Goal: Task Accomplishment & Management: Complete application form

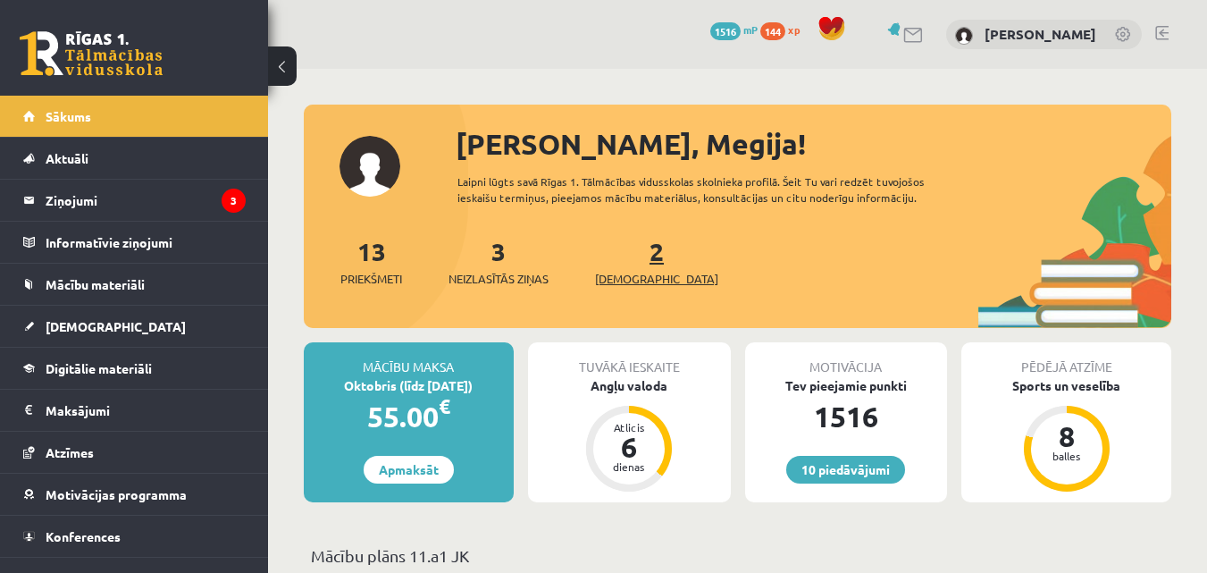
click at [630, 260] on link "2 Ieskaites" at bounding box center [656, 261] width 123 height 53
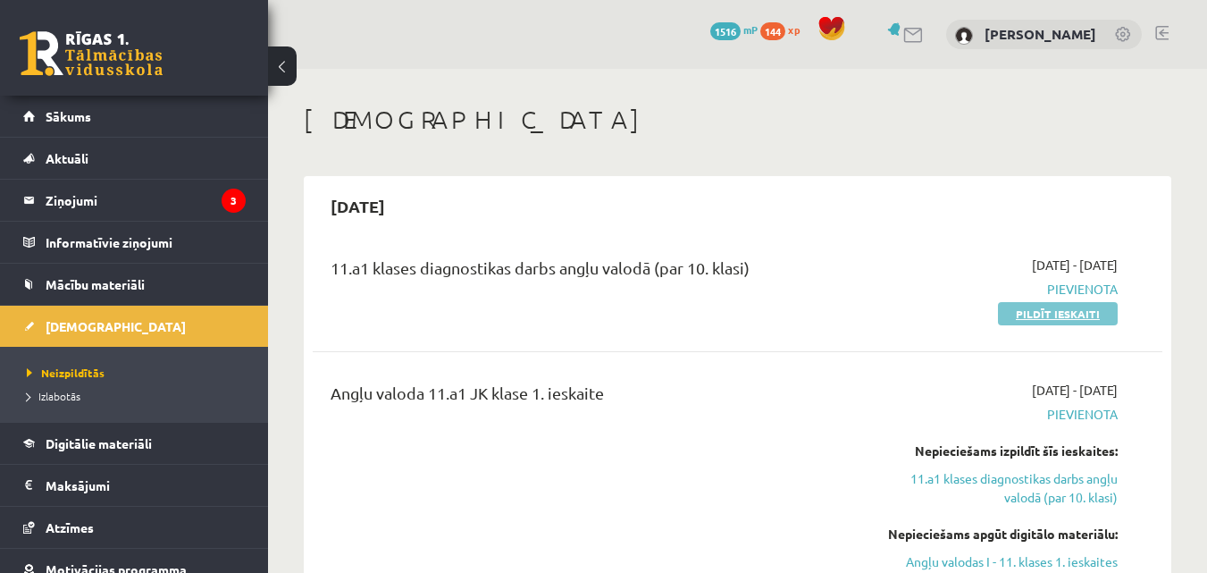
click at [1100, 313] on link "Pildīt ieskaiti" at bounding box center [1058, 313] width 120 height 23
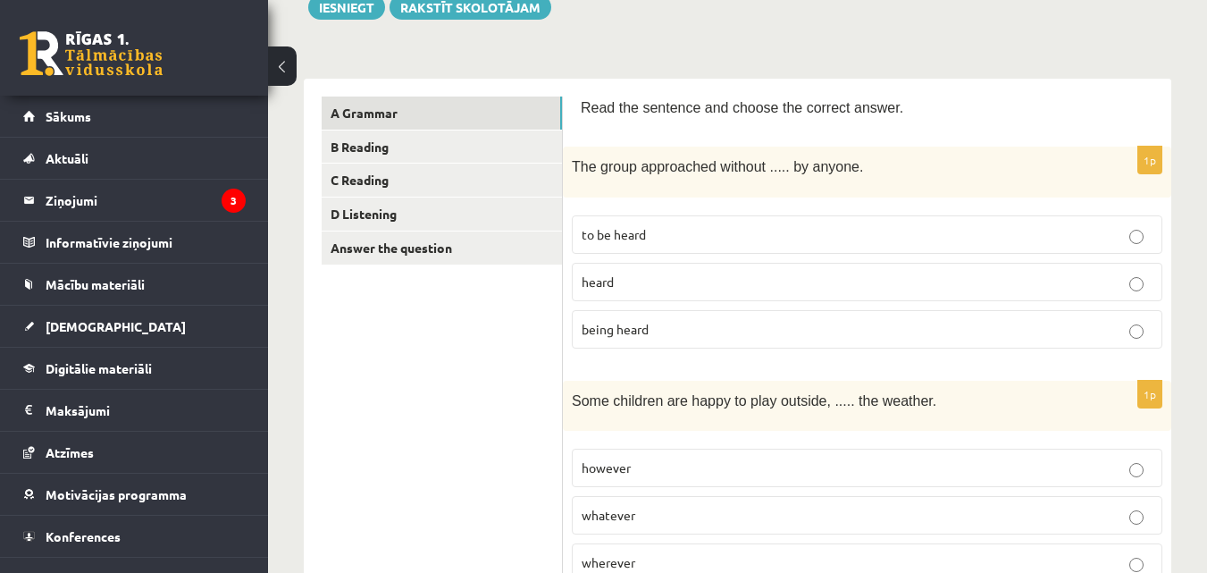
scroll to position [216, 0]
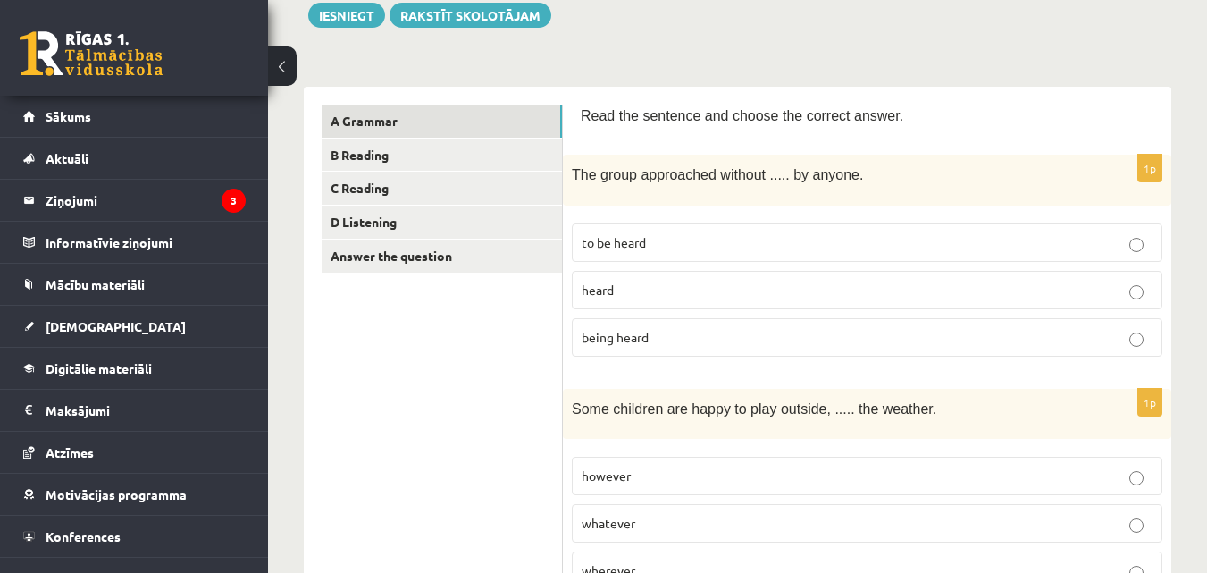
click at [746, 333] on p "being heard" at bounding box center [867, 337] width 571 height 19
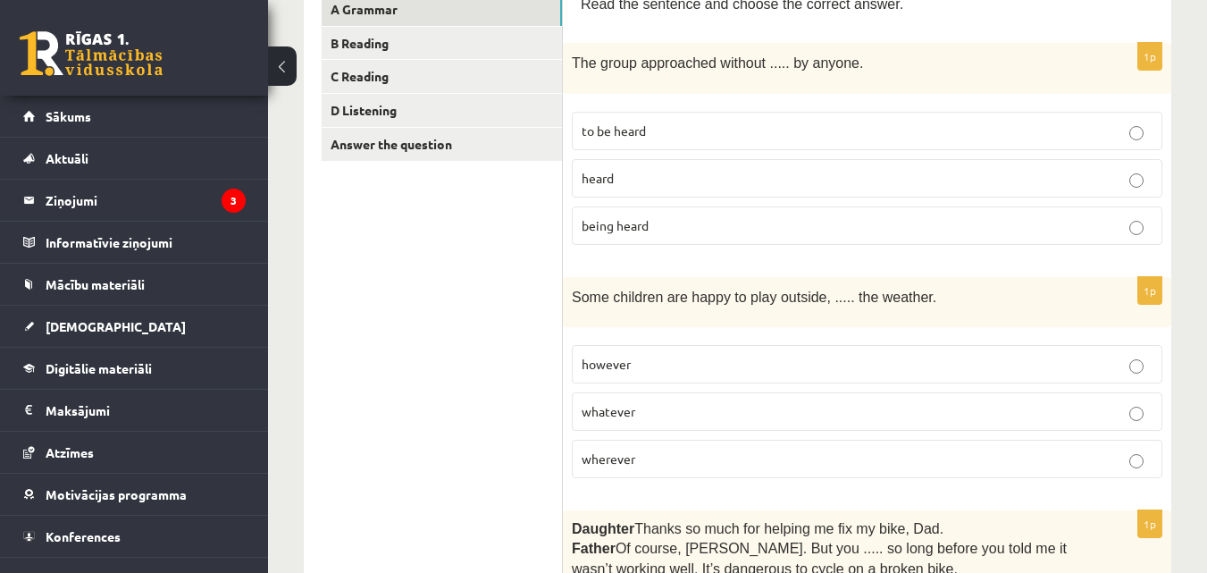
scroll to position [337, 0]
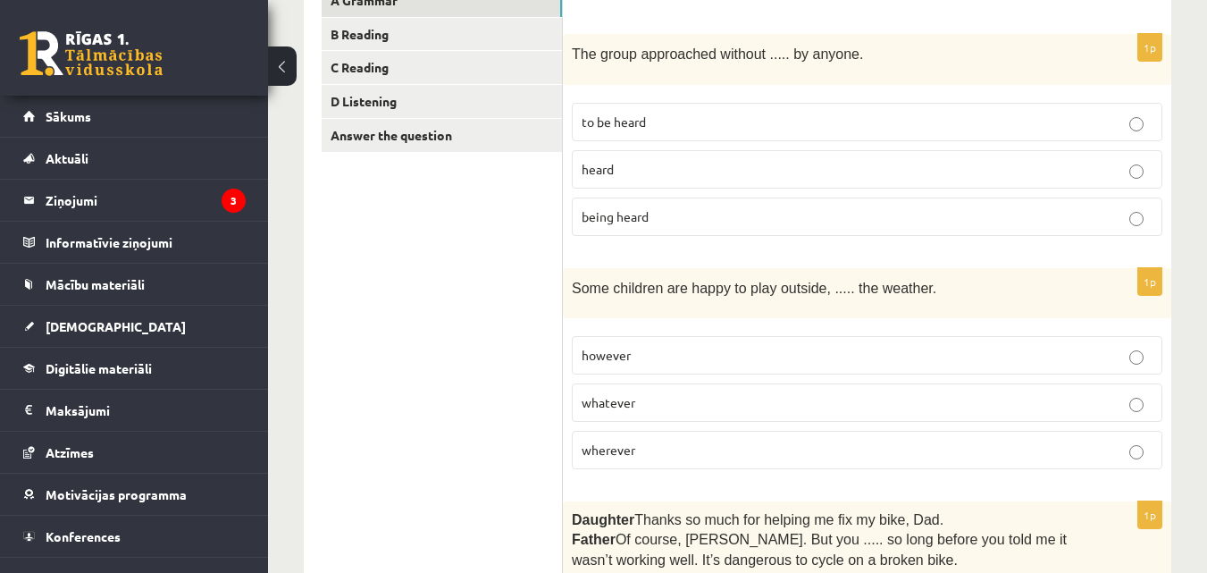
click at [692, 59] on span "The group approached without ..... by anyone." at bounding box center [717, 53] width 291 height 15
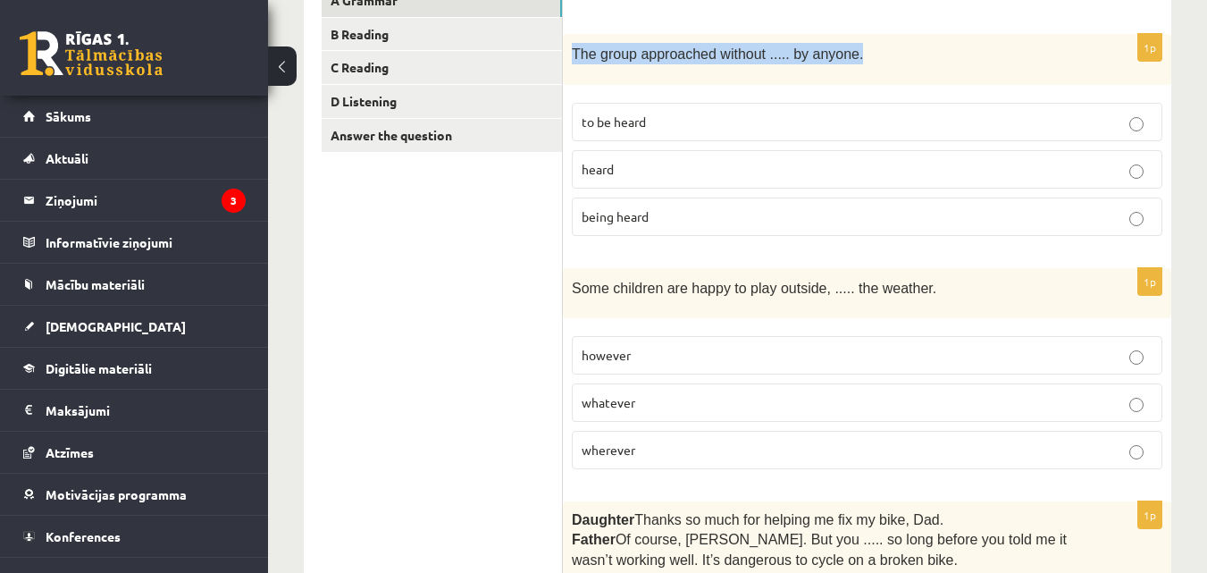
click at [692, 59] on span "The group approached without ..... by anyone." at bounding box center [717, 53] width 291 height 15
copy div "The group approached without ..... by anyone."
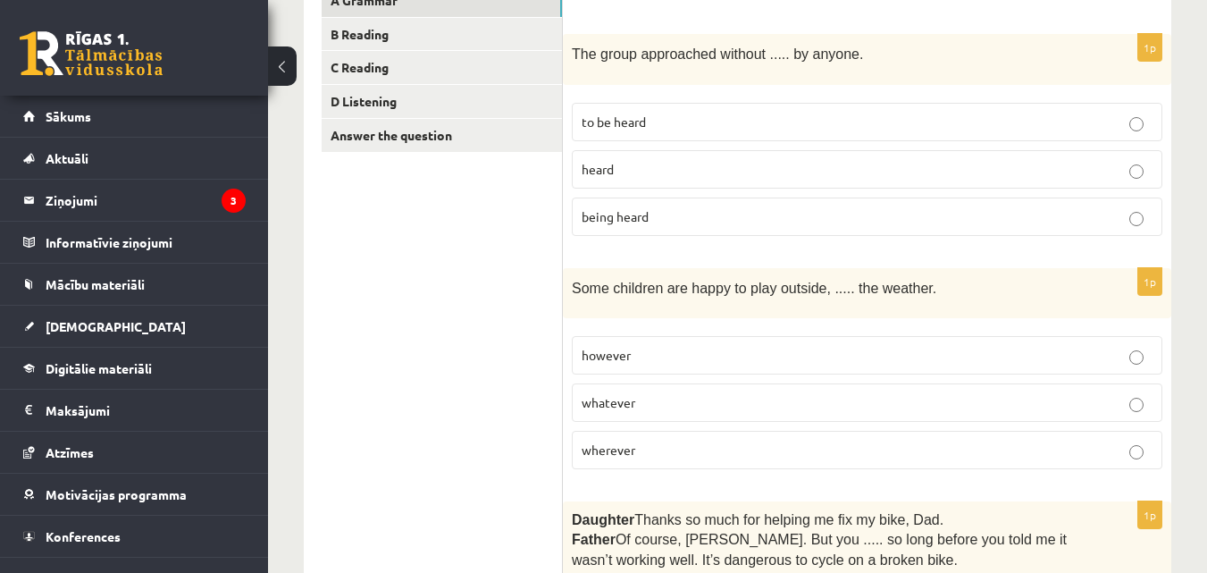
click at [618, 88] on div "1p The group approached without ..... by anyone. to be heard heard being heard" at bounding box center [867, 141] width 609 height 215
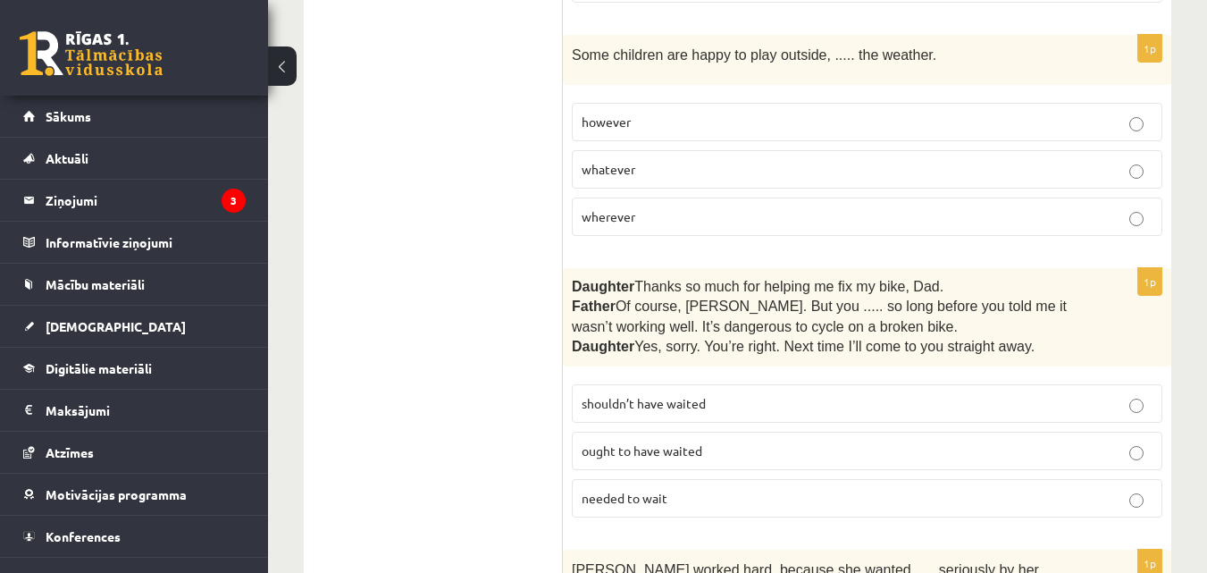
scroll to position [544, 0]
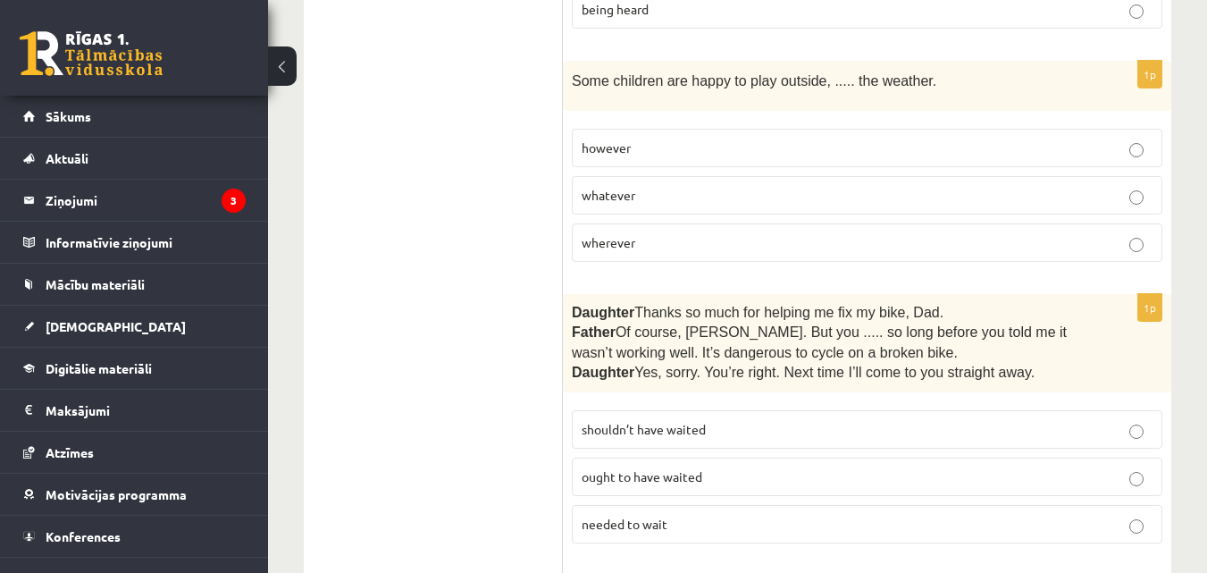
click at [1081, 190] on p "whatever" at bounding box center [867, 195] width 571 height 19
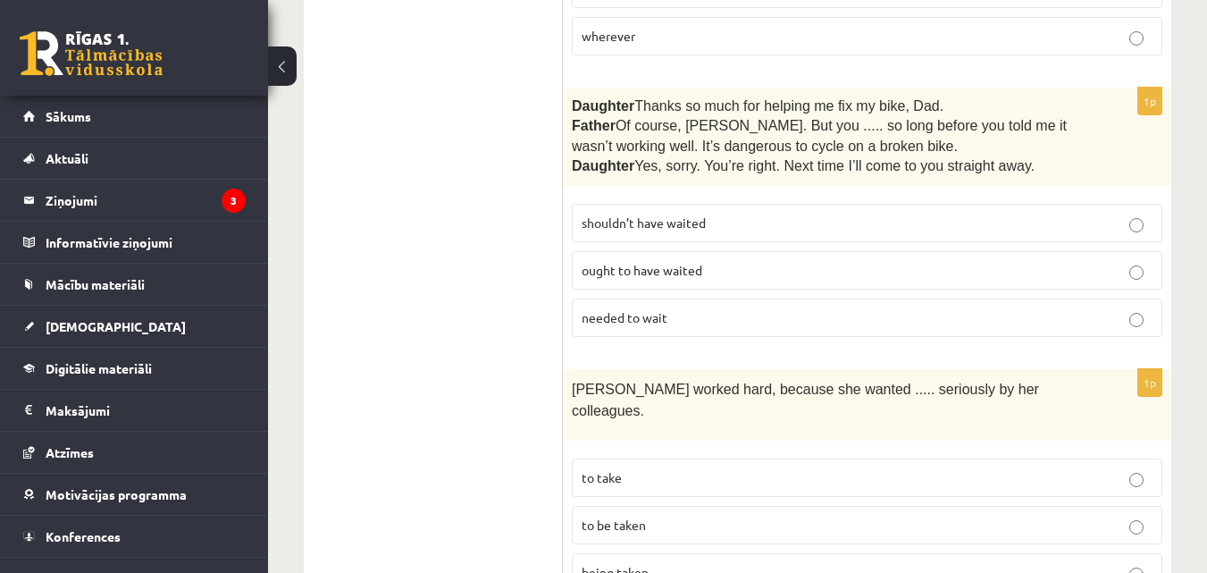
scroll to position [769, 0]
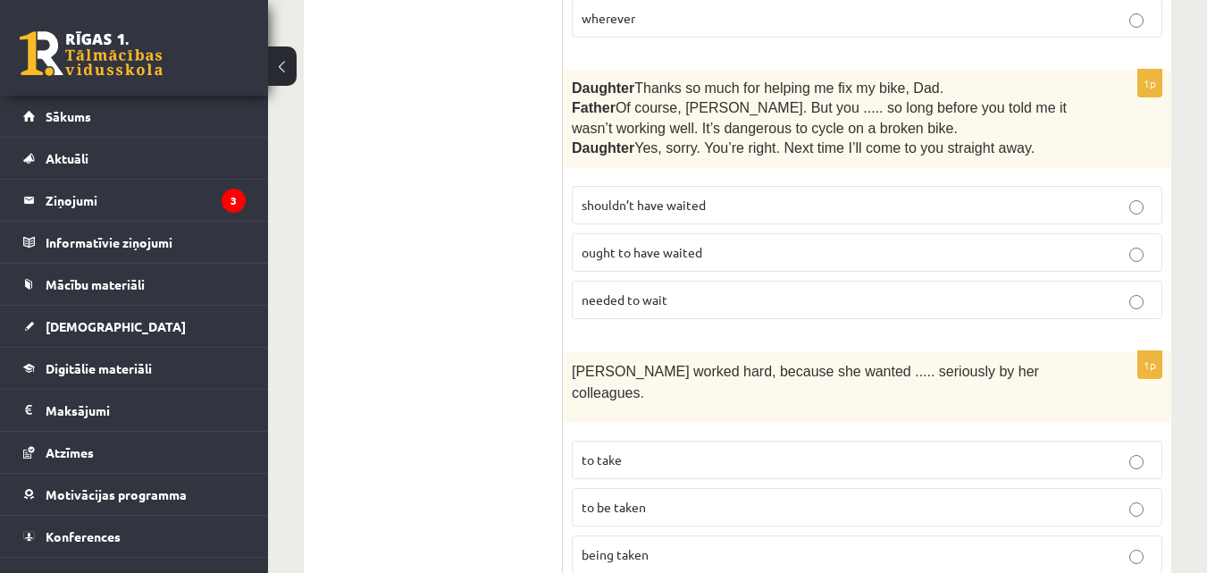
drag, startPoint x: 572, startPoint y: 82, endPoint x: 562, endPoint y: 72, distance: 13.9
click at [739, 307] on p "needed to wait" at bounding box center [867, 299] width 571 height 19
click at [1113, 203] on p "shouldn’t have waited" at bounding box center [867, 205] width 571 height 19
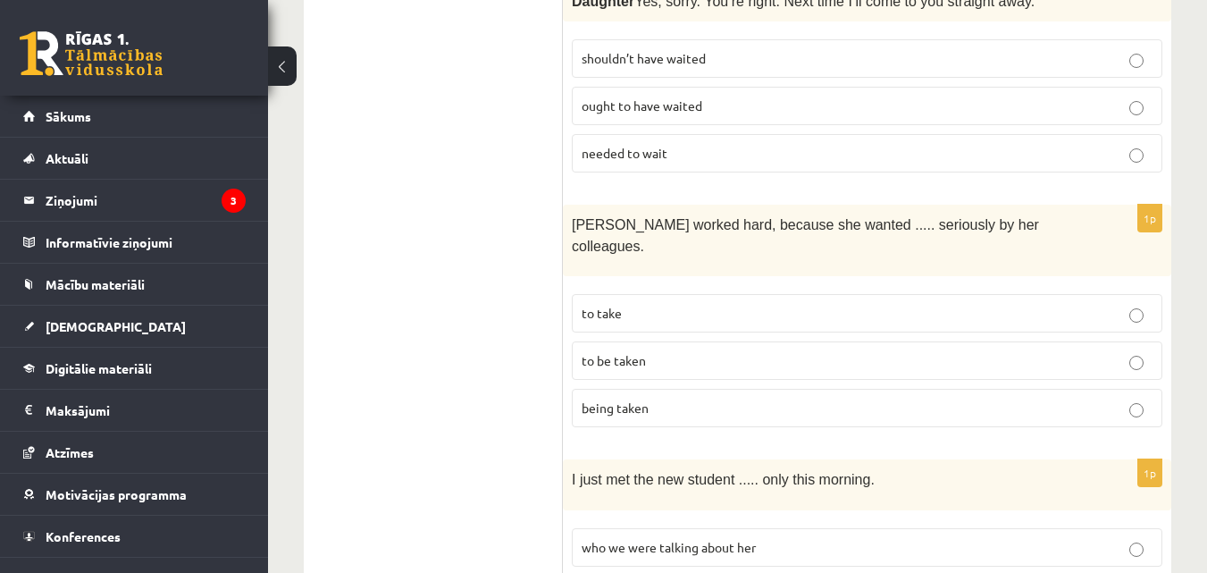
scroll to position [949, 0]
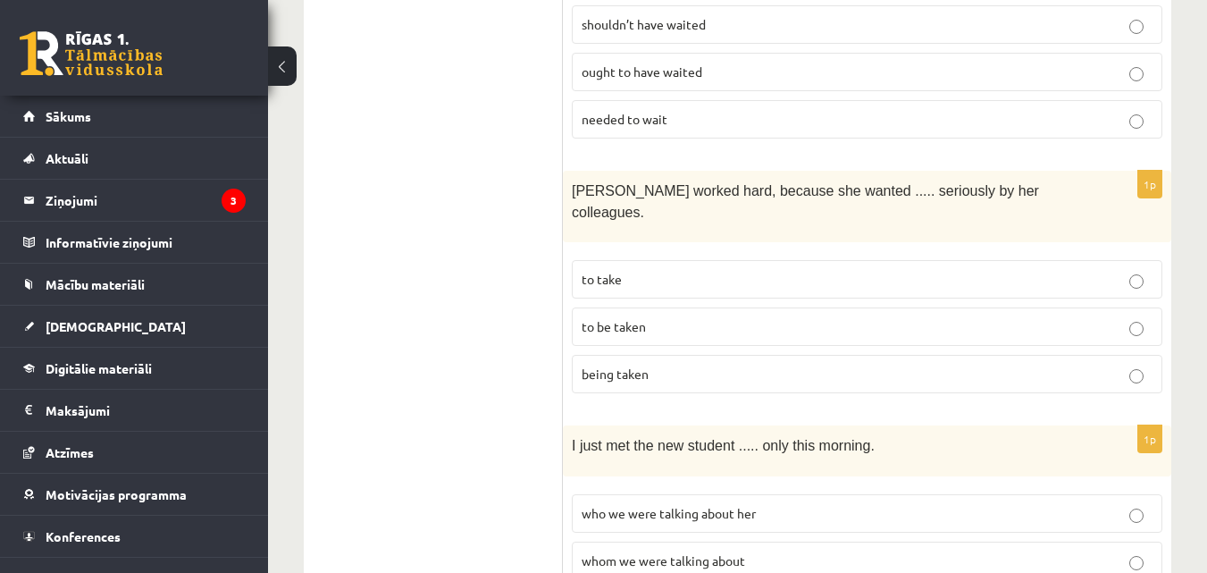
click at [760, 265] on label "to take" at bounding box center [867, 279] width 591 height 38
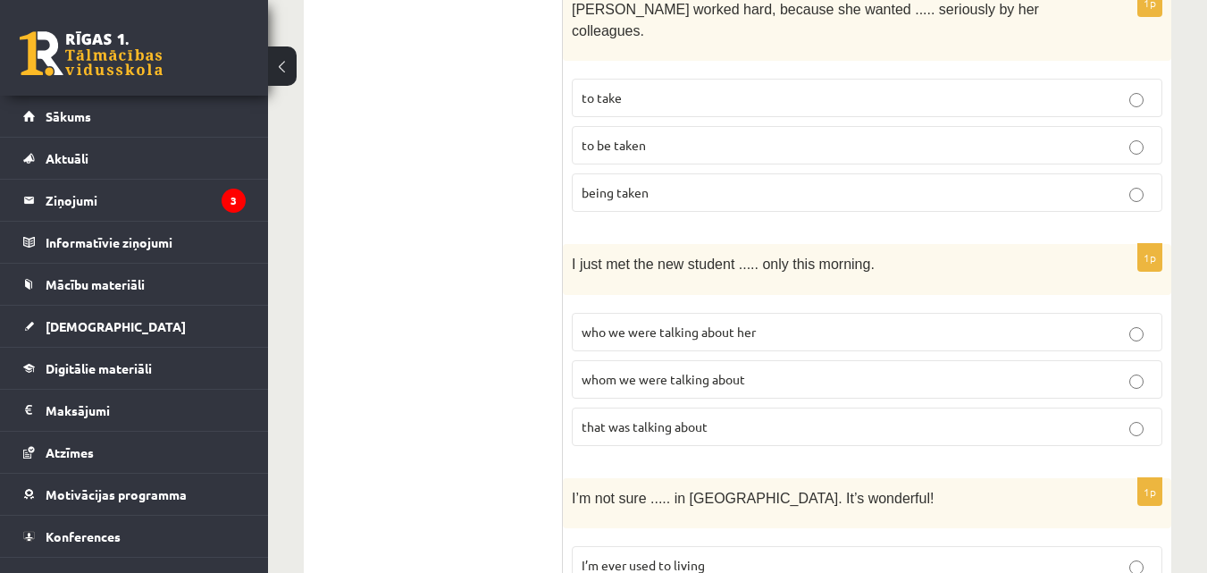
scroll to position [1139, 0]
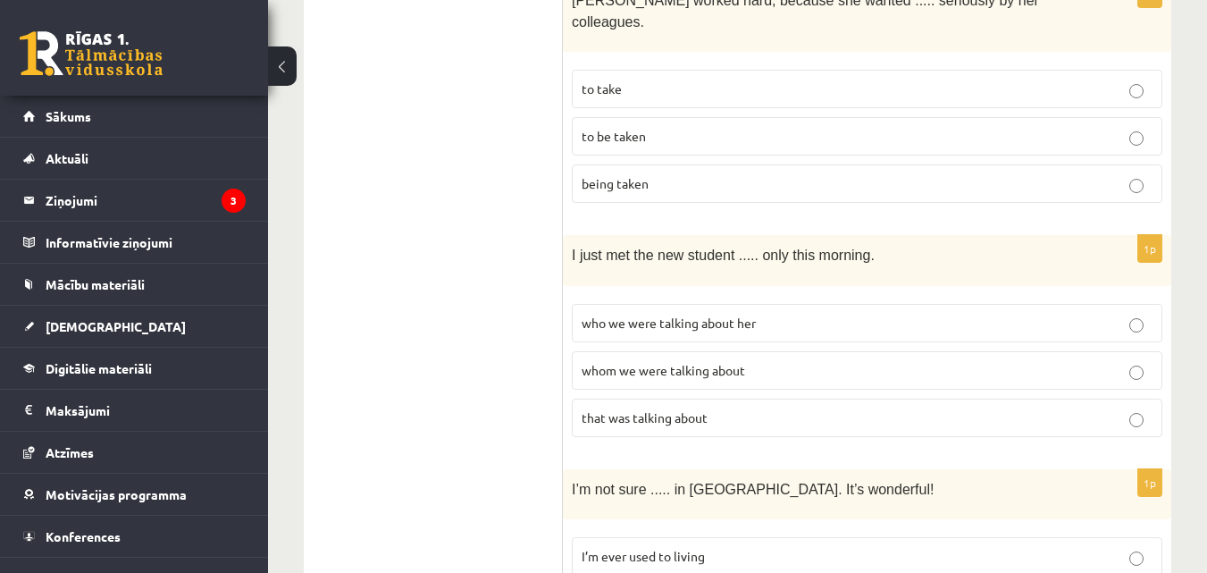
click at [1071, 314] on p "who we were talking about her" at bounding box center [867, 323] width 571 height 19
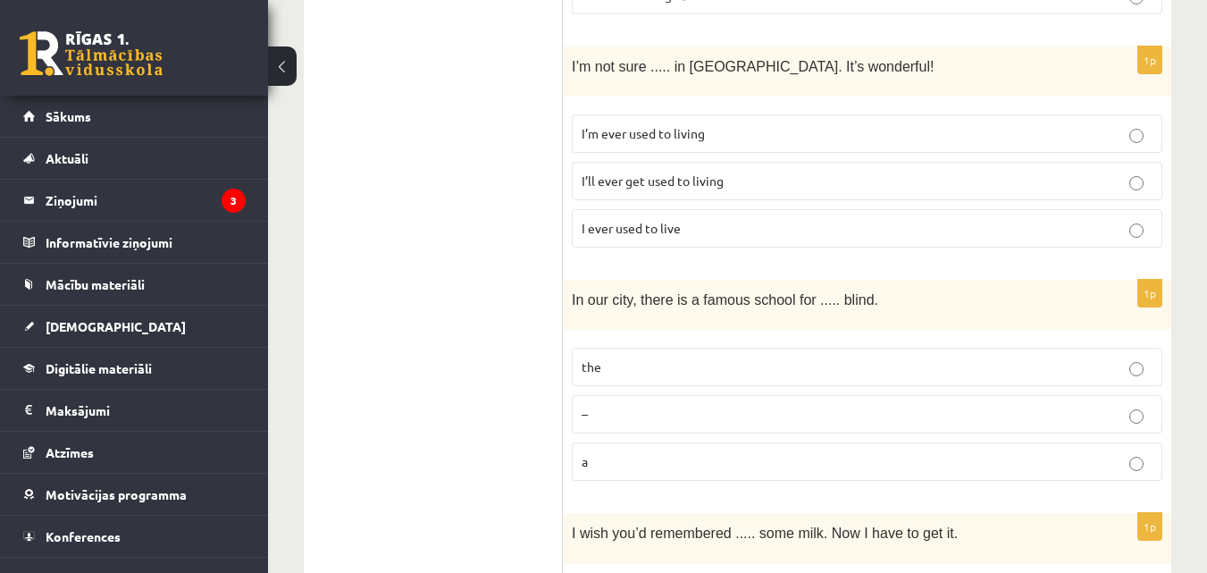
scroll to position [1554, 0]
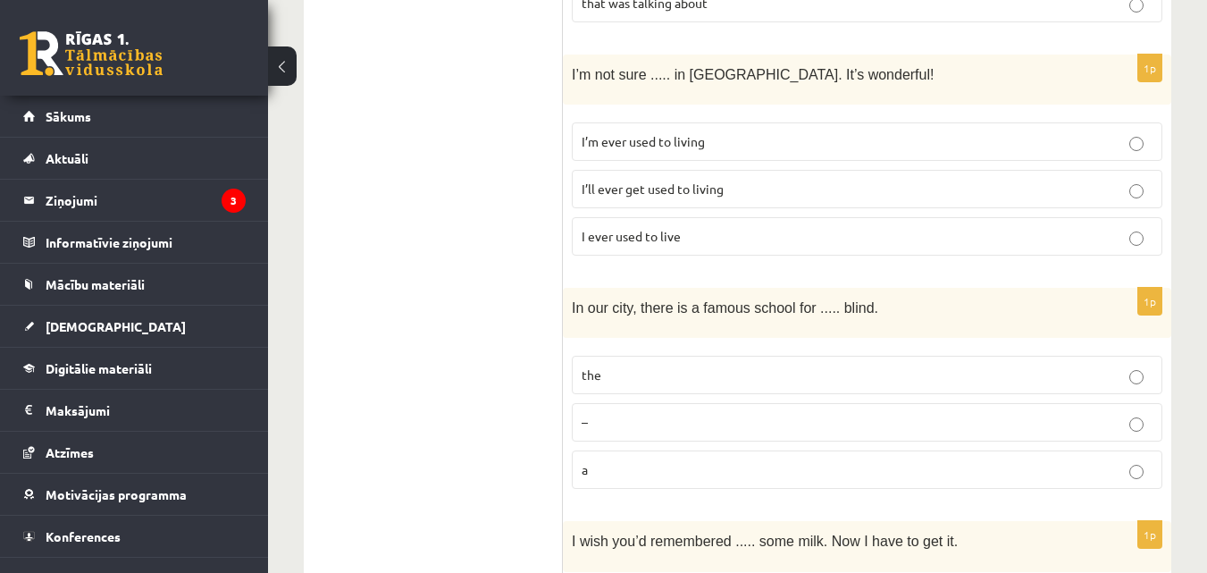
click at [1000, 170] on label "I’ll ever get used to living" at bounding box center [867, 189] width 591 height 38
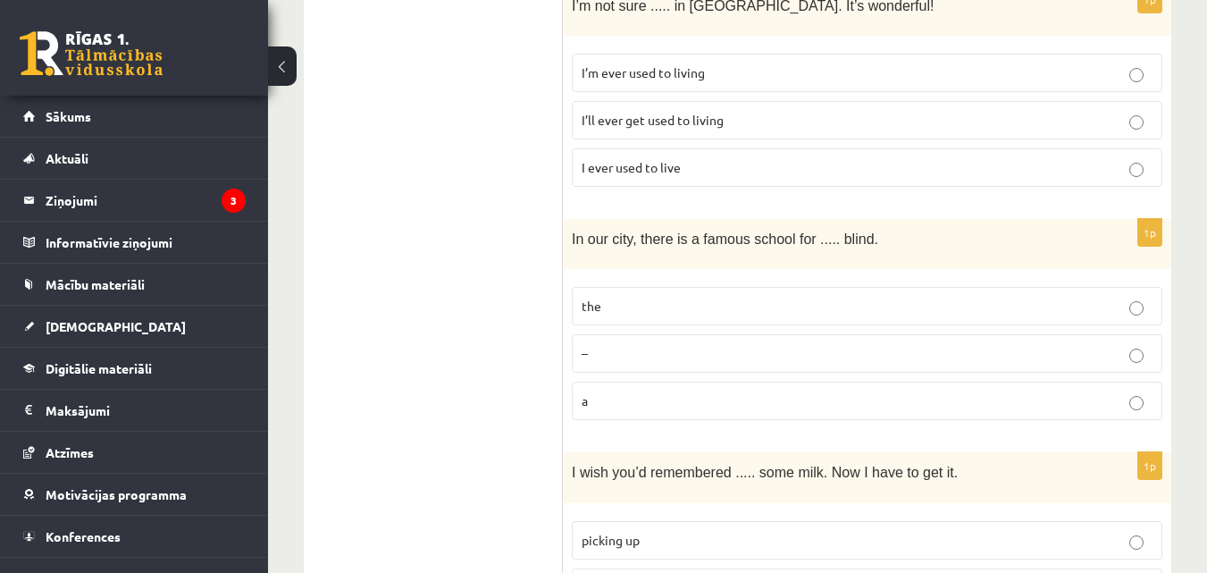
scroll to position [1666, 0]
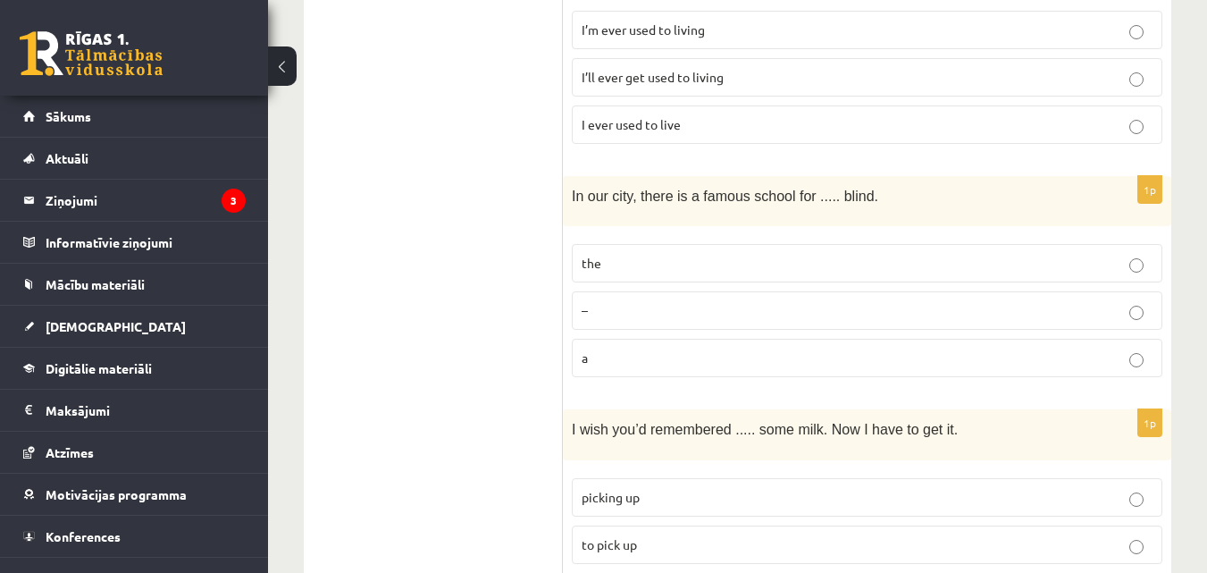
click at [1060, 244] on label "the" at bounding box center [867, 263] width 591 height 38
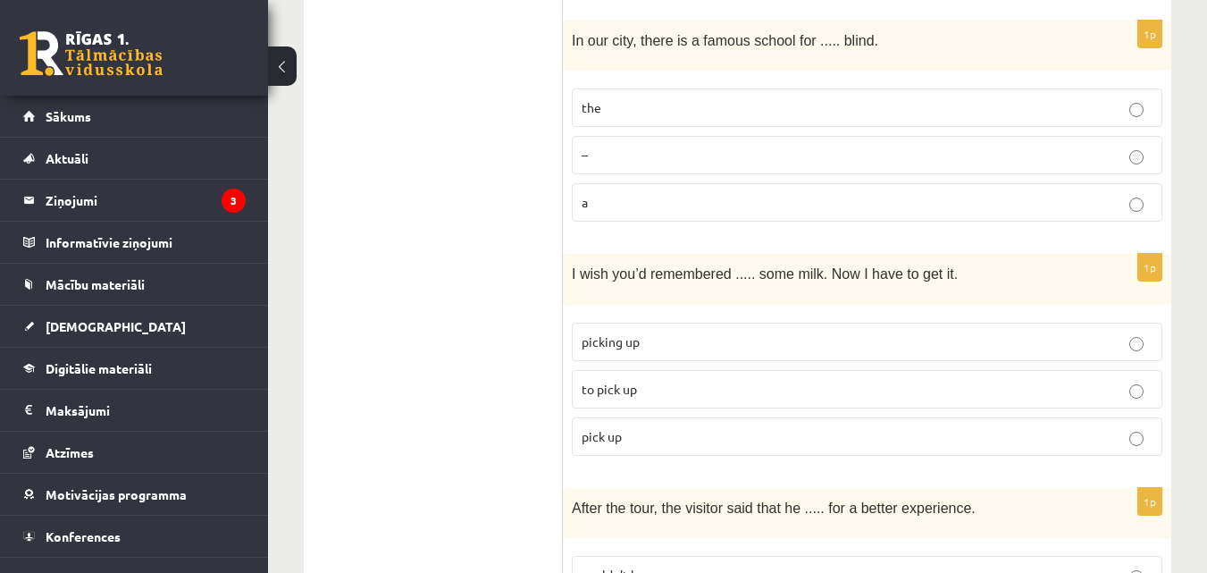
scroll to position [1830, 0]
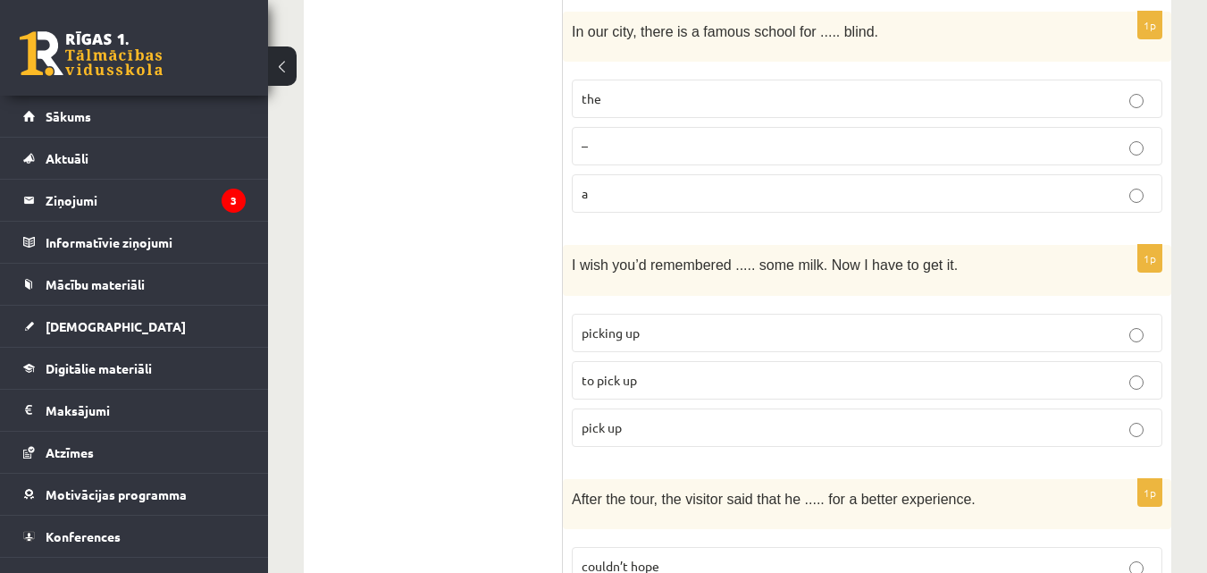
click at [1042, 371] on p "to pick up" at bounding box center [867, 380] width 571 height 19
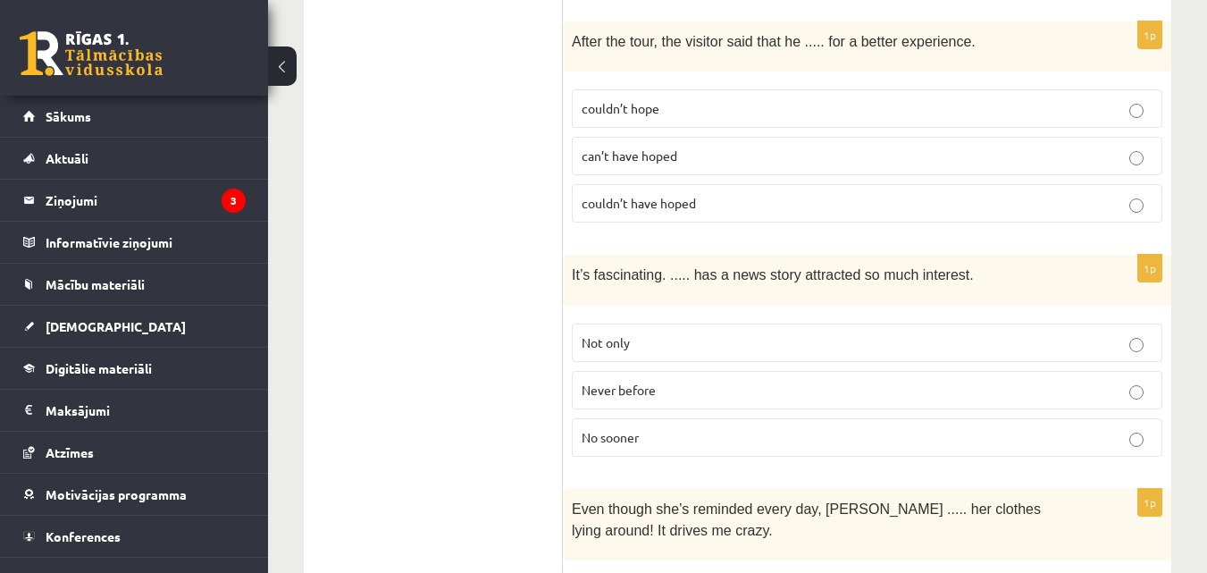
scroll to position [2271, 0]
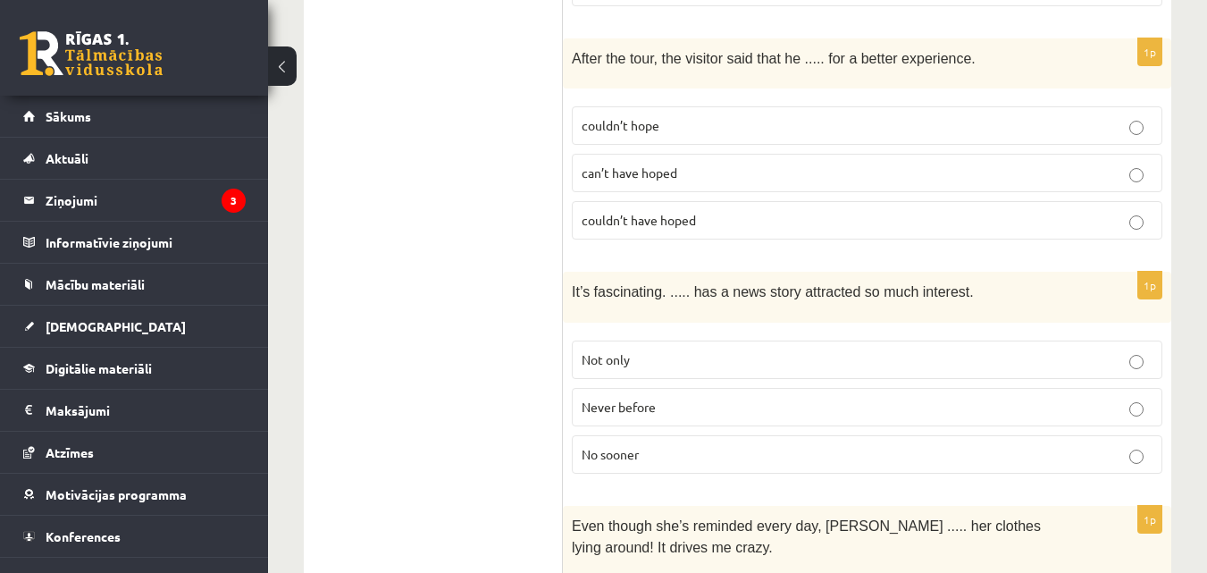
click at [1004, 164] on p "can’t have hoped" at bounding box center [867, 173] width 571 height 19
click at [1015, 116] on p "couldn’t hope" at bounding box center [867, 125] width 571 height 19
click at [980, 154] on label "can’t have hoped" at bounding box center [867, 173] width 591 height 38
click at [809, 391] on label "Never before" at bounding box center [867, 407] width 591 height 38
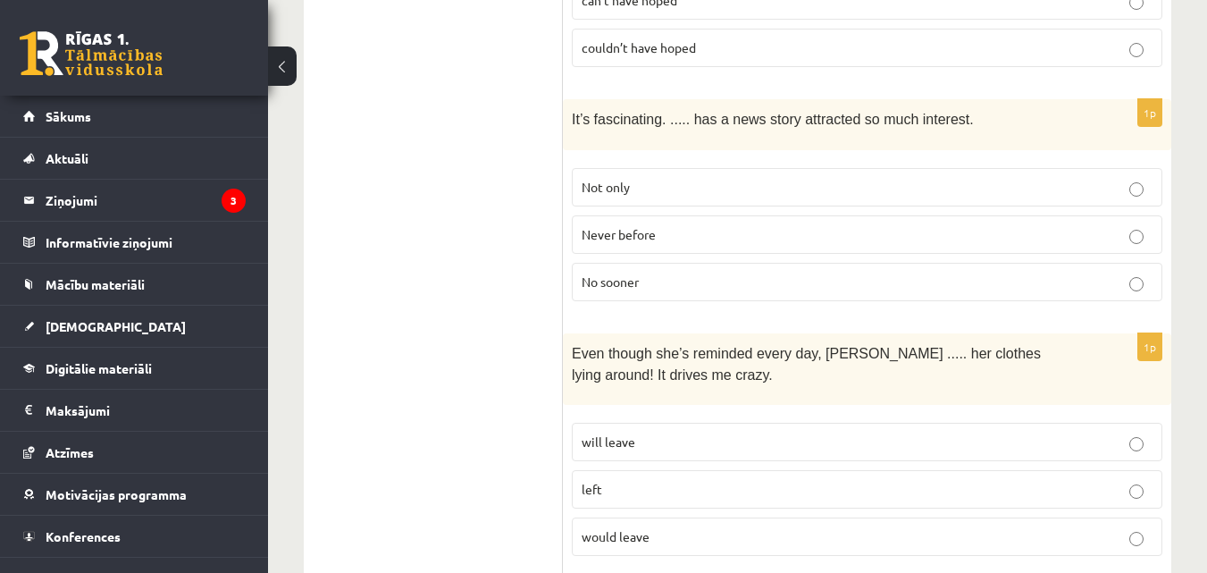
scroll to position [2504, 0]
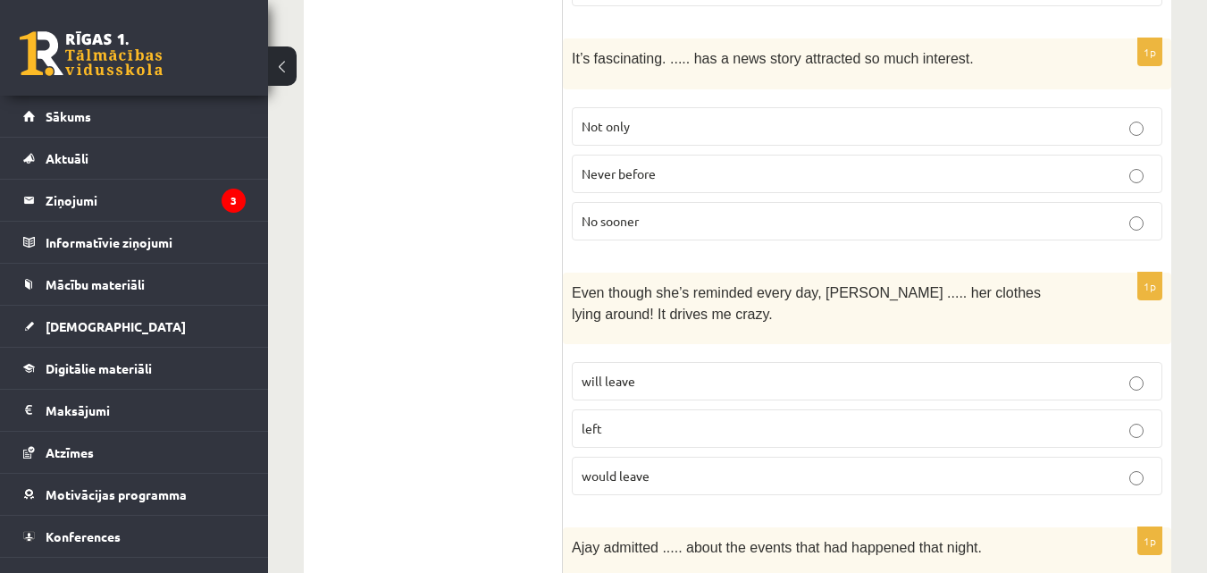
click at [1026, 413] on label "left" at bounding box center [867, 428] width 591 height 38
click at [1036, 457] on label "would leave" at bounding box center [867, 476] width 591 height 38
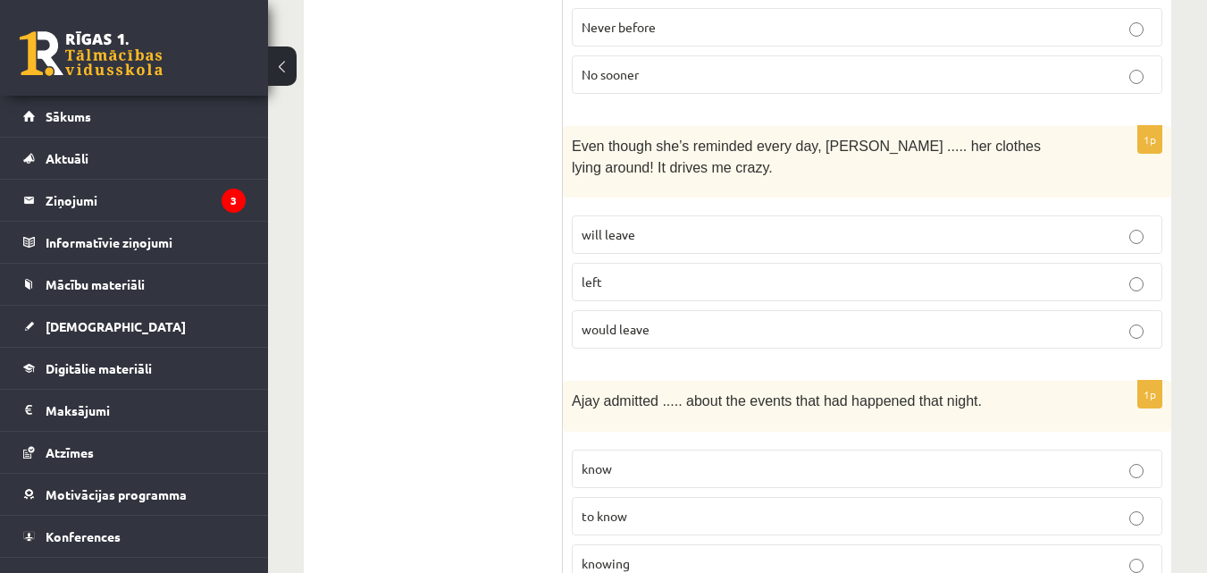
scroll to position [2659, 0]
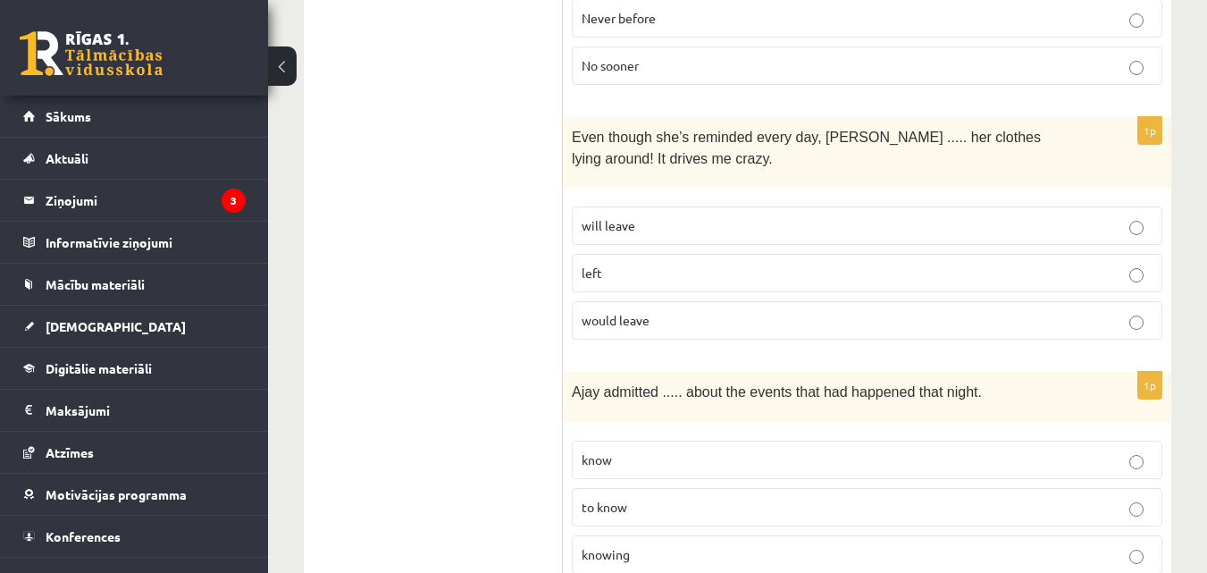
click at [1158, 206] on label "will leave" at bounding box center [867, 225] width 591 height 38
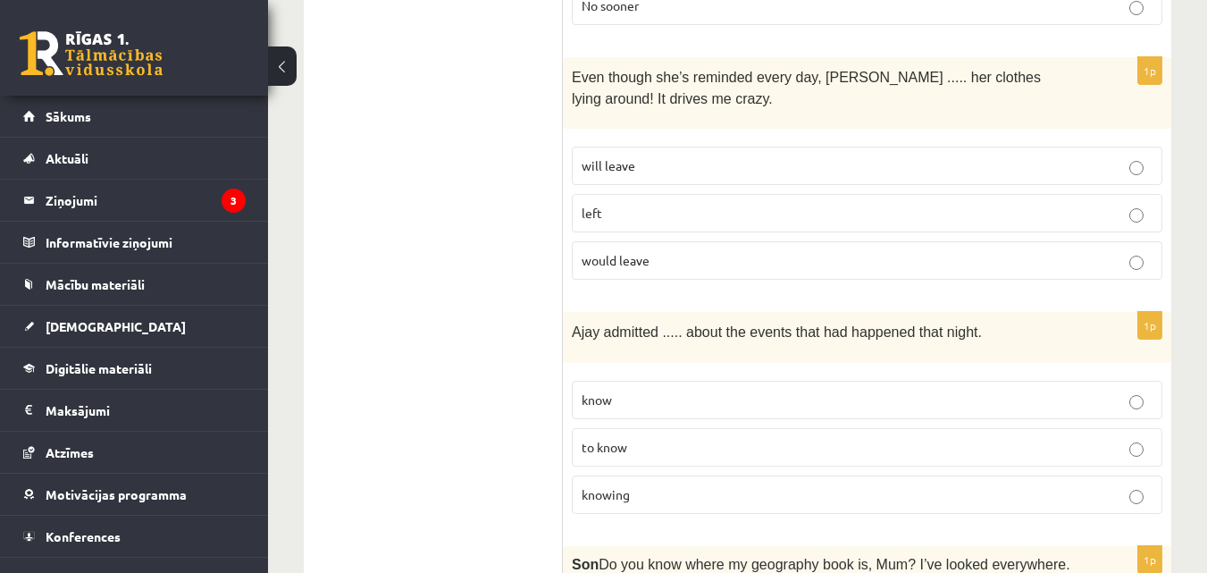
scroll to position [2728, 0]
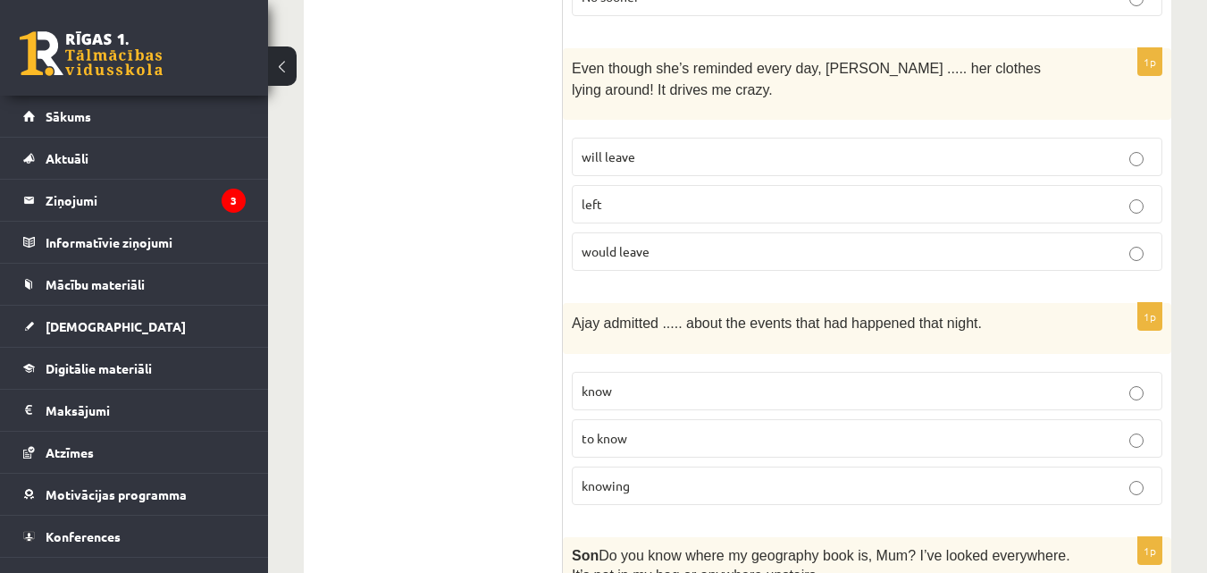
click at [1045, 382] on p "know" at bounding box center [867, 391] width 571 height 19
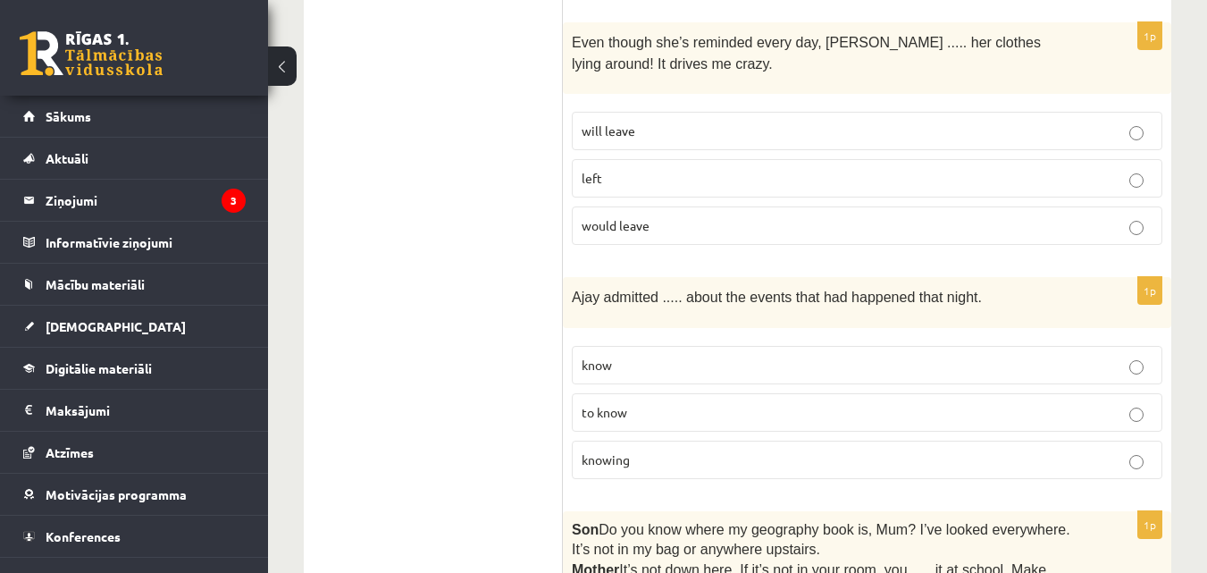
scroll to position [2763, 0]
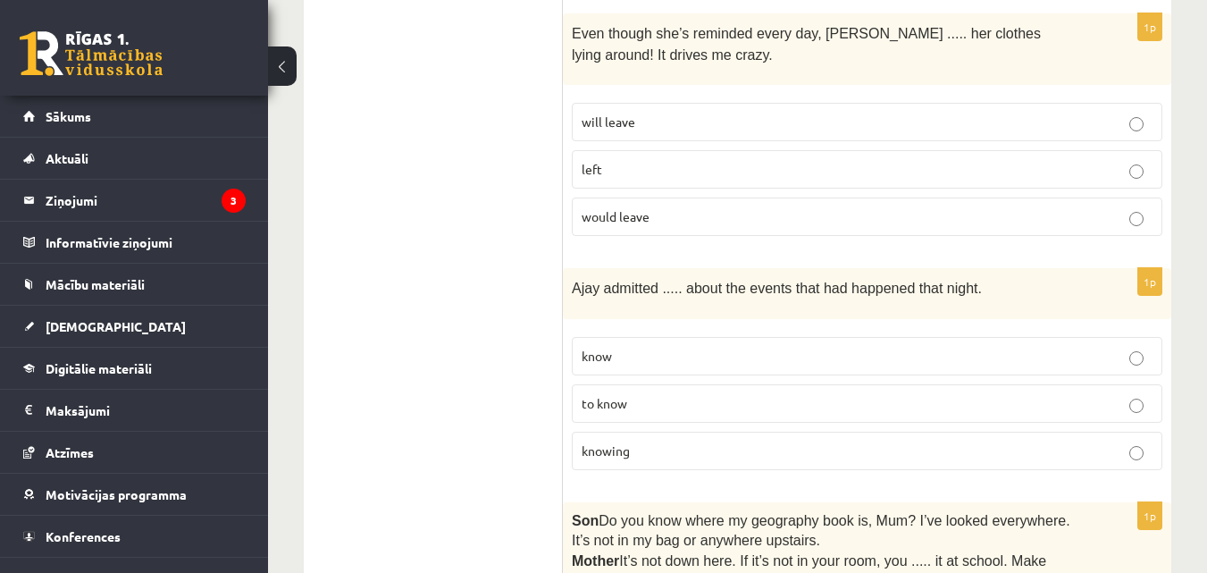
click at [1121, 113] on p "will leave" at bounding box center [867, 122] width 571 height 19
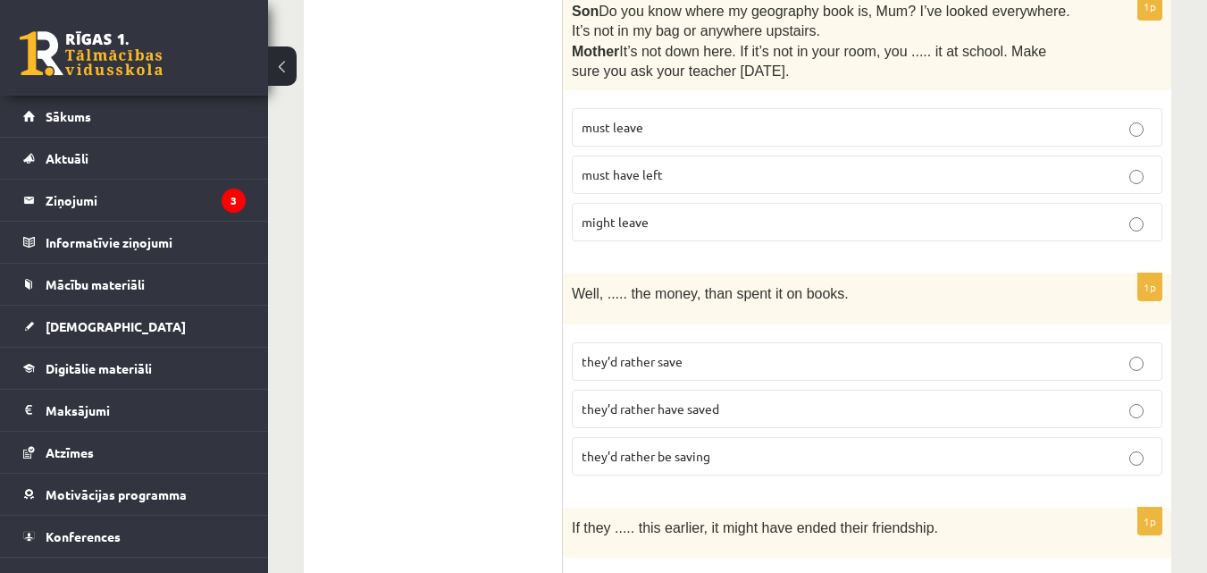
scroll to position [3298, 0]
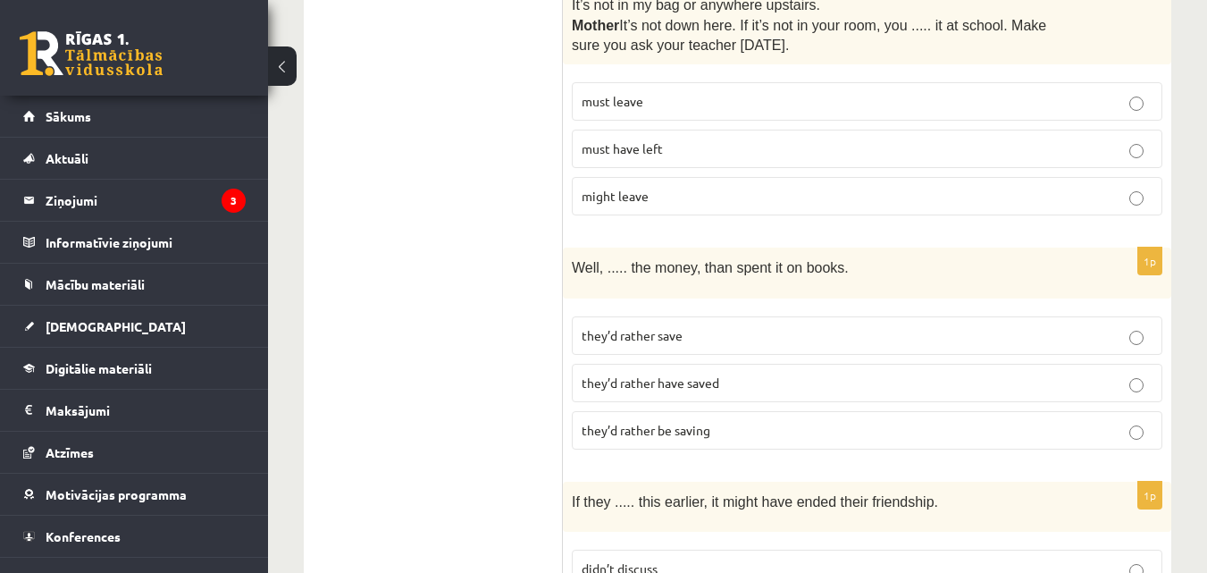
click at [1027, 364] on label "they’d rather have saved" at bounding box center [867, 383] width 591 height 38
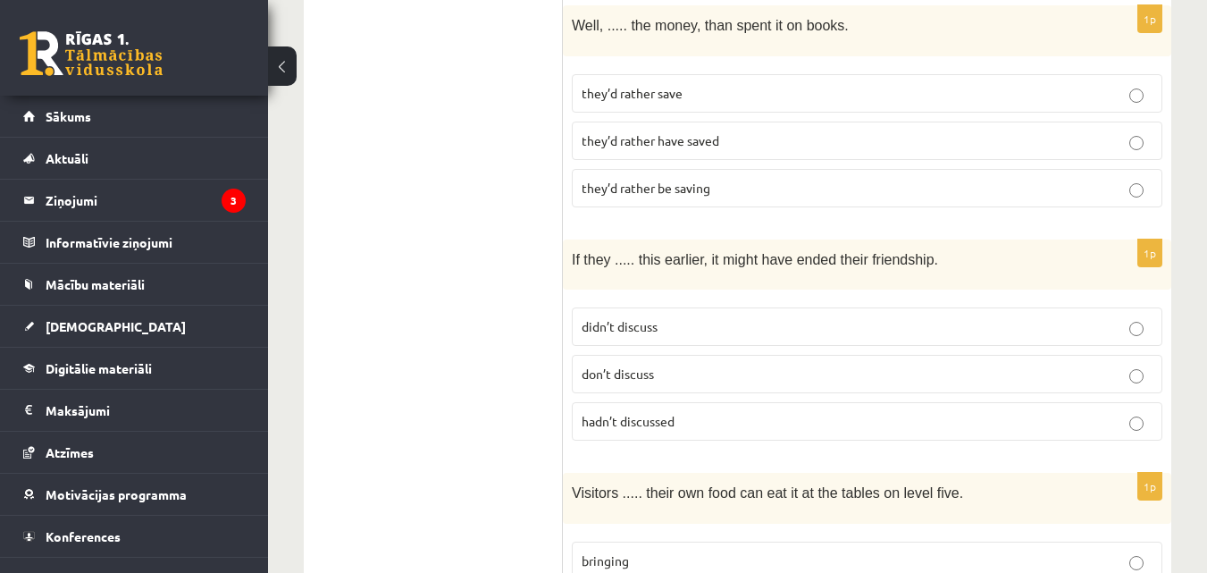
scroll to position [3549, 0]
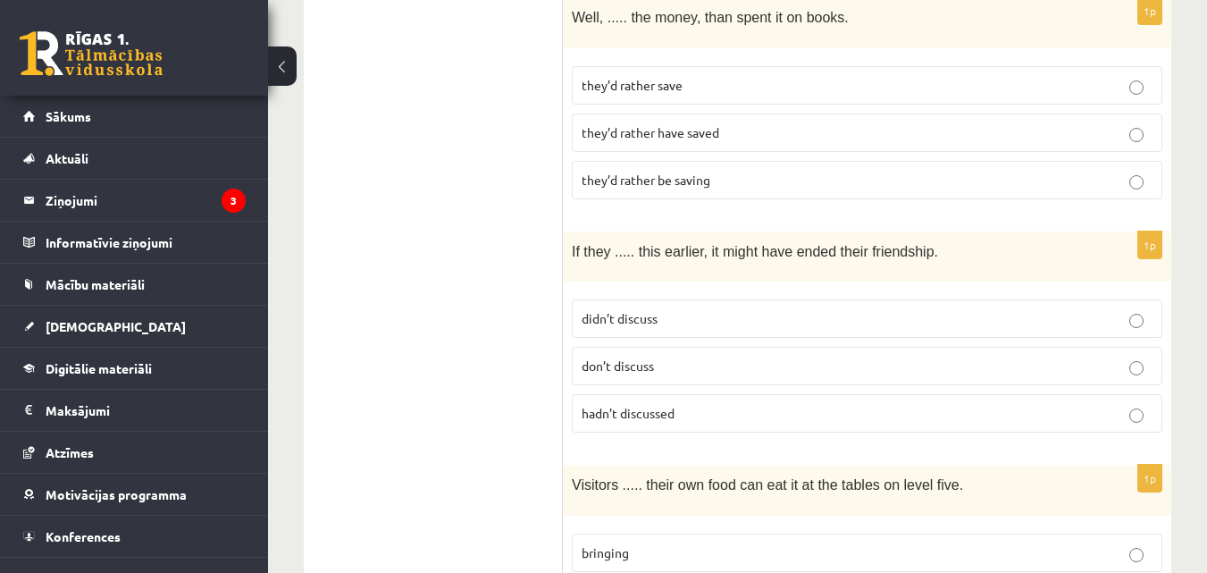
click at [980, 348] on label "don’t discuss" at bounding box center [867, 366] width 591 height 38
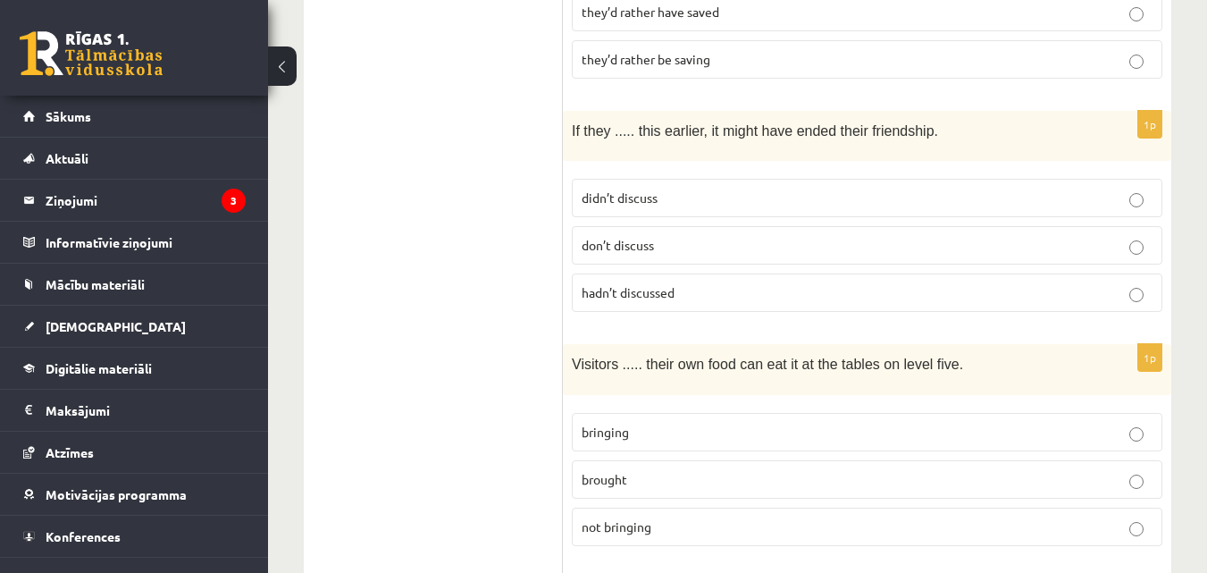
scroll to position [3678, 0]
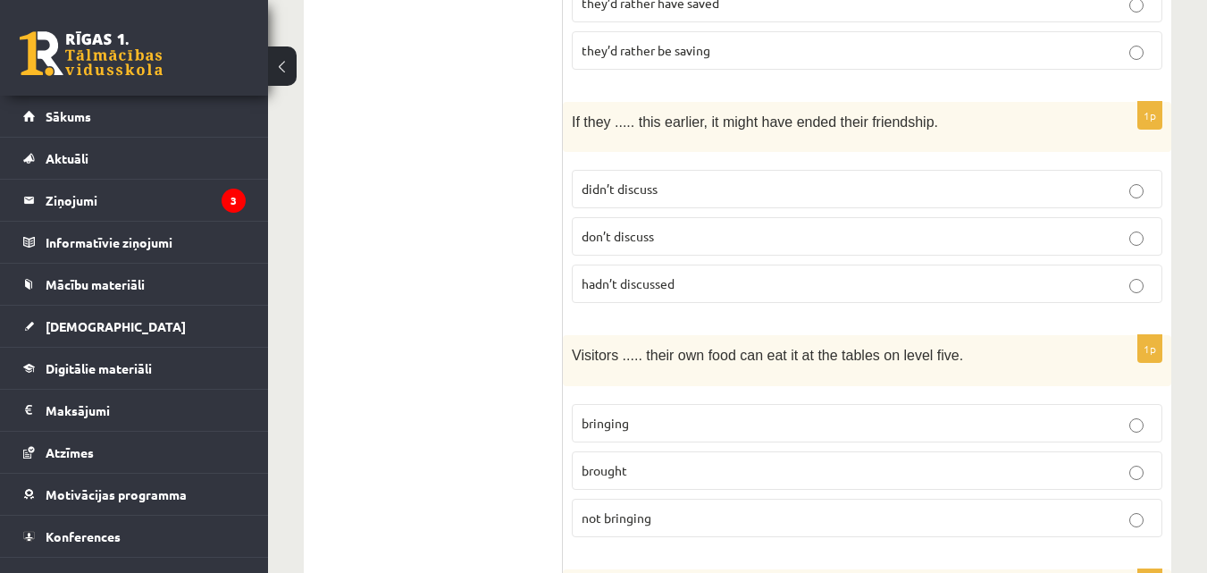
click at [1081, 461] on p "brought" at bounding box center [867, 470] width 571 height 19
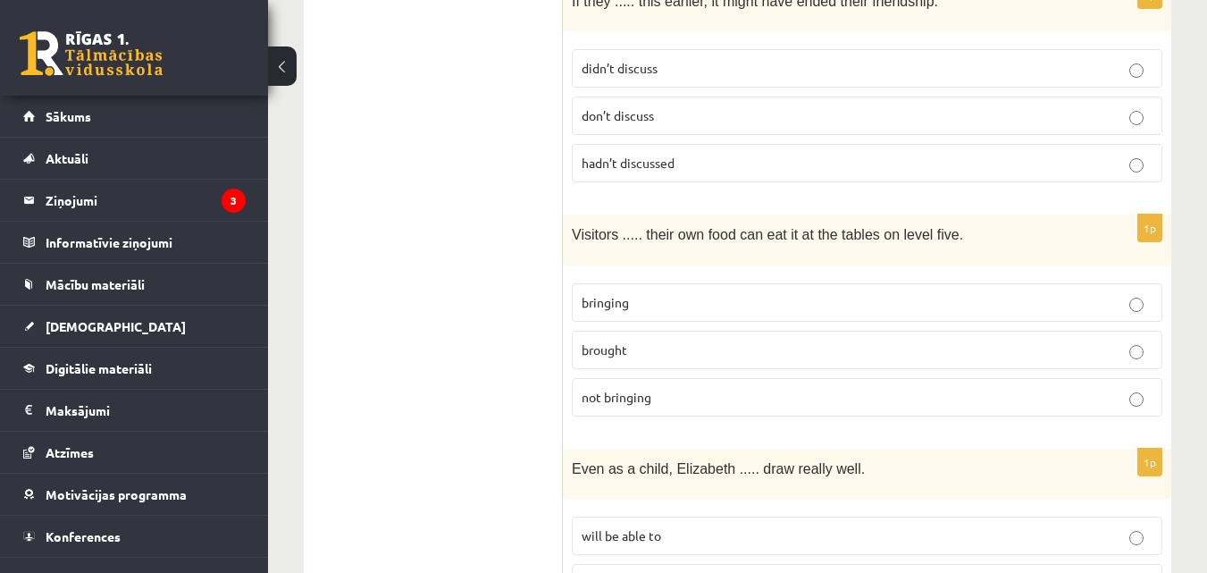
scroll to position [3817, 0]
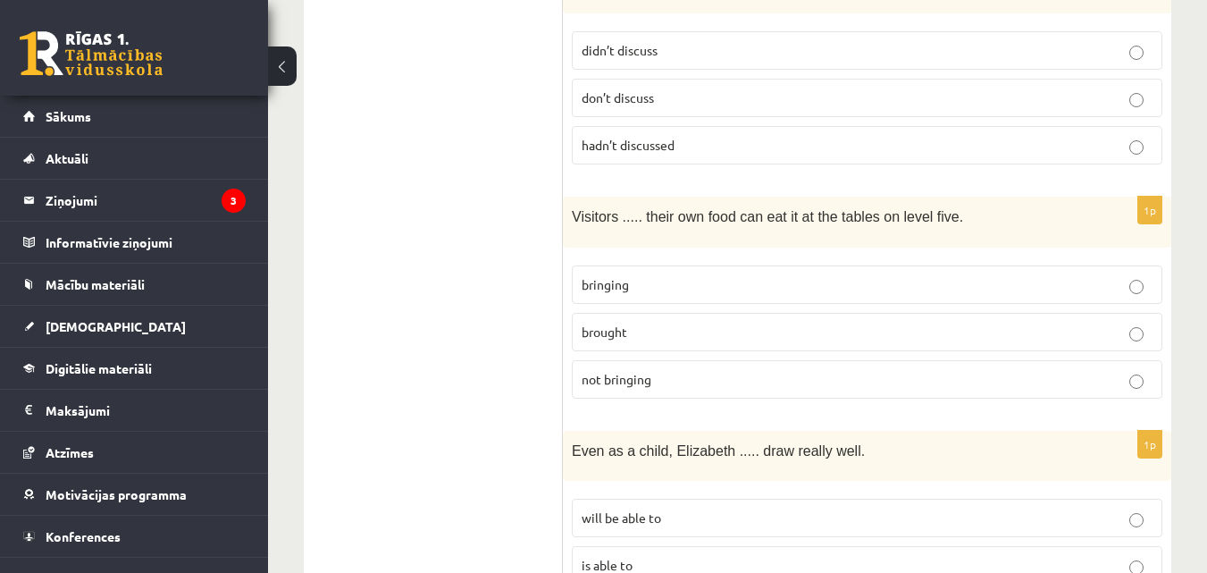
click at [1130, 316] on fieldset "bringing brought not bringing" at bounding box center [867, 329] width 591 height 147
click at [1132, 315] on label "brought" at bounding box center [867, 332] width 591 height 38
click at [1113, 136] on p "hadn’t discussed" at bounding box center [867, 145] width 571 height 19
click at [1113, 37] on fieldset "didn’t discuss don’t discuss hadn’t discussed" at bounding box center [867, 95] width 591 height 147
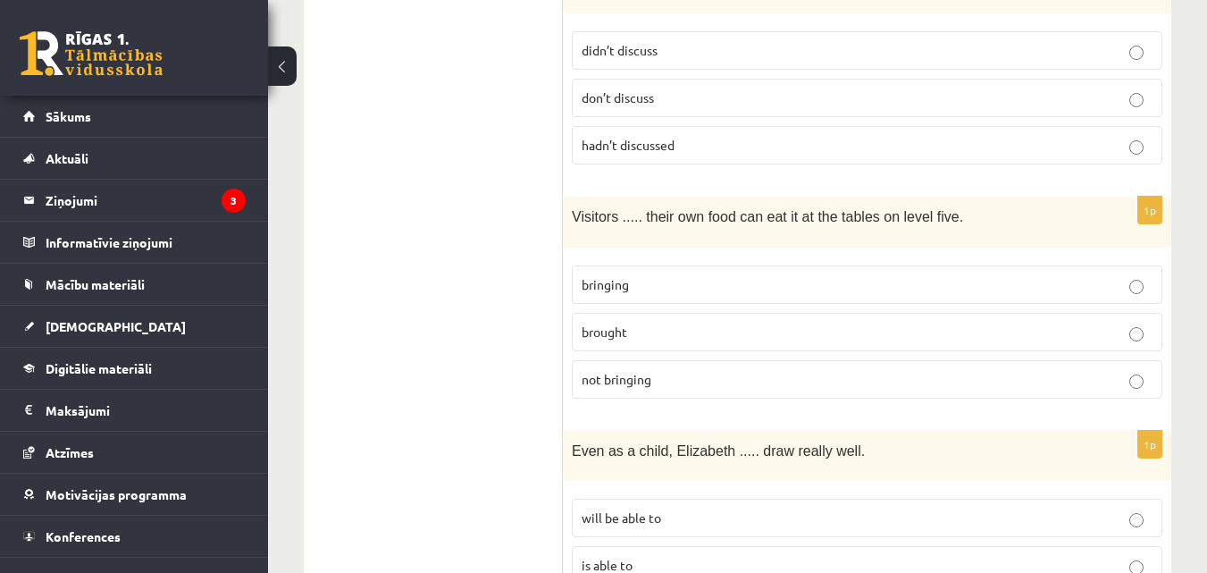
click at [1116, 31] on label "didn’t discuss" at bounding box center [867, 50] width 591 height 38
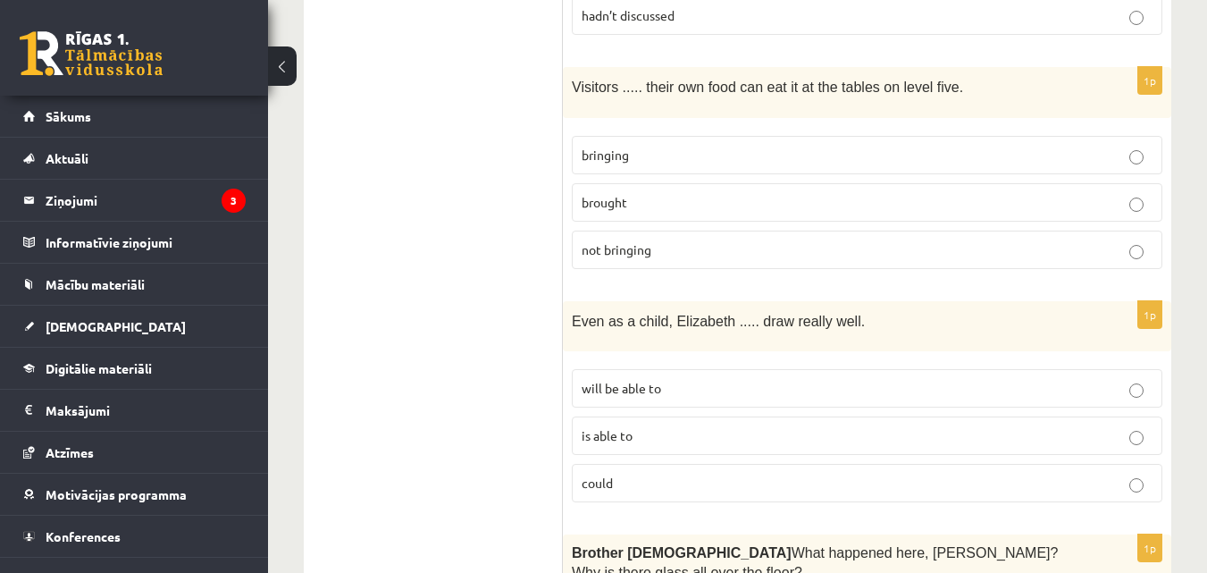
scroll to position [3954, 0]
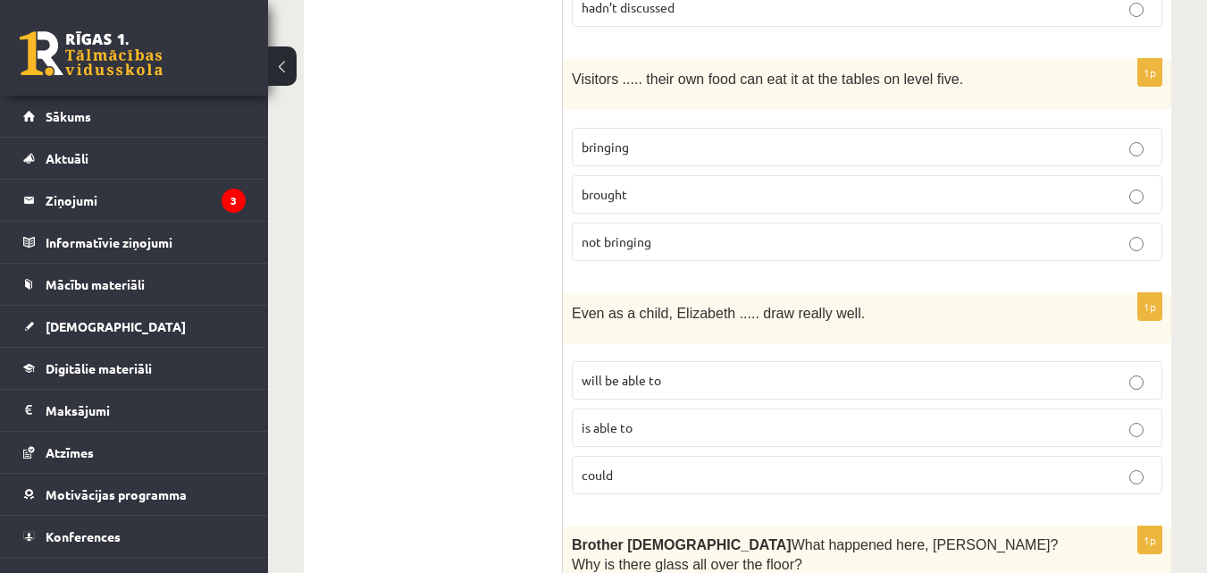
click at [1055, 418] on p "is able to" at bounding box center [867, 427] width 571 height 19
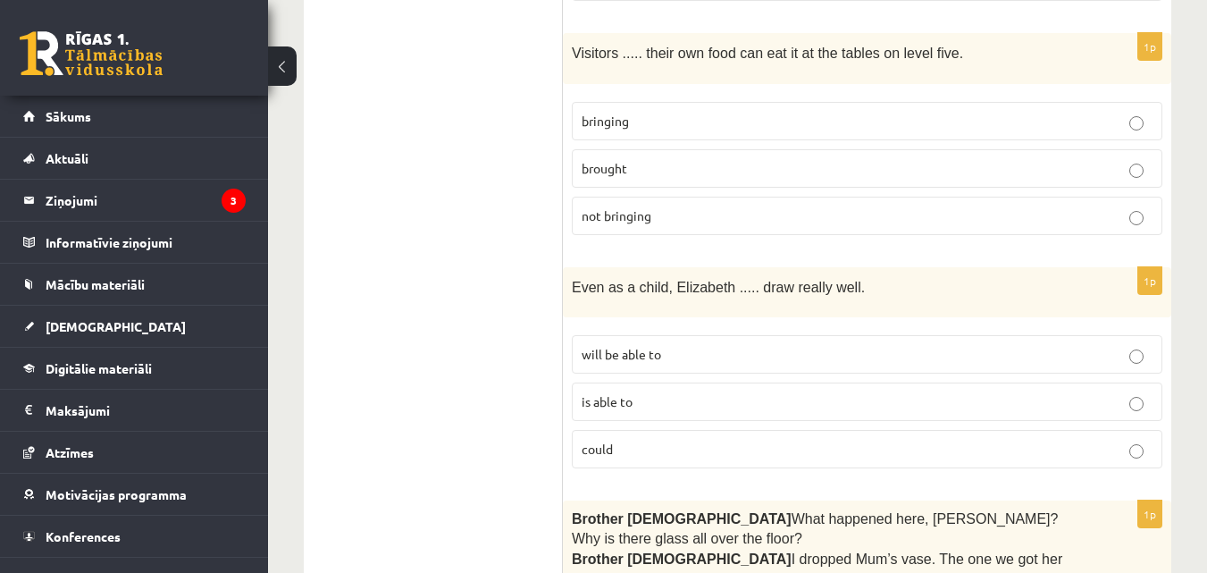
click at [1148, 335] on label "will be able to" at bounding box center [867, 354] width 591 height 38
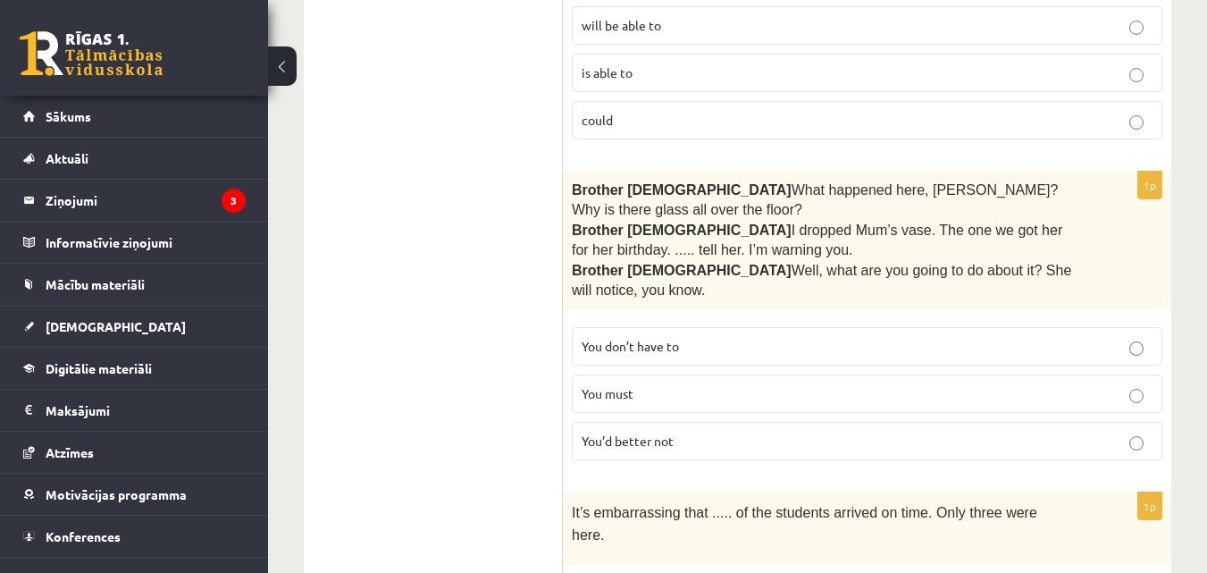
scroll to position [4317, 0]
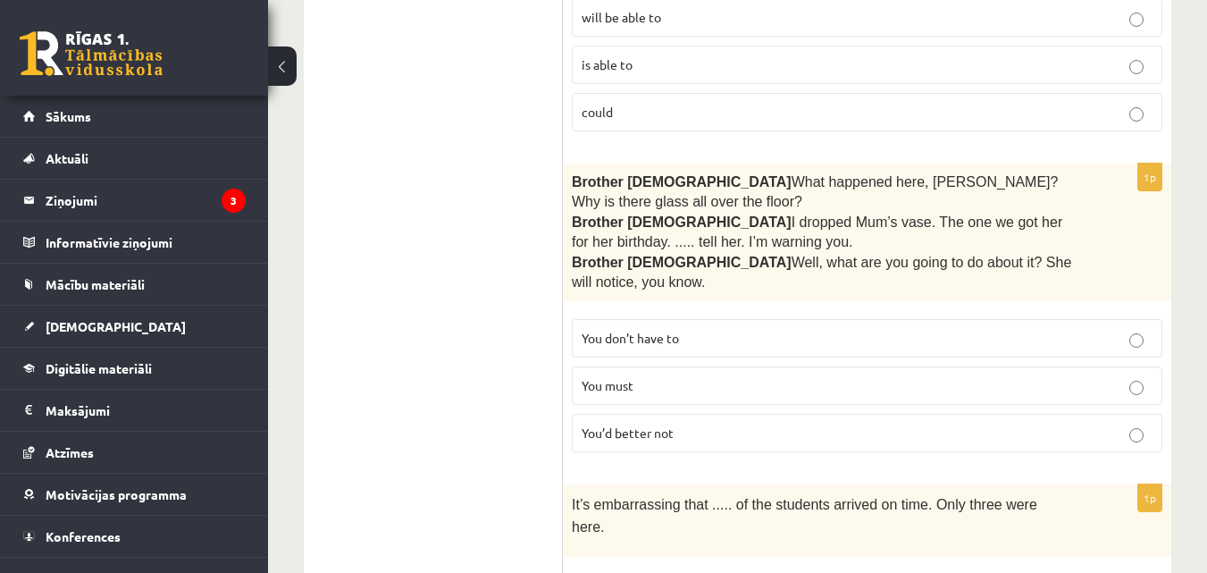
click at [1095, 424] on p "You’d better not" at bounding box center [867, 433] width 571 height 19
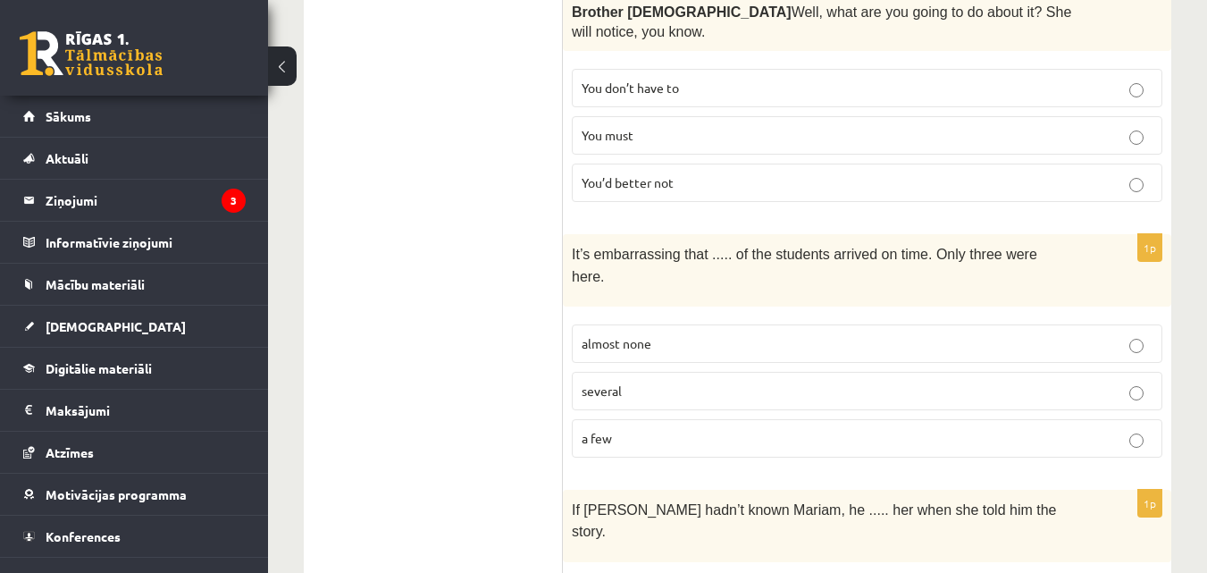
scroll to position [4576, 0]
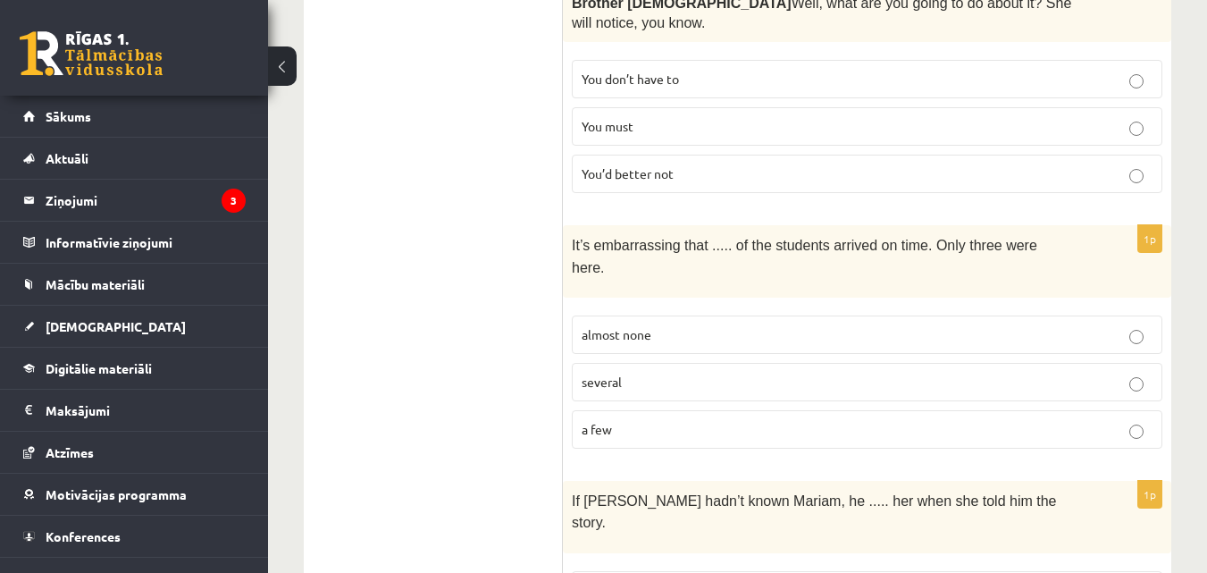
click at [1090, 363] on label "several" at bounding box center [867, 382] width 591 height 38
click at [1071, 420] on p "a few" at bounding box center [867, 429] width 571 height 19
click at [1076, 308] on fieldset "almost none several a few" at bounding box center [867, 380] width 591 height 147
click at [1155, 363] on label "several" at bounding box center [867, 382] width 591 height 38
click at [1124, 325] on p "almost none" at bounding box center [867, 334] width 571 height 19
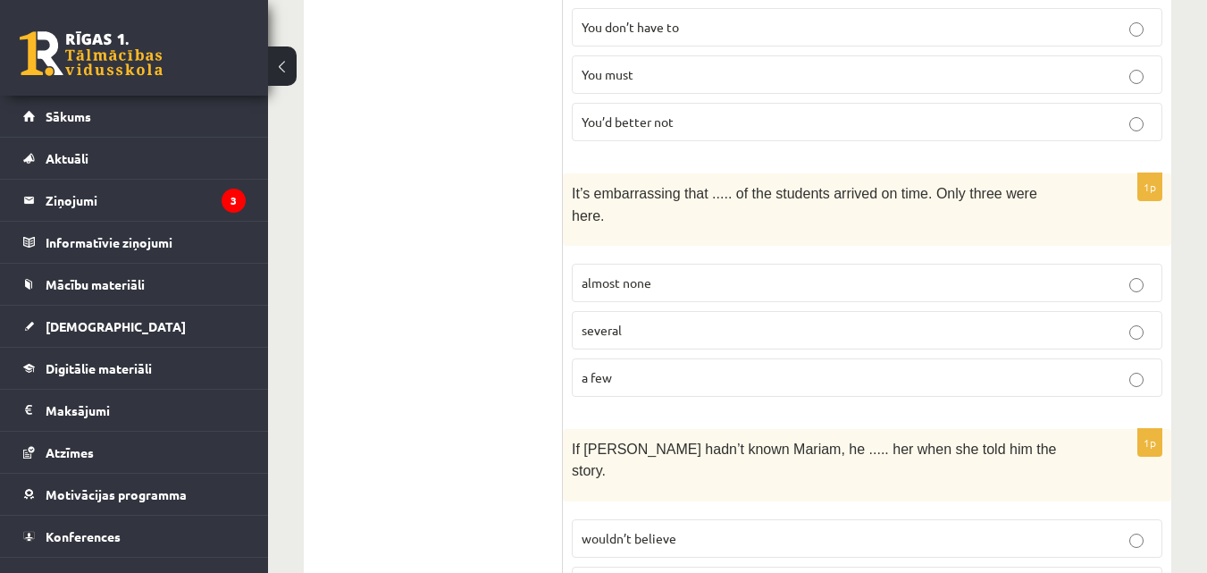
scroll to position [4654, 0]
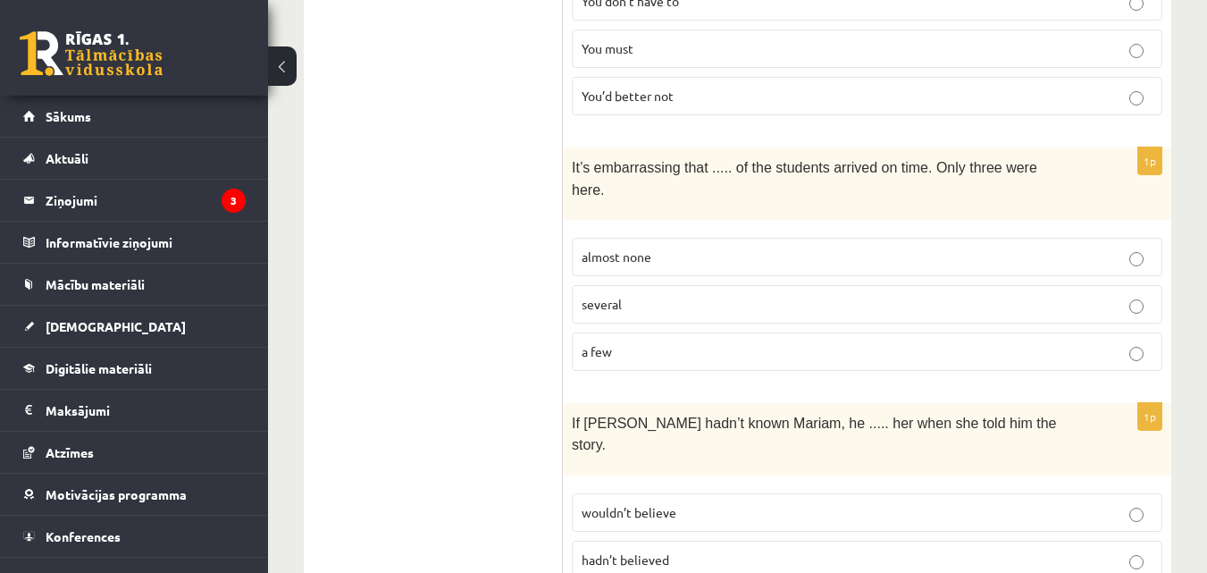
click at [1034, 541] on label "hadn’t believed" at bounding box center [867, 560] width 591 height 38
click at [1067, 503] on p "wouldn’t believe" at bounding box center [867, 512] width 571 height 19
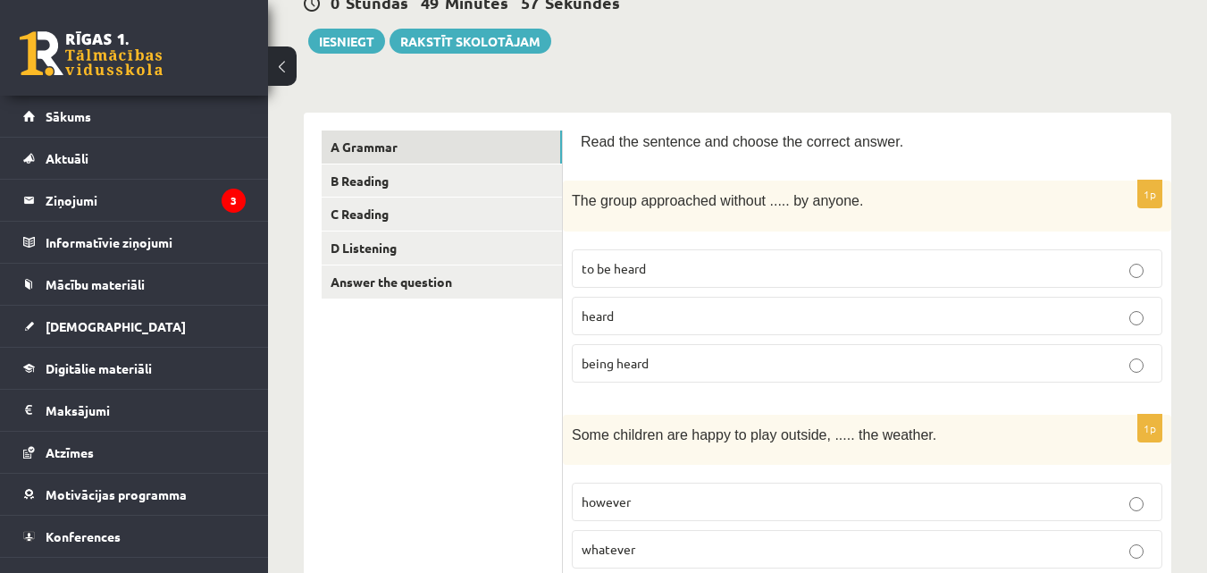
scroll to position [207, 0]
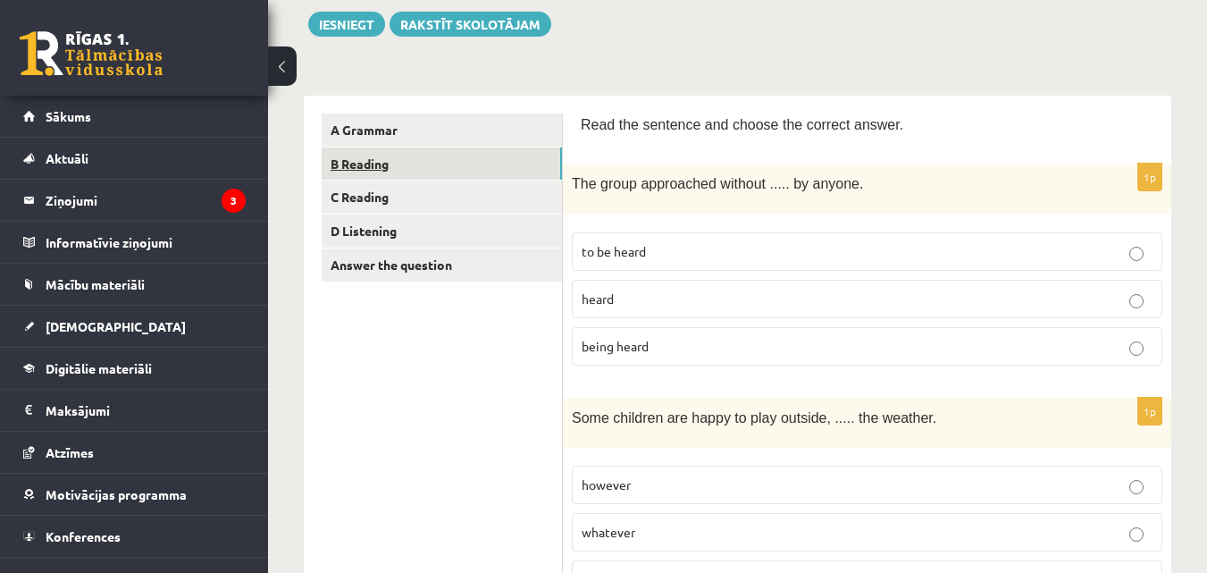
click at [505, 169] on link "B Reading" at bounding box center [442, 163] width 240 height 33
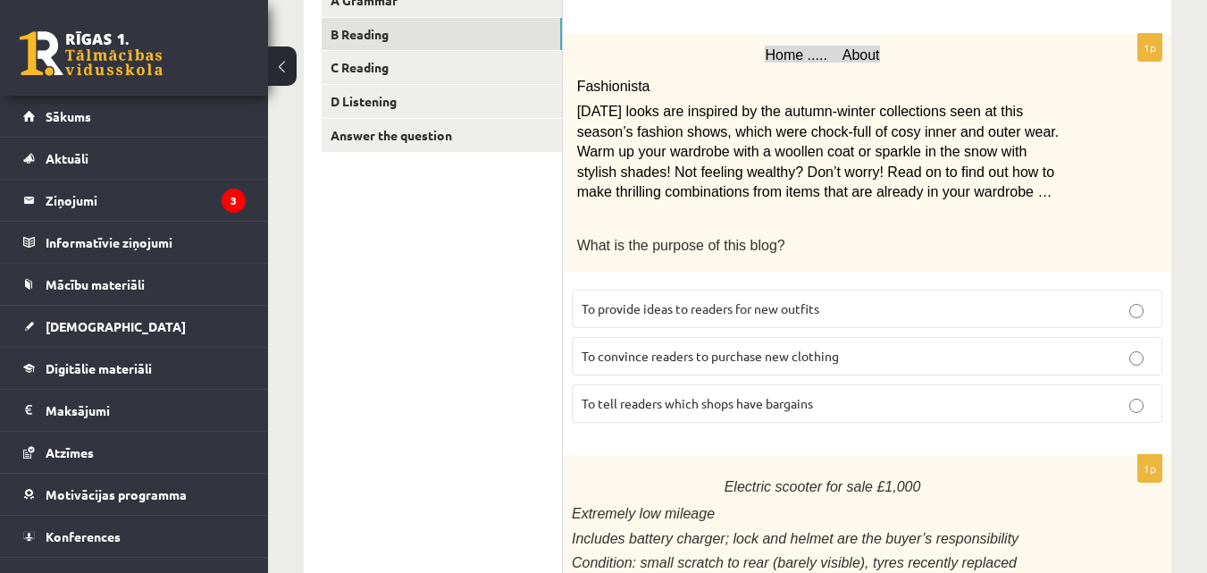
scroll to position [351, 0]
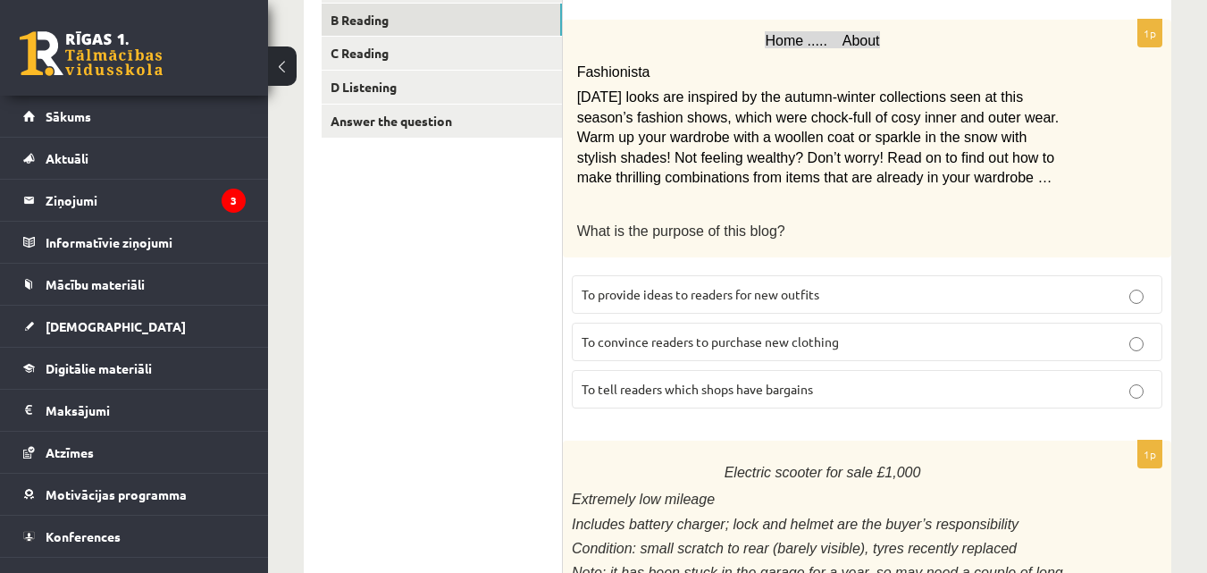
click at [965, 298] on p "To provide ideas to readers for new outfits" at bounding box center [867, 294] width 571 height 19
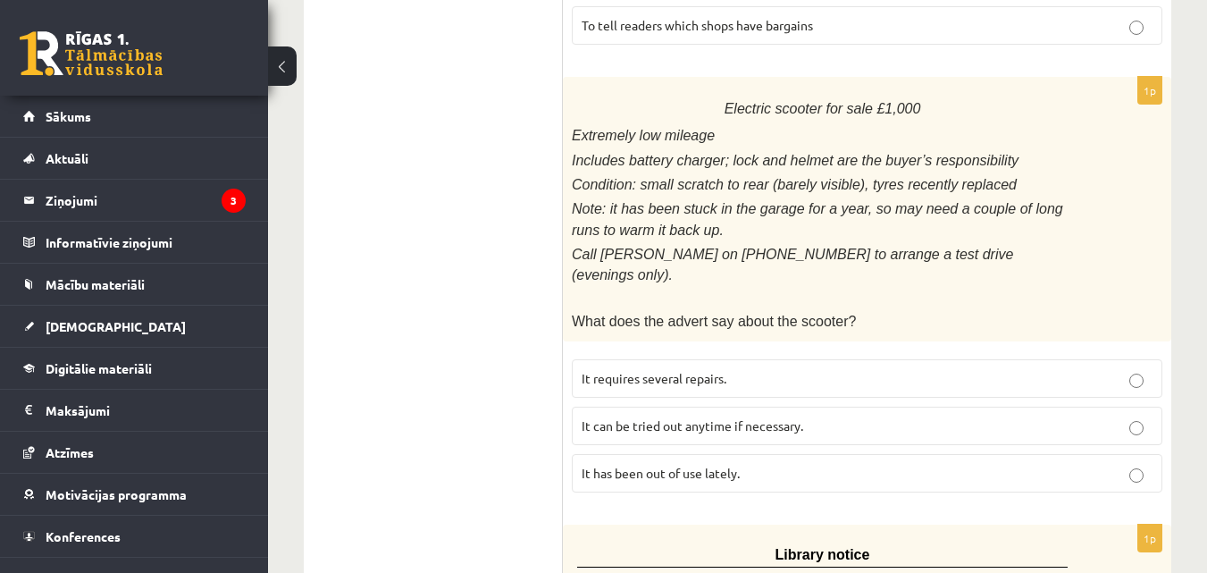
scroll to position [719, 0]
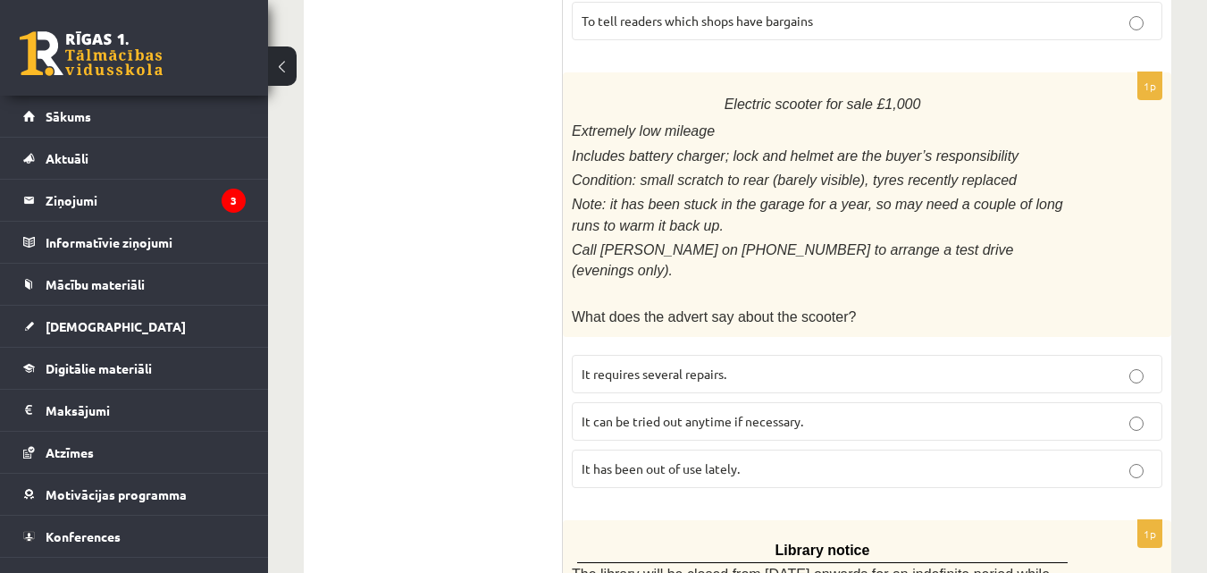
click at [950, 449] on label "It has been out of use lately." at bounding box center [867, 468] width 591 height 38
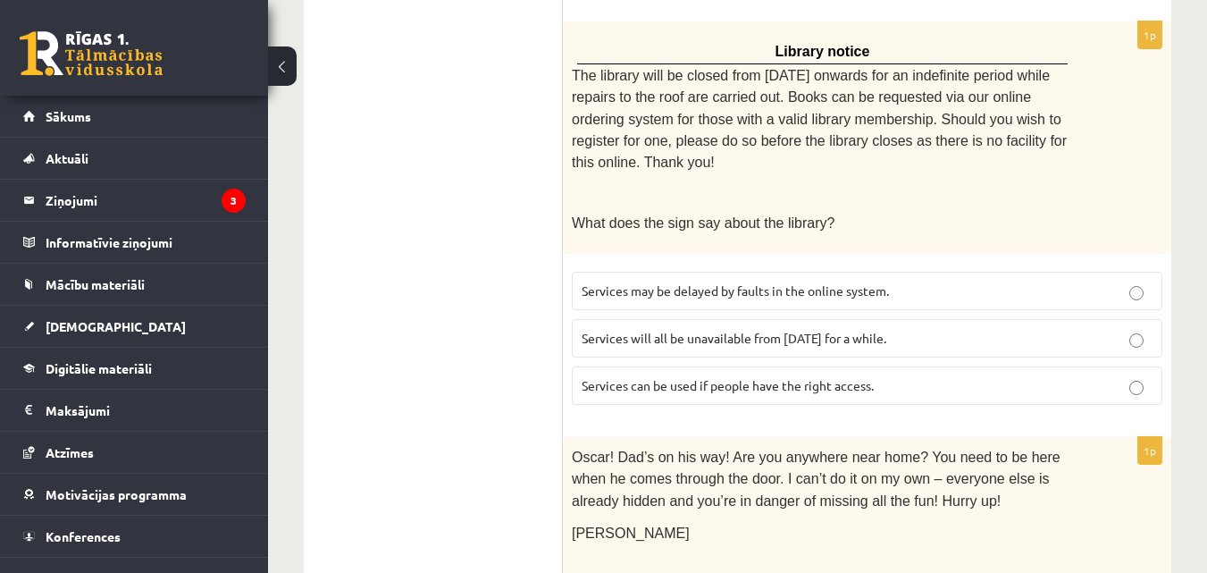
scroll to position [1213, 0]
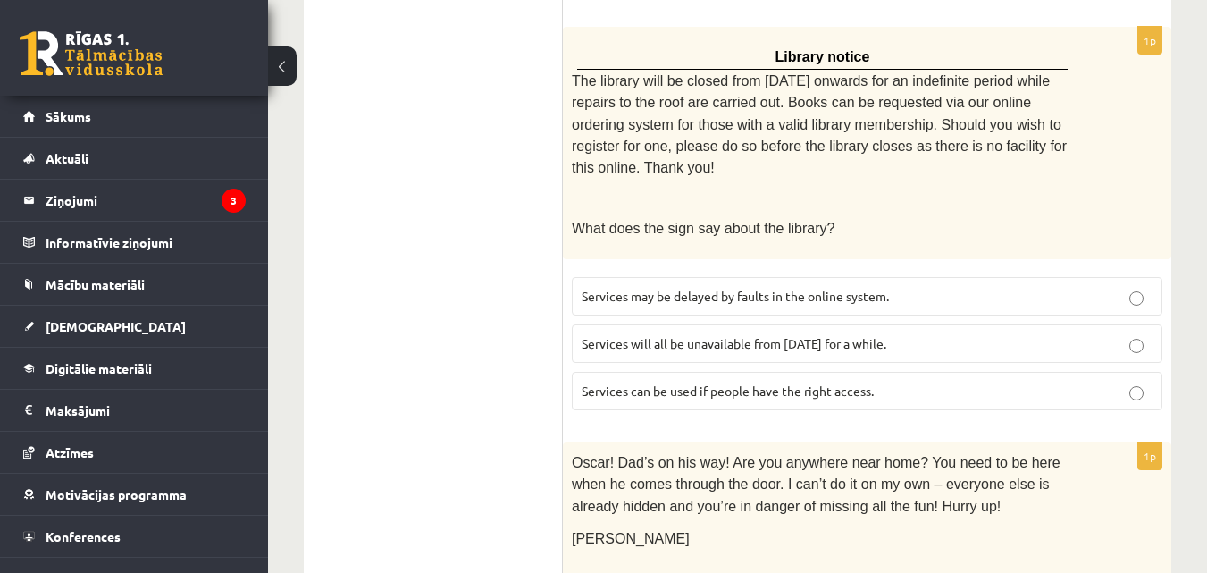
click at [986, 334] on p "Services will all be unavailable from [DATE] for a while." at bounding box center [867, 343] width 571 height 19
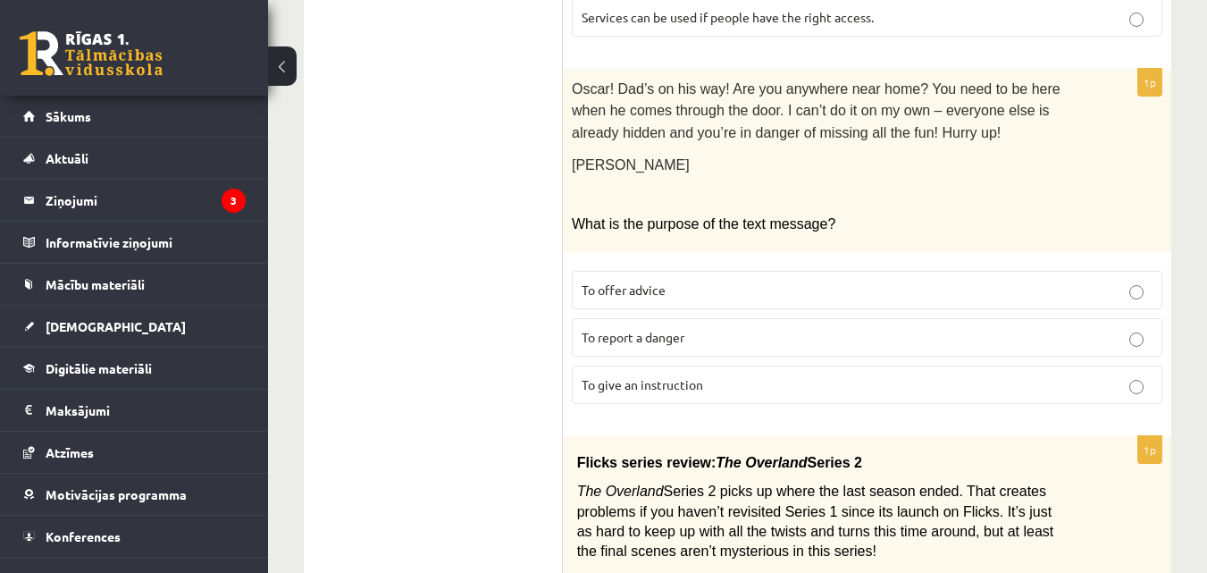
scroll to position [1596, 0]
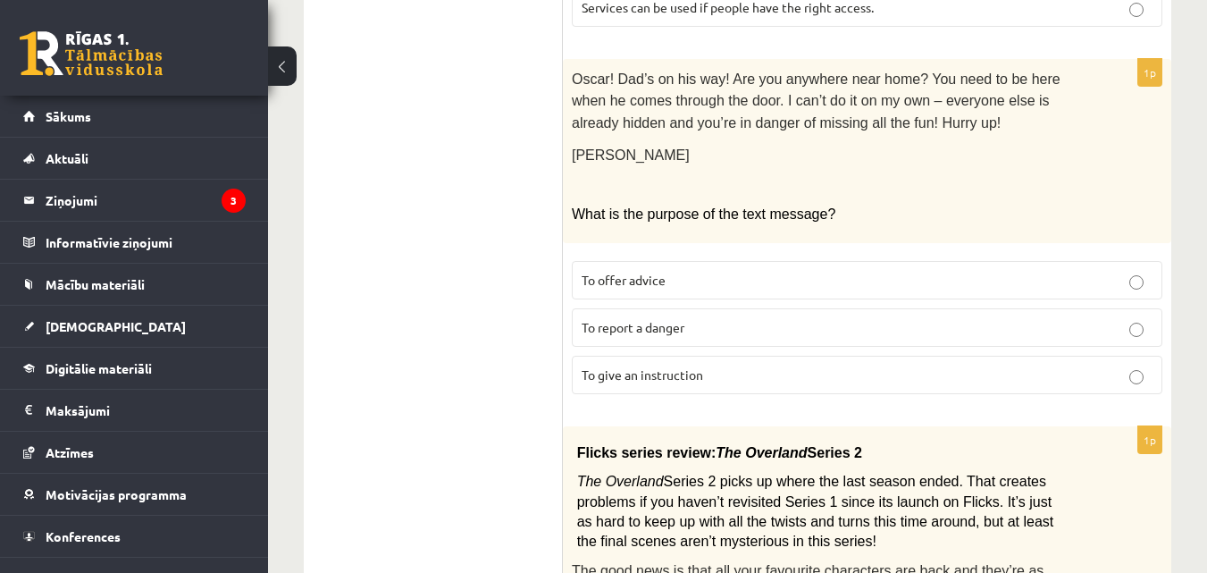
click at [856, 365] on p "To give an instruction" at bounding box center [867, 374] width 571 height 19
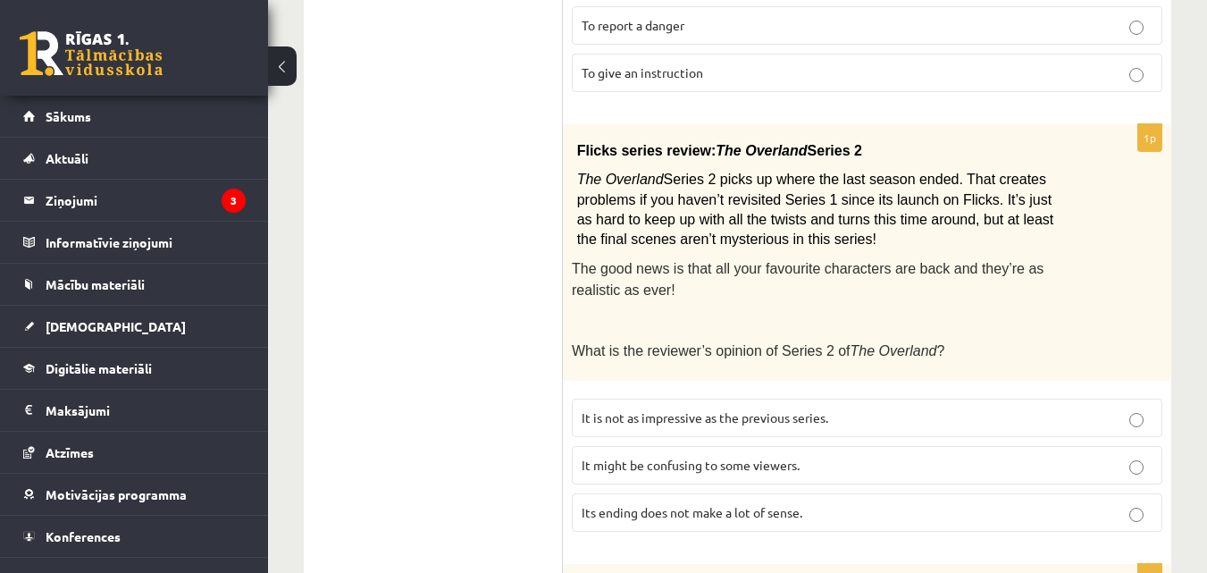
scroll to position [1936, 0]
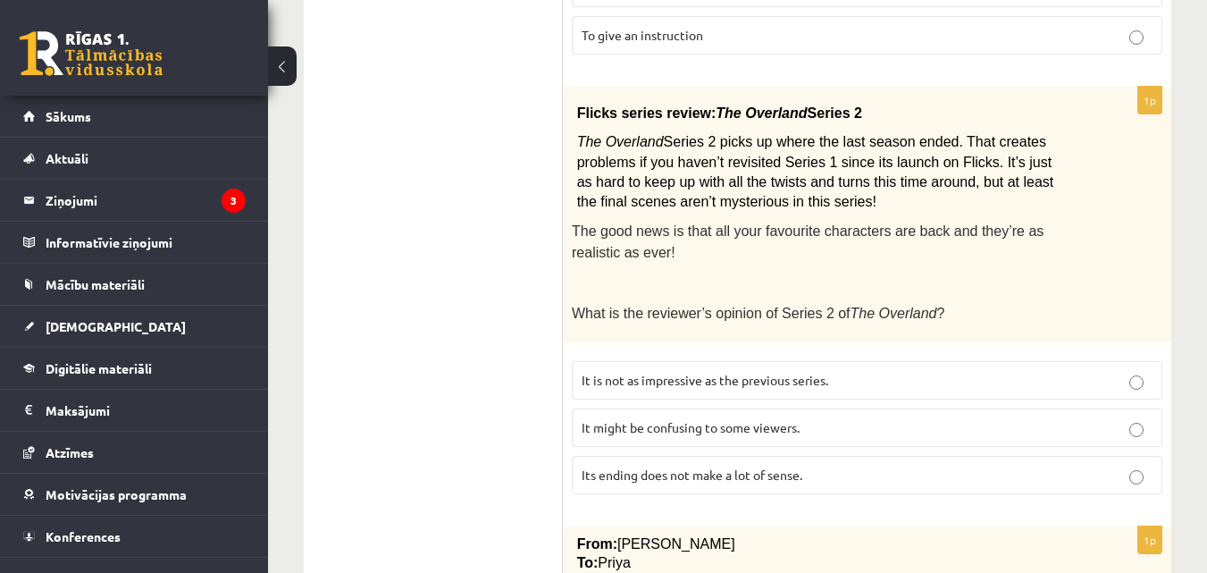
click at [814, 466] on p "Its ending does not make a lot of sense." at bounding box center [867, 475] width 571 height 19
click at [863, 371] on p "It is not as impressive as the previous series." at bounding box center [867, 380] width 571 height 19
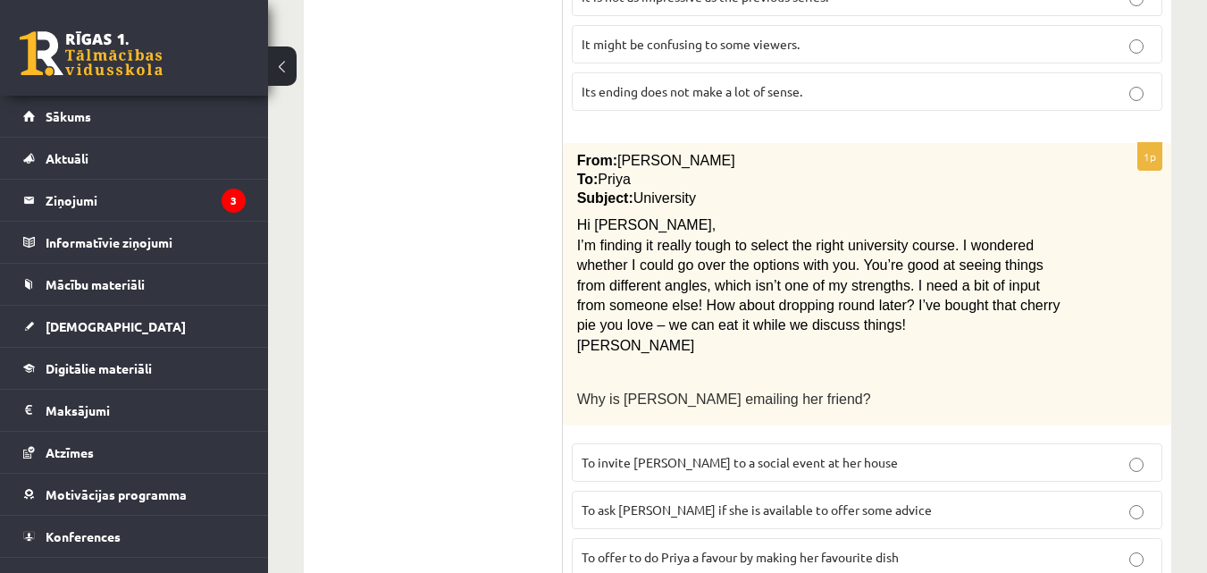
scroll to position [2323, 0]
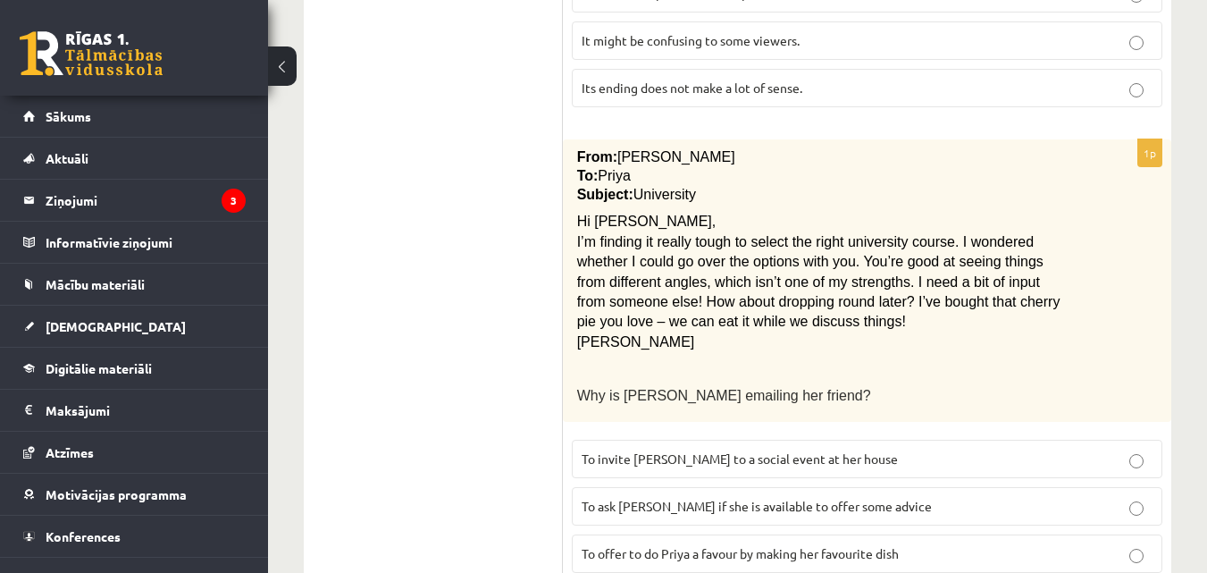
click at [1039, 544] on p "To offer to do Priya a favour by making her favourite dish" at bounding box center [867, 553] width 571 height 19
click at [934, 487] on label "To ask [PERSON_NAME] if she is available to offer some advice" at bounding box center [867, 506] width 591 height 38
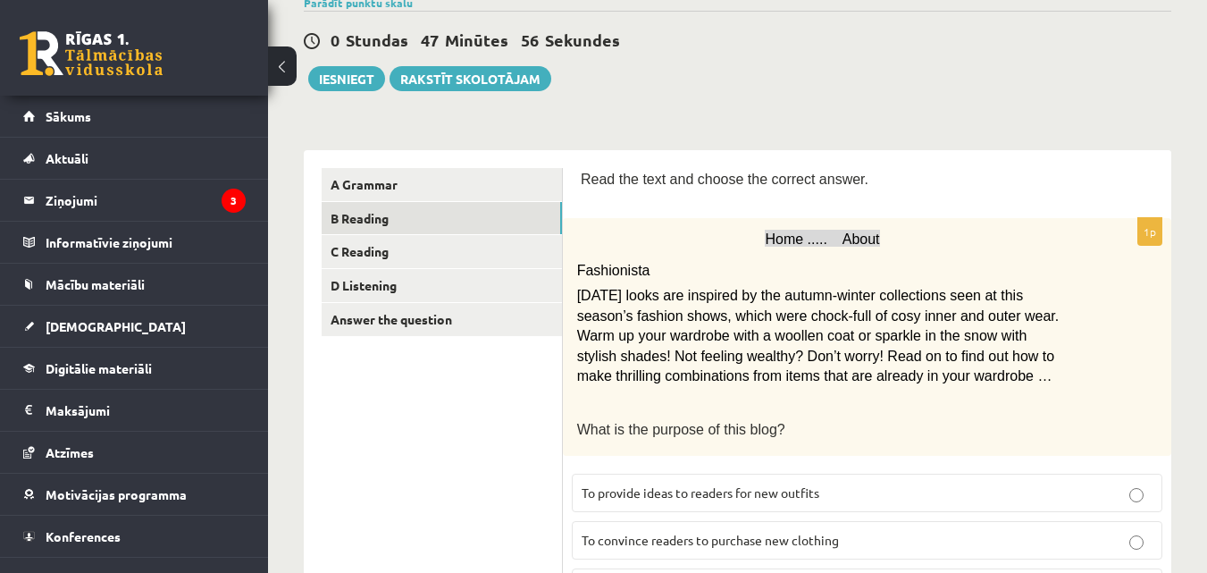
scroll to position [34, 0]
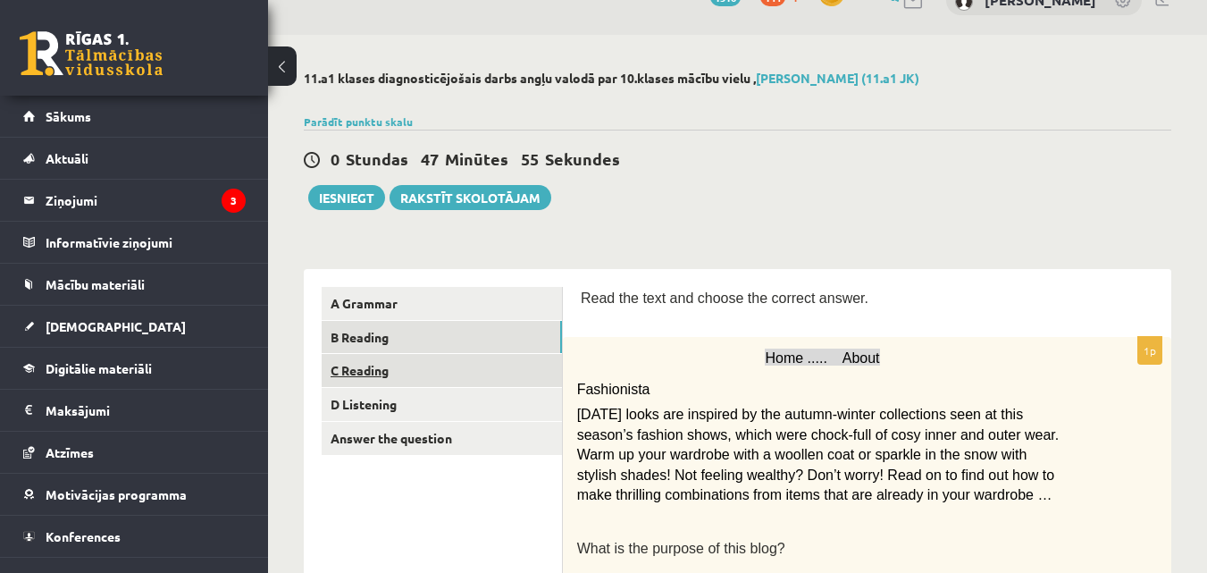
click at [491, 364] on link "C Reading" at bounding box center [442, 370] width 240 height 33
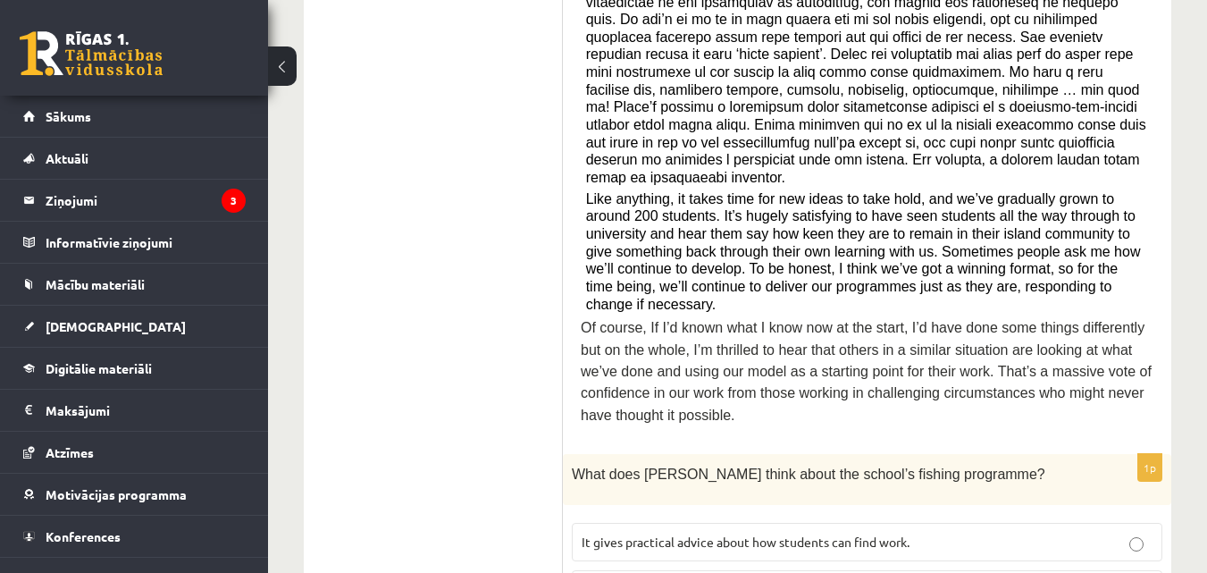
scroll to position [774, 0]
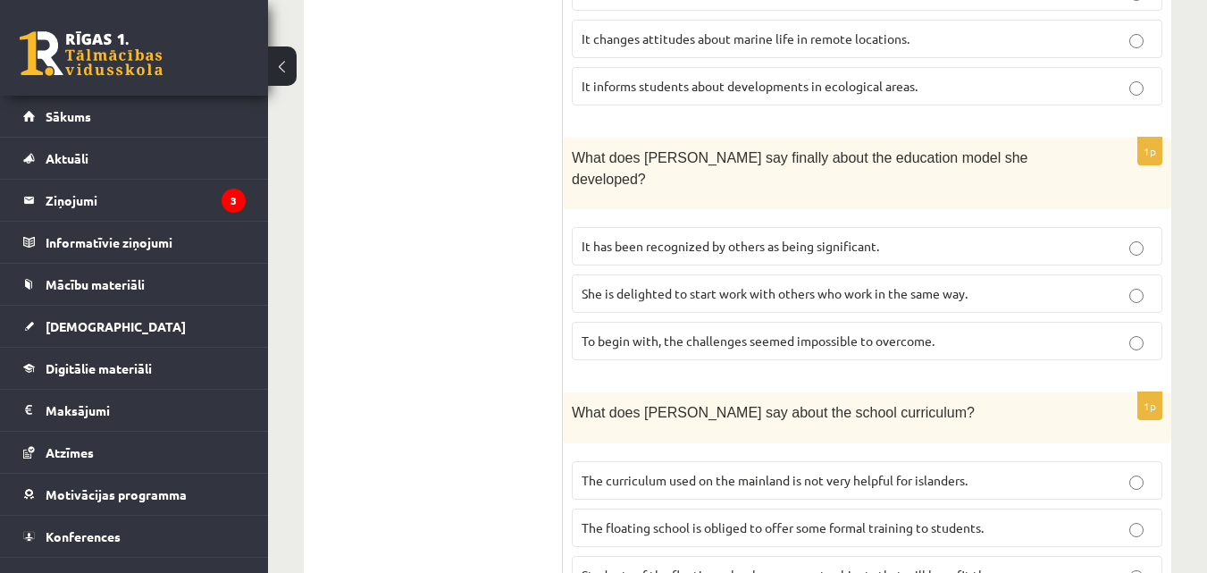
scroll to position [1332, 0]
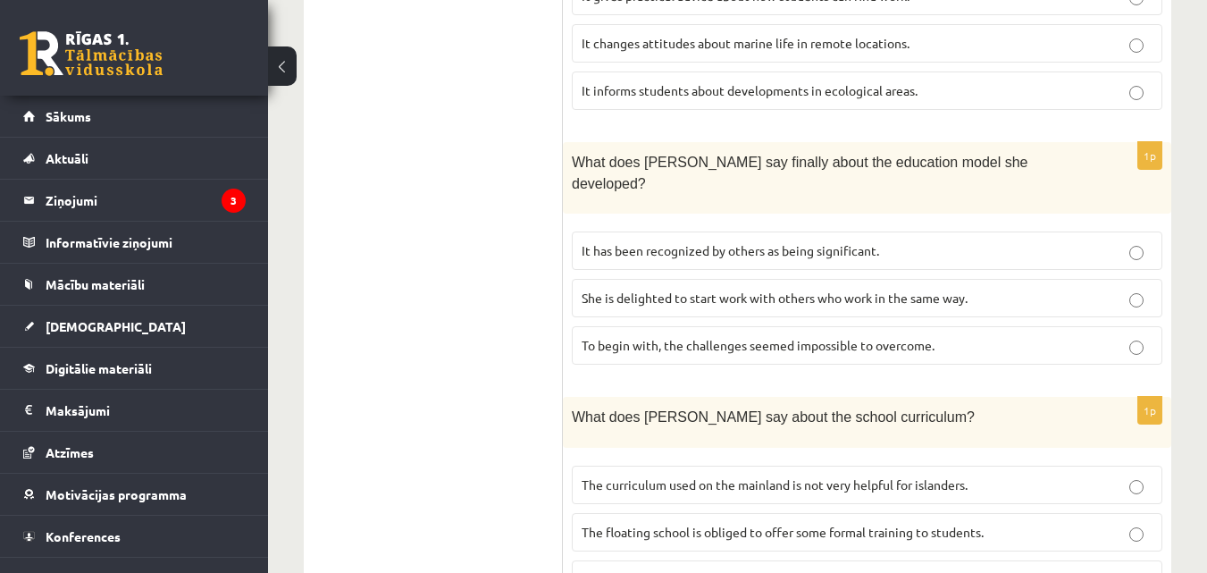
click at [1111, 223] on fieldset "It has been recognized by others as being significant. She is delighted to star…" at bounding box center [867, 296] width 591 height 147
click at [1129, 241] on p "It has been recognized by others as being significant." at bounding box center [867, 250] width 571 height 19
click at [928, 571] on span "Students of the floating school can suggest subjects that will benefit them." at bounding box center [794, 579] width 424 height 16
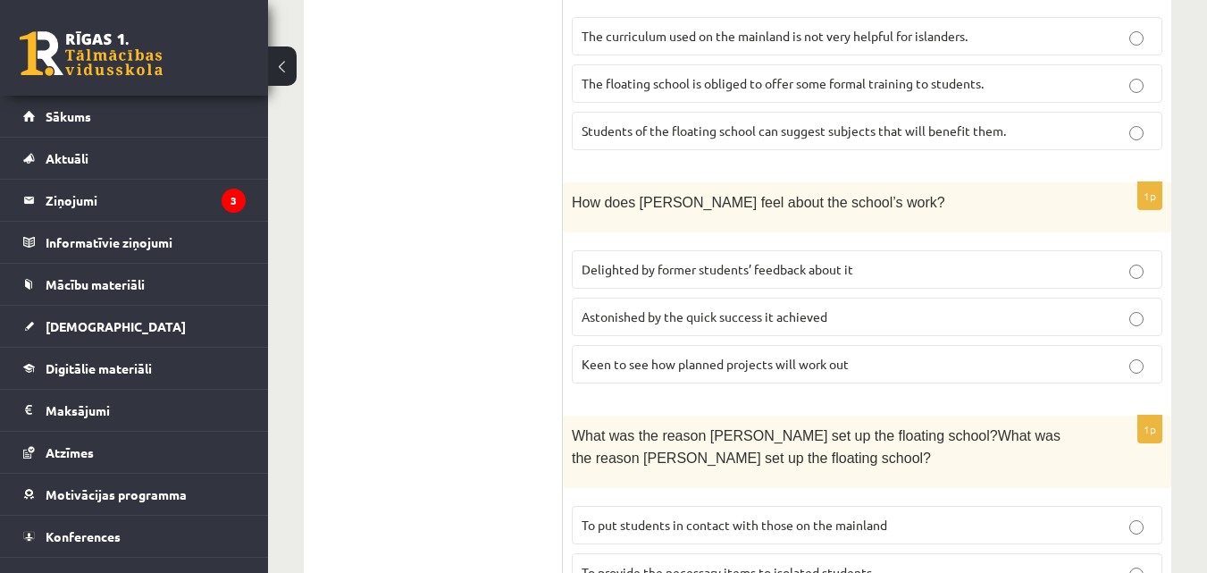
scroll to position [1785, 0]
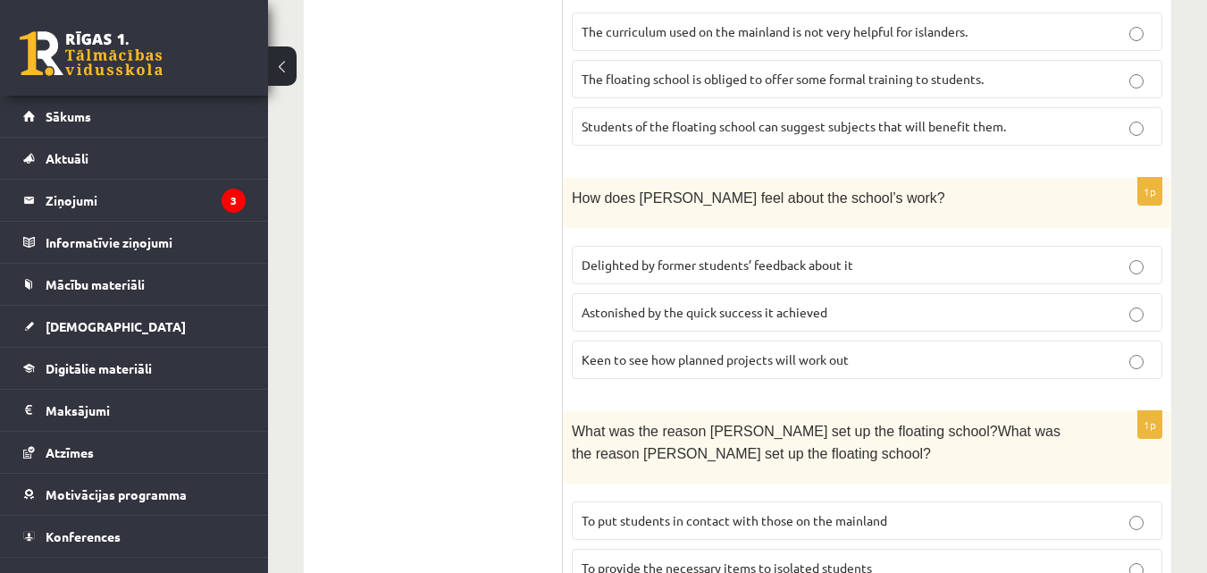
click at [978, 350] on p "Keen to see how planned projects will work out" at bounding box center [867, 359] width 571 height 19
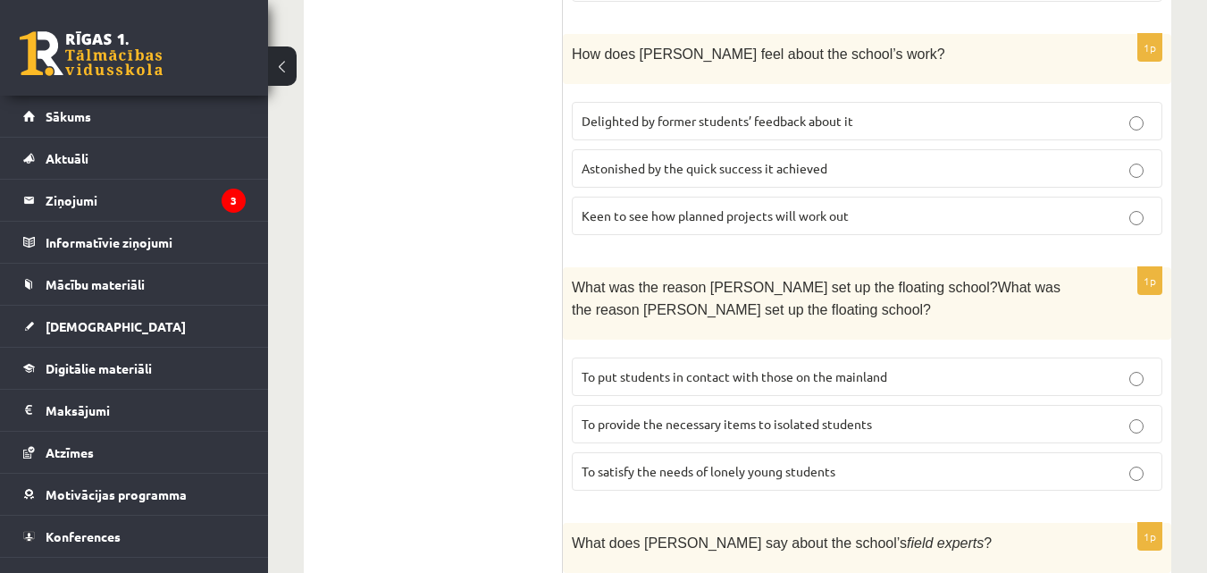
scroll to position [1946, 0]
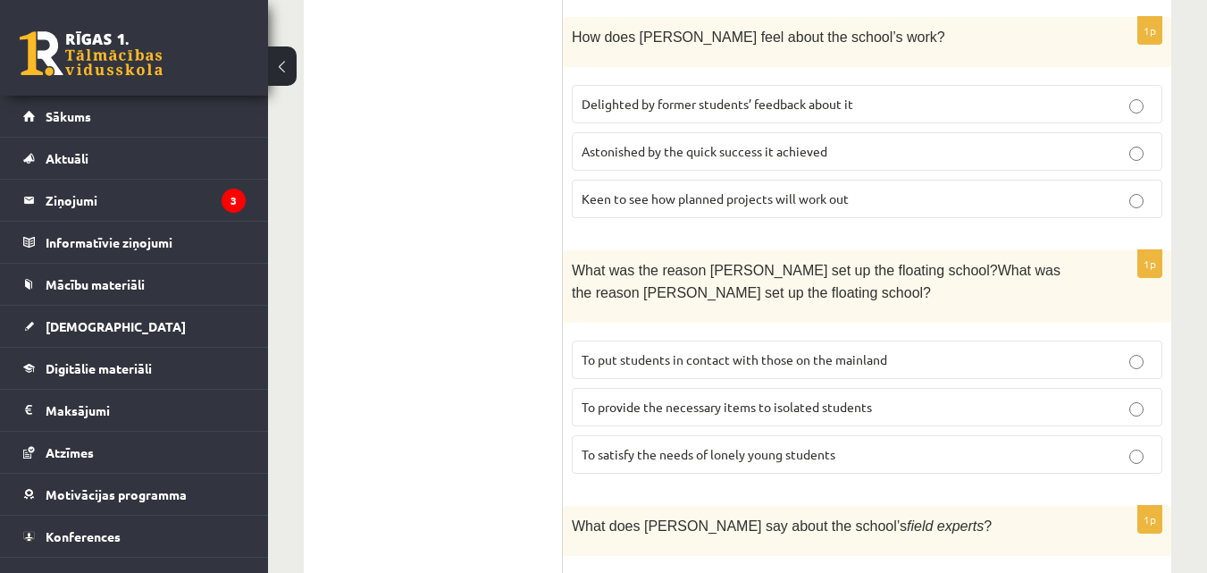
click at [1106, 388] on label "To provide the necessary items to isolated students" at bounding box center [867, 407] width 591 height 38
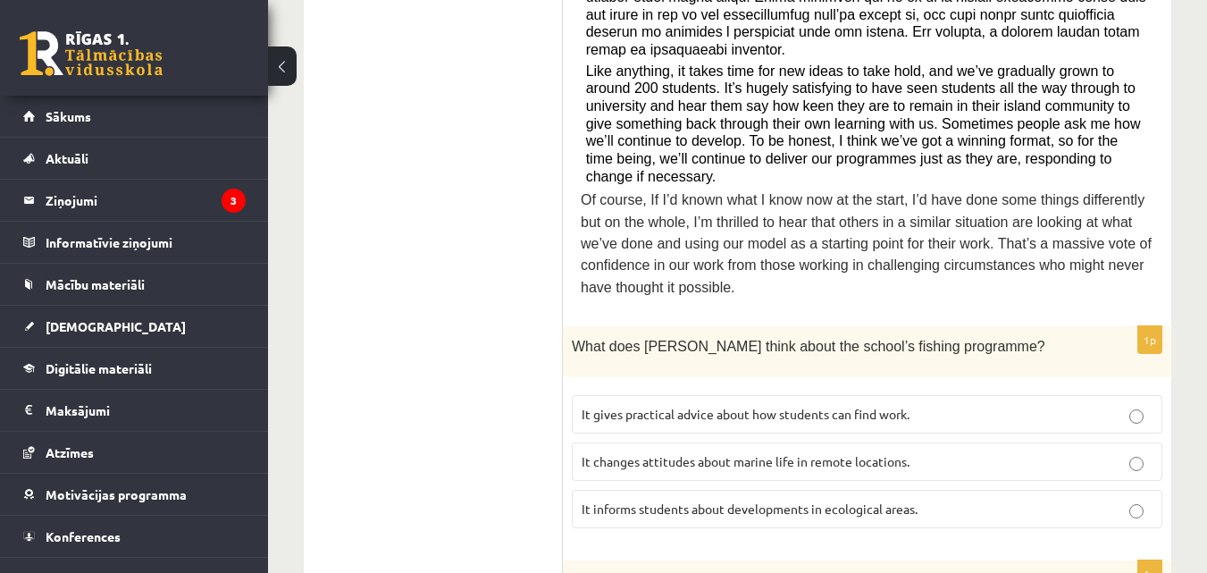
scroll to position [478, 0]
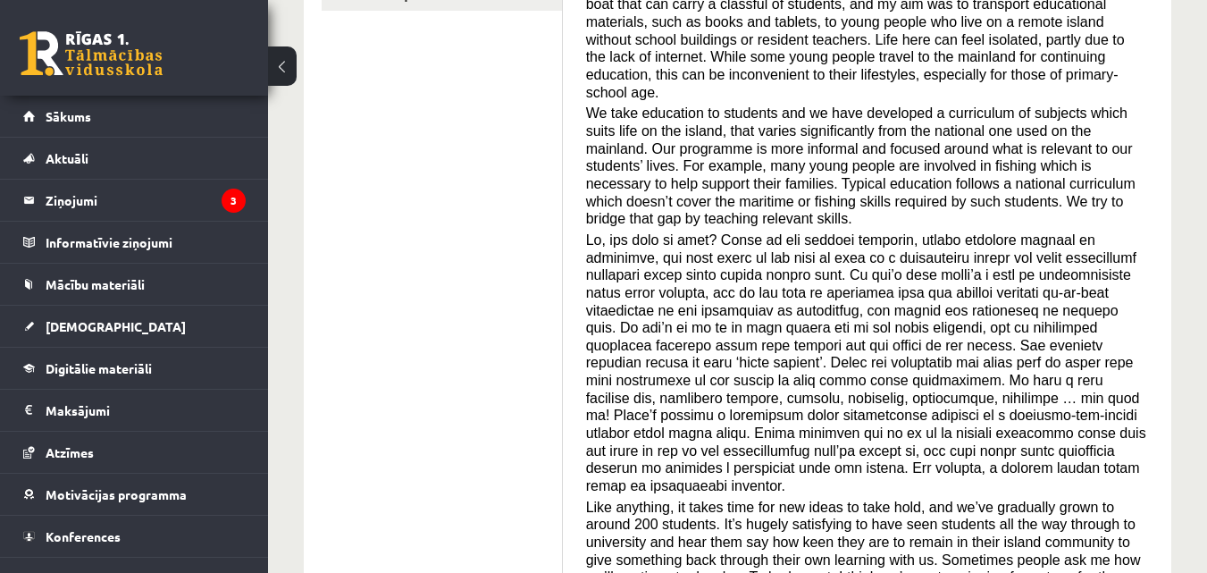
drag, startPoint x: 1200, startPoint y: 203, endPoint x: 1216, endPoint y: 196, distance: 17.6
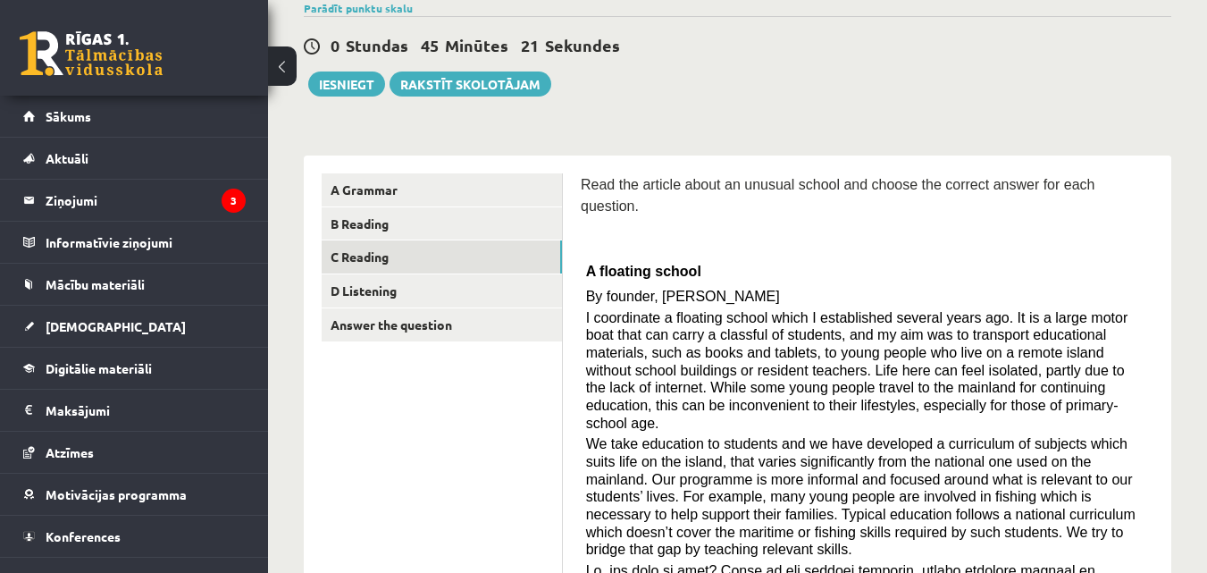
scroll to position [122, 0]
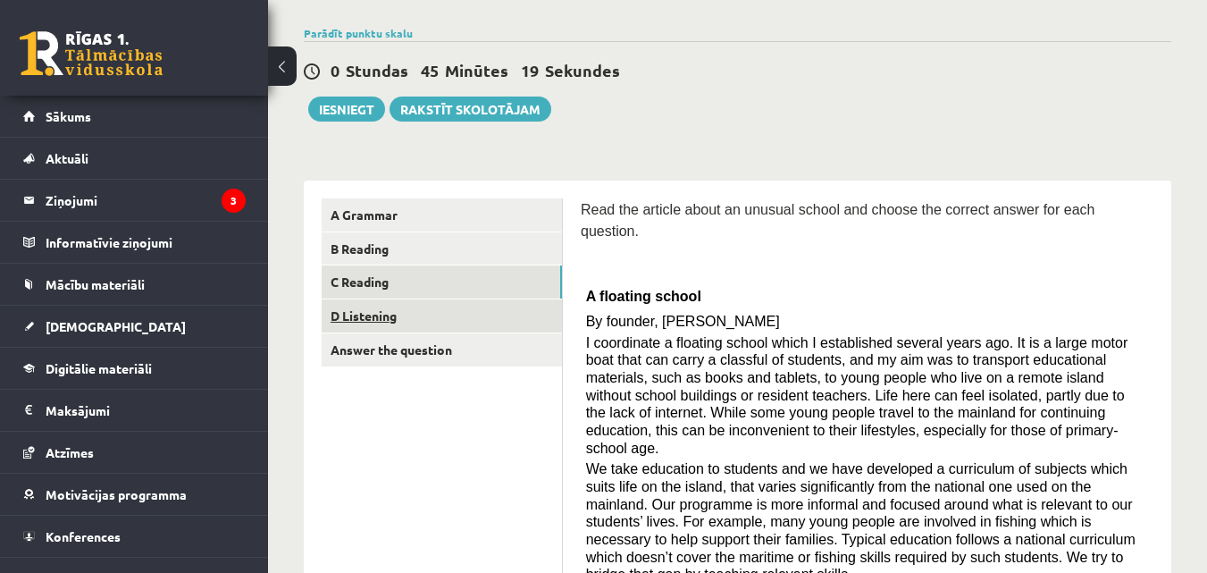
click at [499, 322] on link "D Listening" at bounding box center [442, 315] width 240 height 33
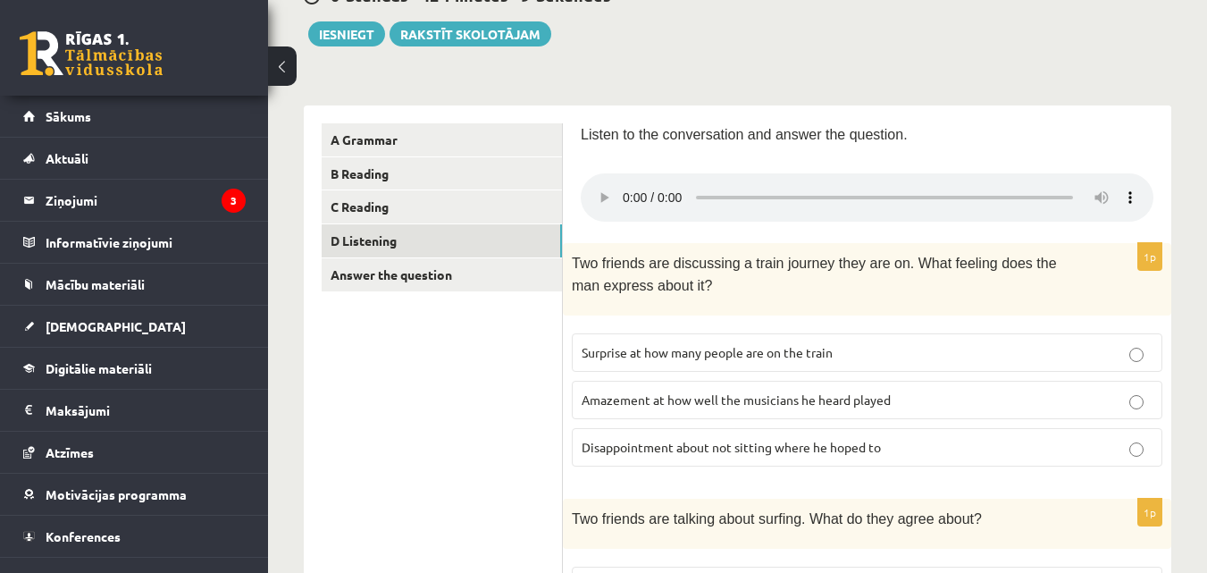
scroll to position [244, 0]
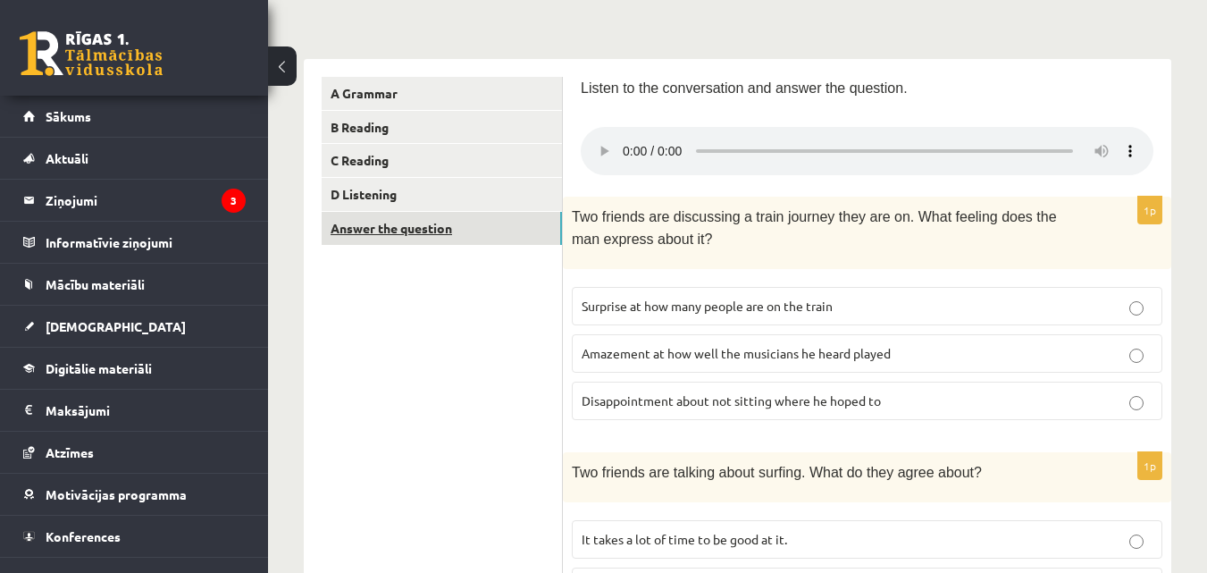
click at [483, 220] on link "Answer the question" at bounding box center [442, 228] width 240 height 33
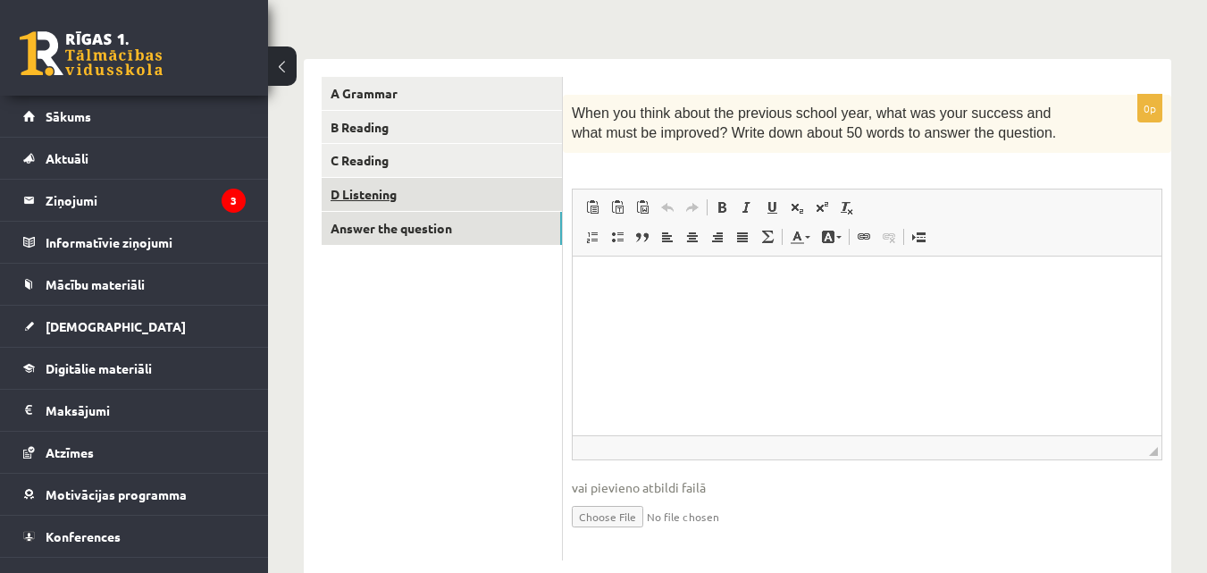
scroll to position [0, 0]
click at [450, 319] on ul "A Grammar B Reading C Reading D Listening Answer the question" at bounding box center [442, 318] width 241 height 483
click at [468, 206] on link "D Listening" at bounding box center [442, 194] width 240 height 33
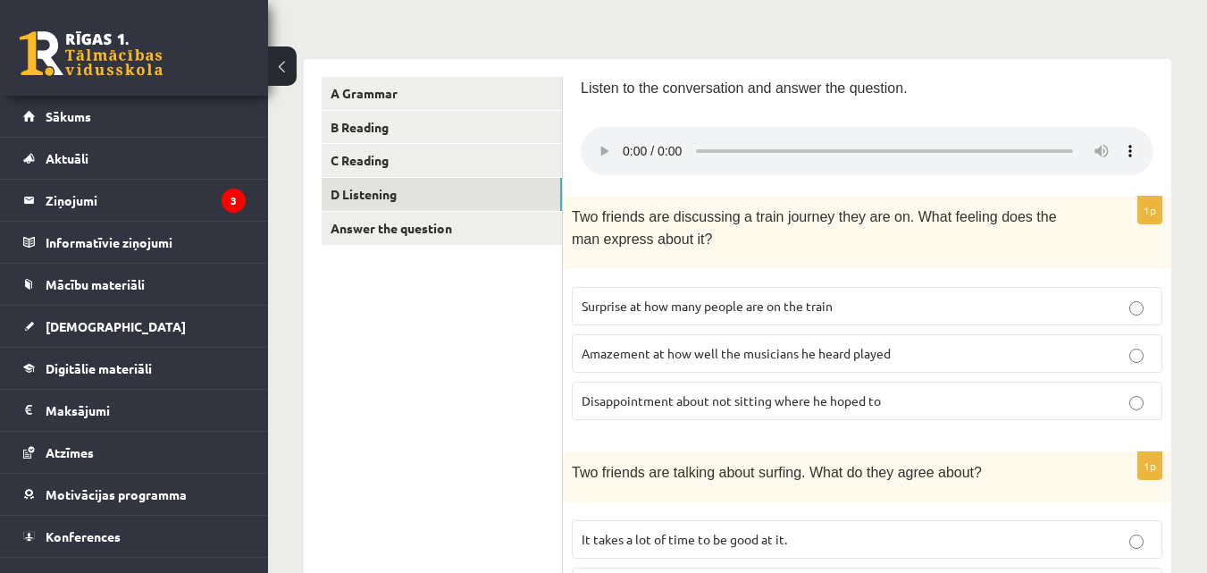
click at [693, 384] on label "Disappointment about not sitting where he hoped to" at bounding box center [867, 401] width 591 height 38
click at [736, 368] on label "Amazement at how well the musicians he heard played" at bounding box center [867, 353] width 591 height 38
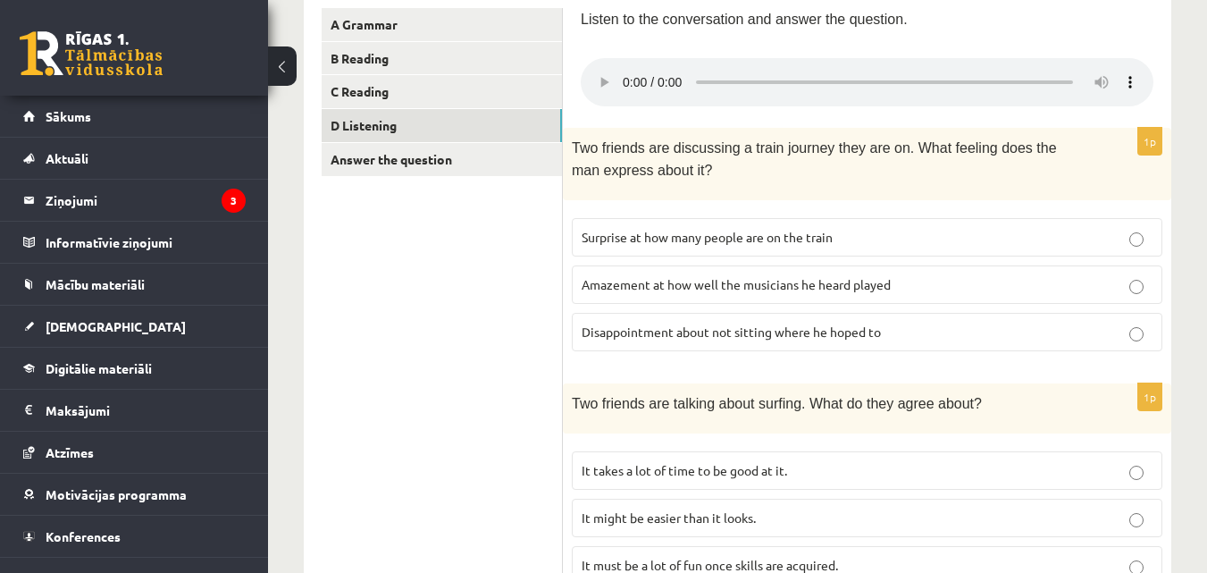
scroll to position [344, 0]
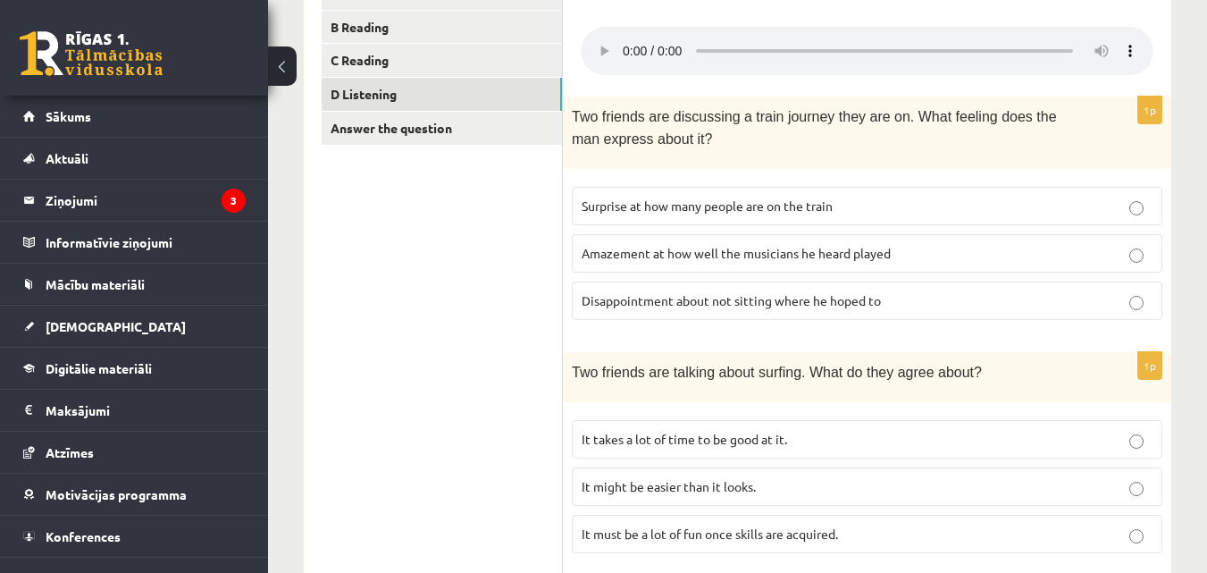
click at [1071, 217] on label "Surprise at how many people are on the train" at bounding box center [867, 206] width 591 height 38
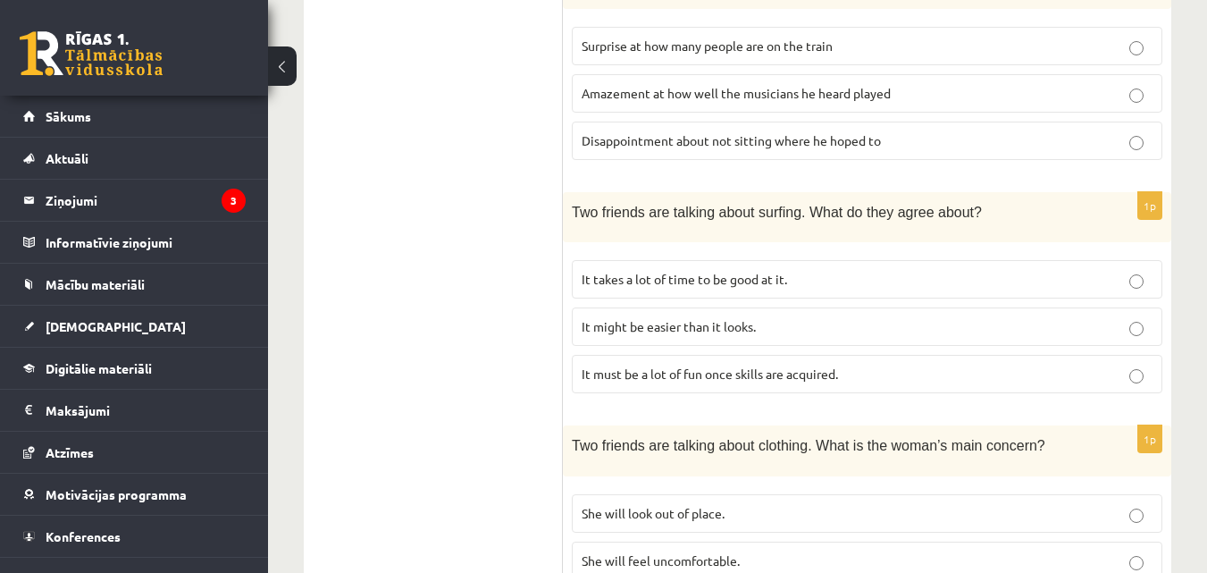
scroll to position [513, 0]
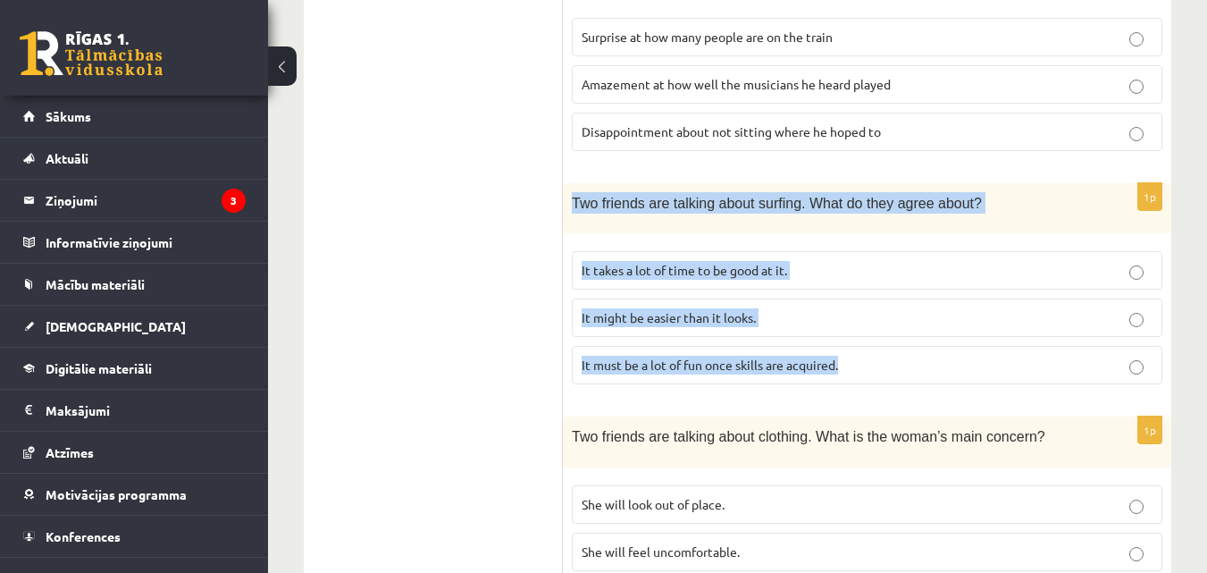
drag, startPoint x: 568, startPoint y: 203, endPoint x: 851, endPoint y: 373, distance: 329.5
click at [851, 373] on div "1p Two friends are talking about surfing. What do they agree about? It takes a …" at bounding box center [867, 290] width 609 height 215
copy div "Two friends are talking about surfing. What do they agree about? It takes a lot…"
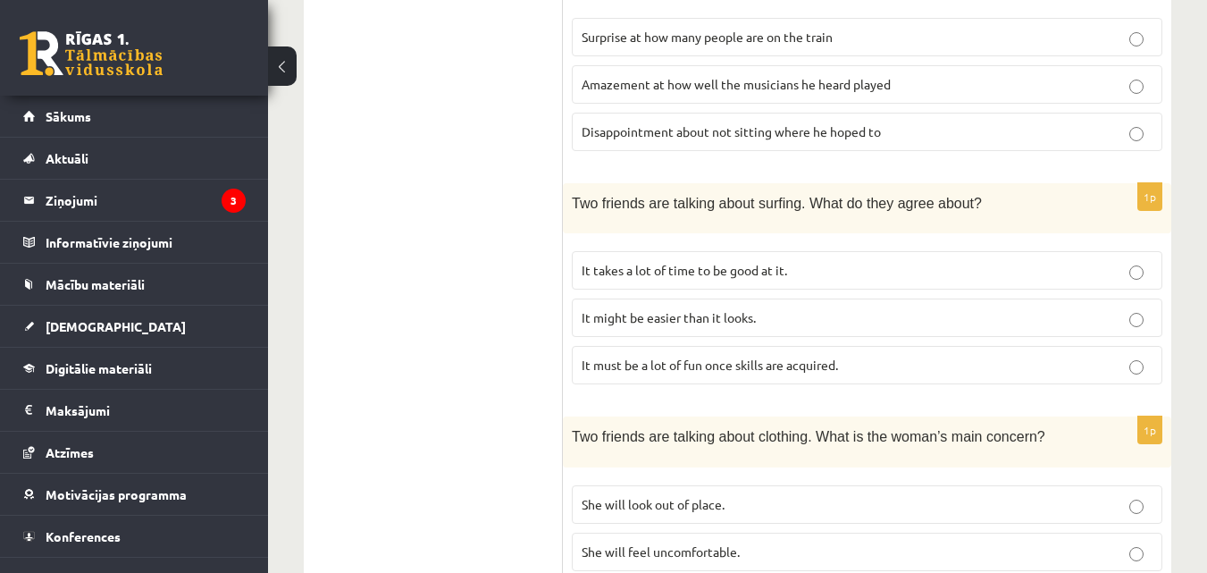
click at [349, 277] on ul "A Grammar B Reading C Reading D Listening Answer the question" at bounding box center [442, 569] width 241 height 1523
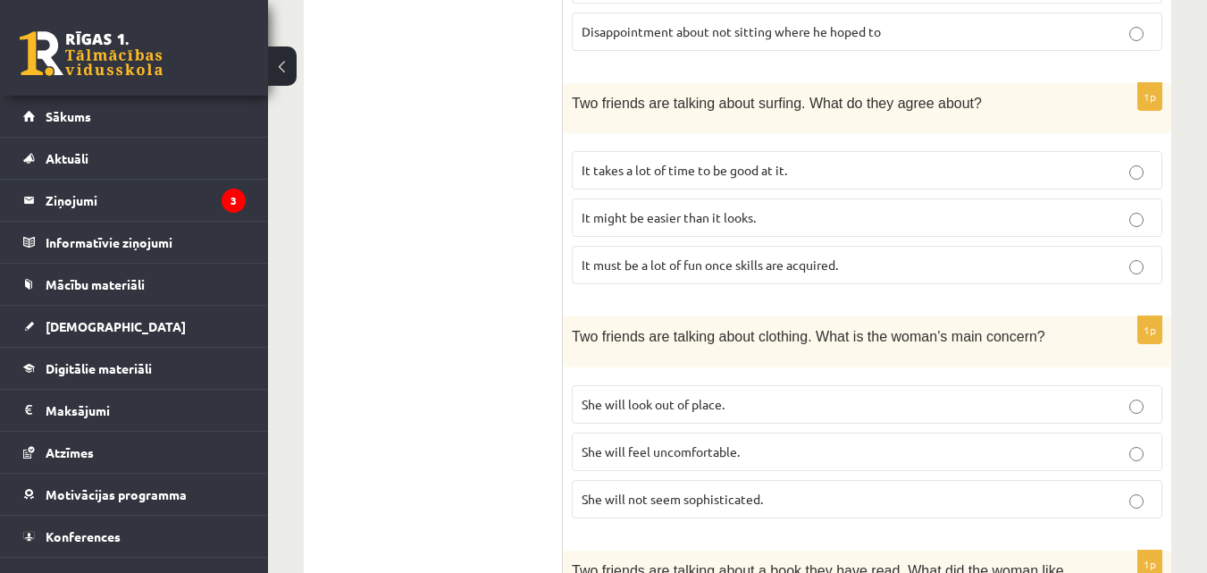
scroll to position [605, 0]
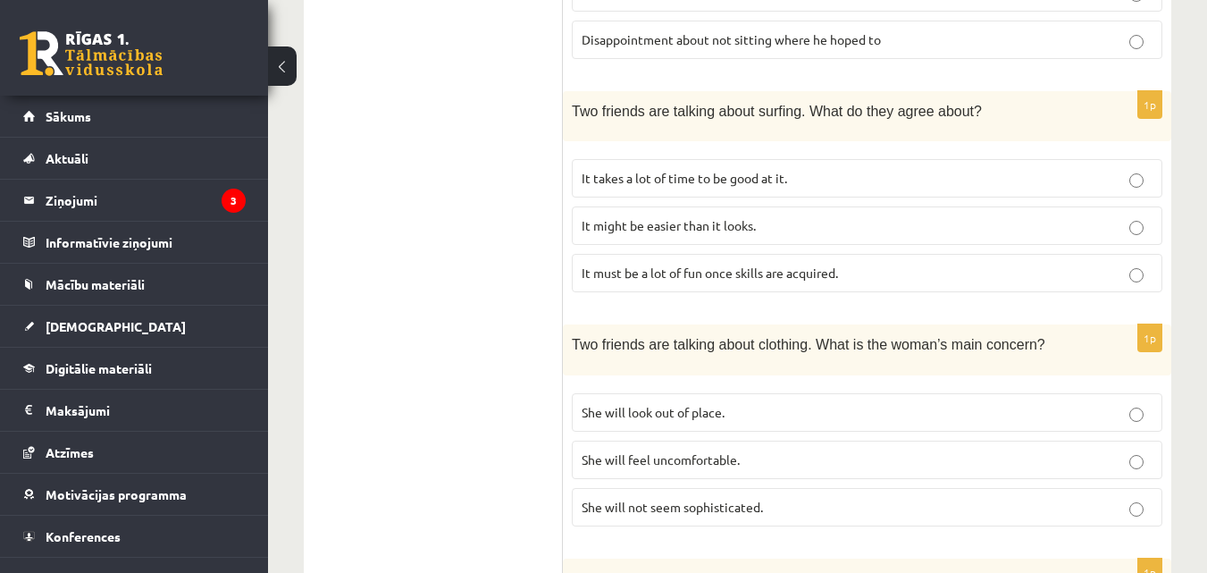
drag, startPoint x: 1186, startPoint y: 247, endPoint x: 1220, endPoint y: 265, distance: 38.4
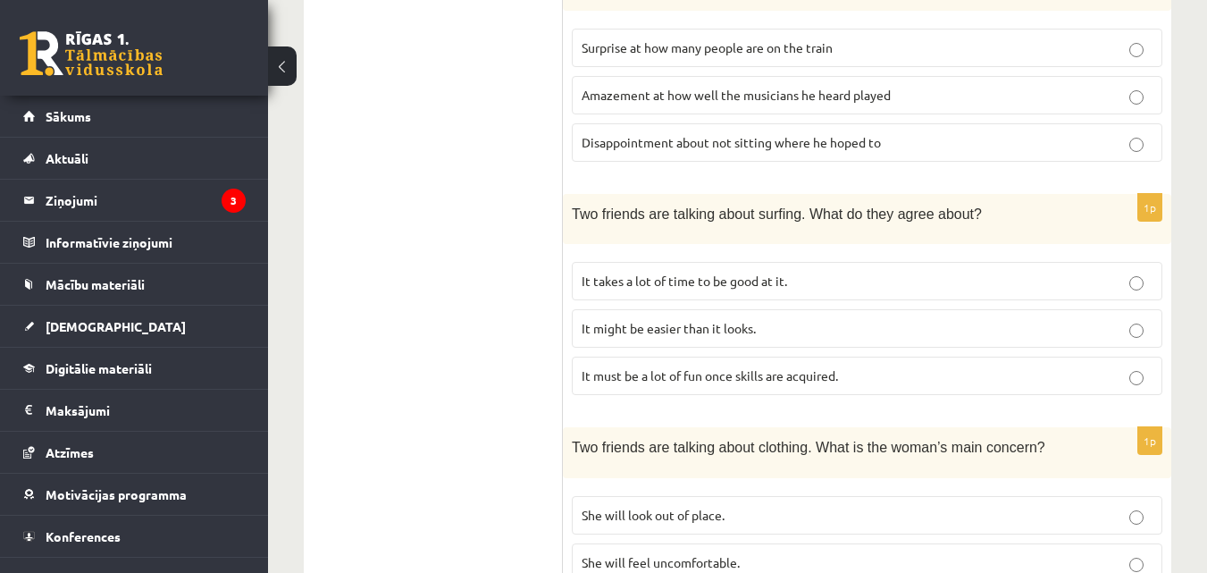
scroll to position [515, 0]
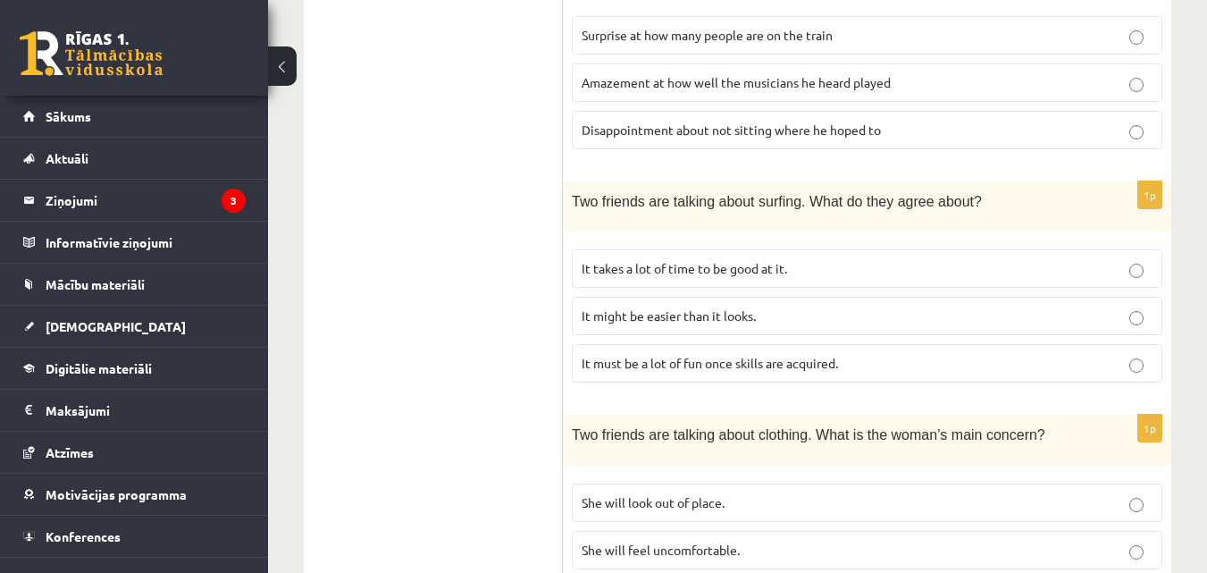
click at [1151, 347] on label "It must be a lot of fun once skills are acquired." at bounding box center [867, 363] width 591 height 38
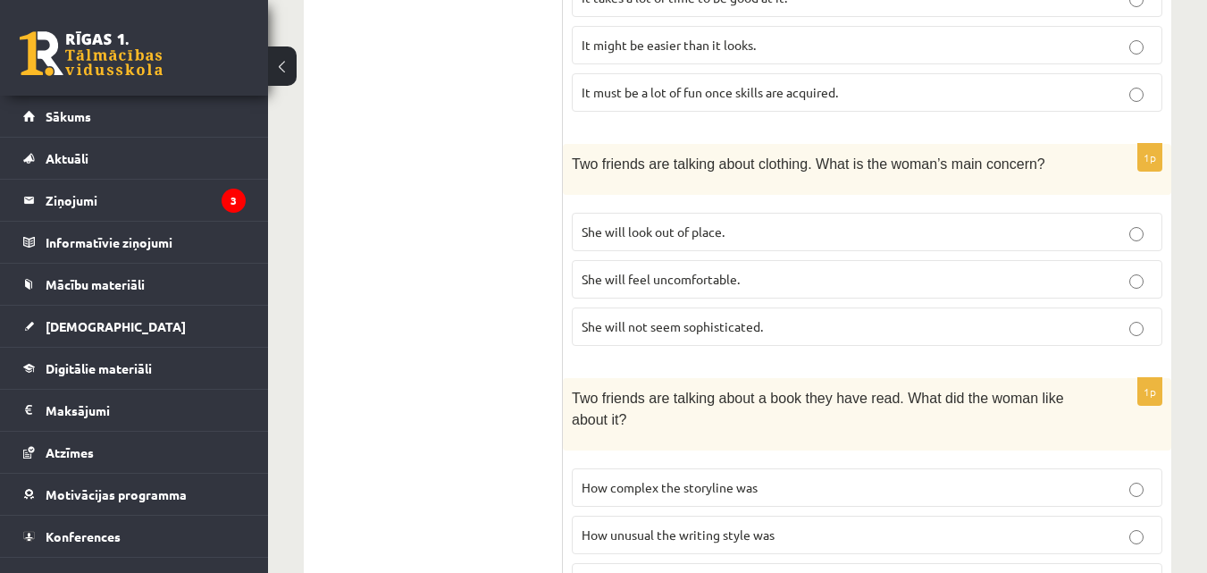
scroll to position [792, 0]
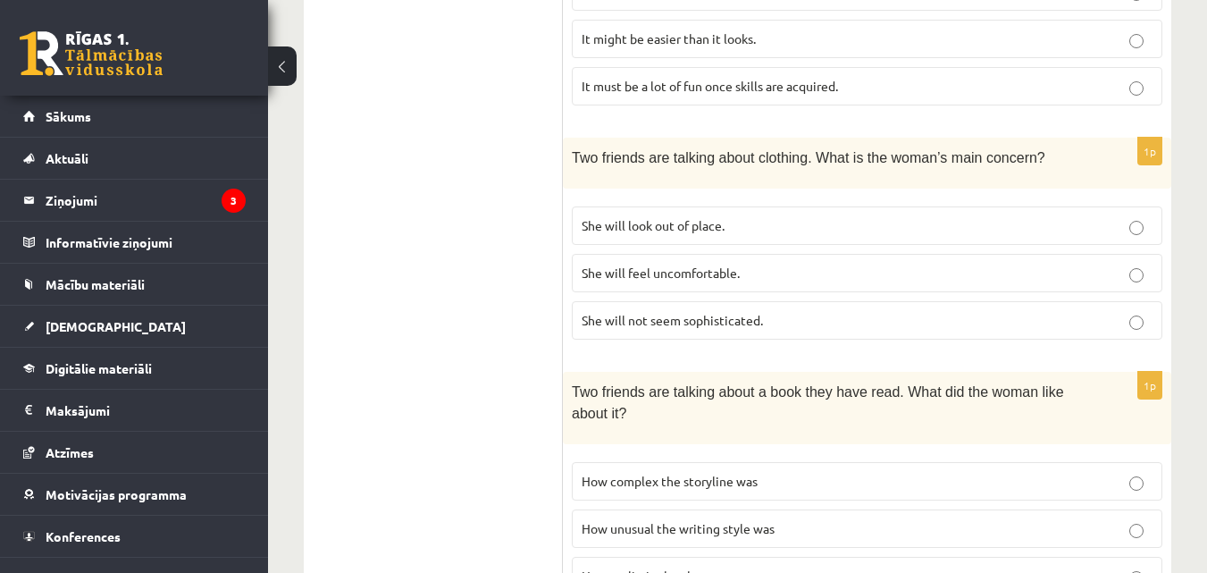
click at [1091, 254] on label "She will feel uncomfortable." at bounding box center [867, 273] width 591 height 38
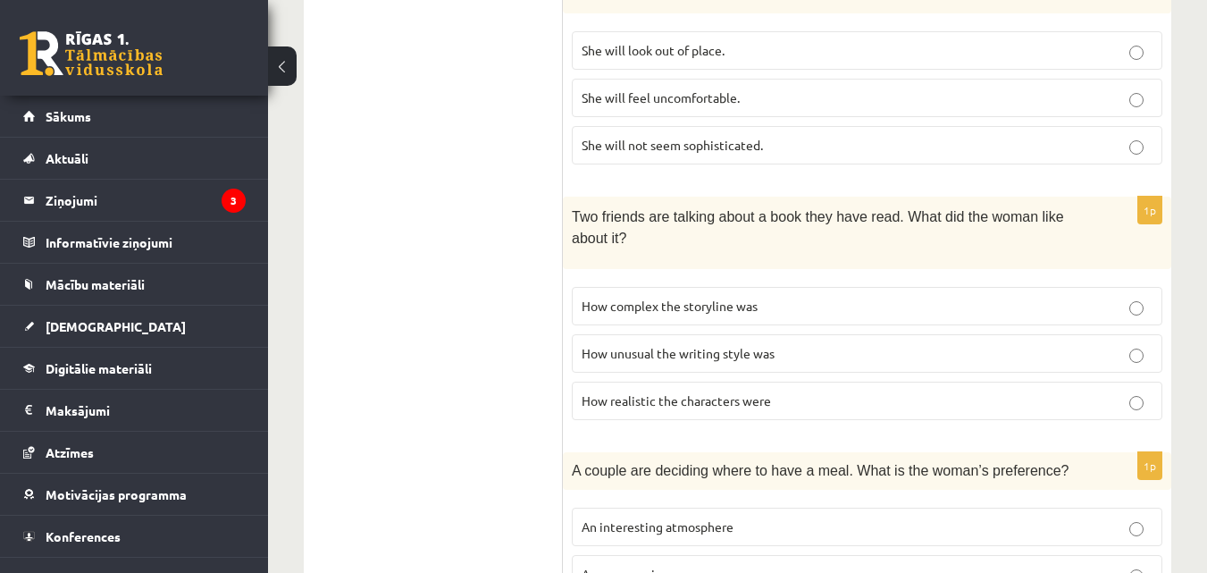
scroll to position [970, 0]
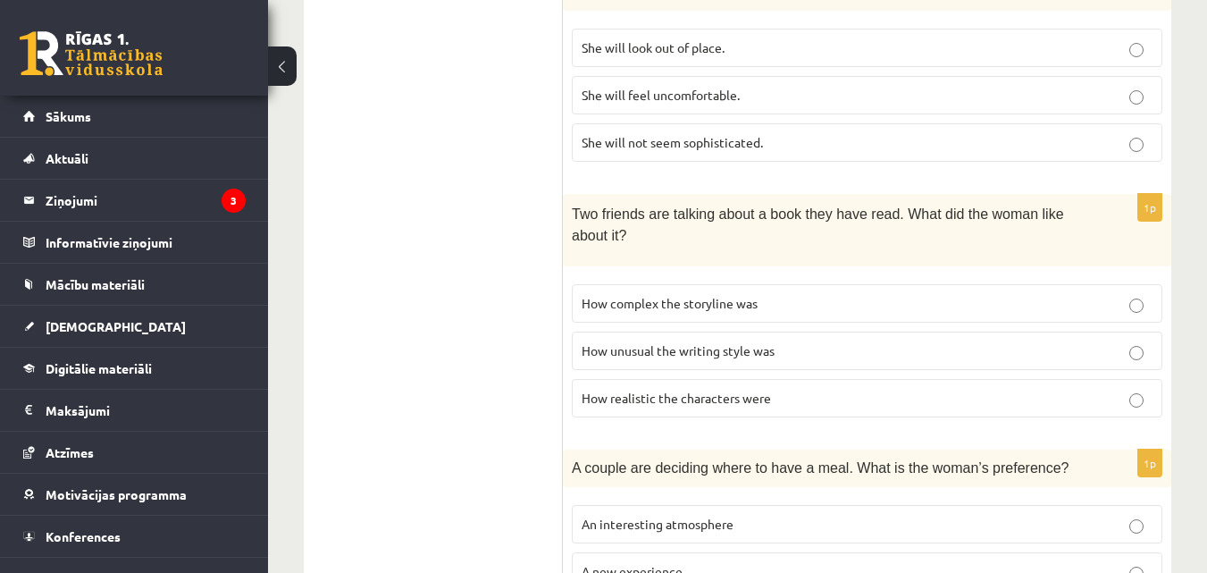
click at [1099, 323] on fieldset "How complex the storyline was How unusual the writing style was How realistic t…" at bounding box center [867, 348] width 591 height 147
click at [1113, 310] on label "How complex the storyline was" at bounding box center [867, 303] width 591 height 38
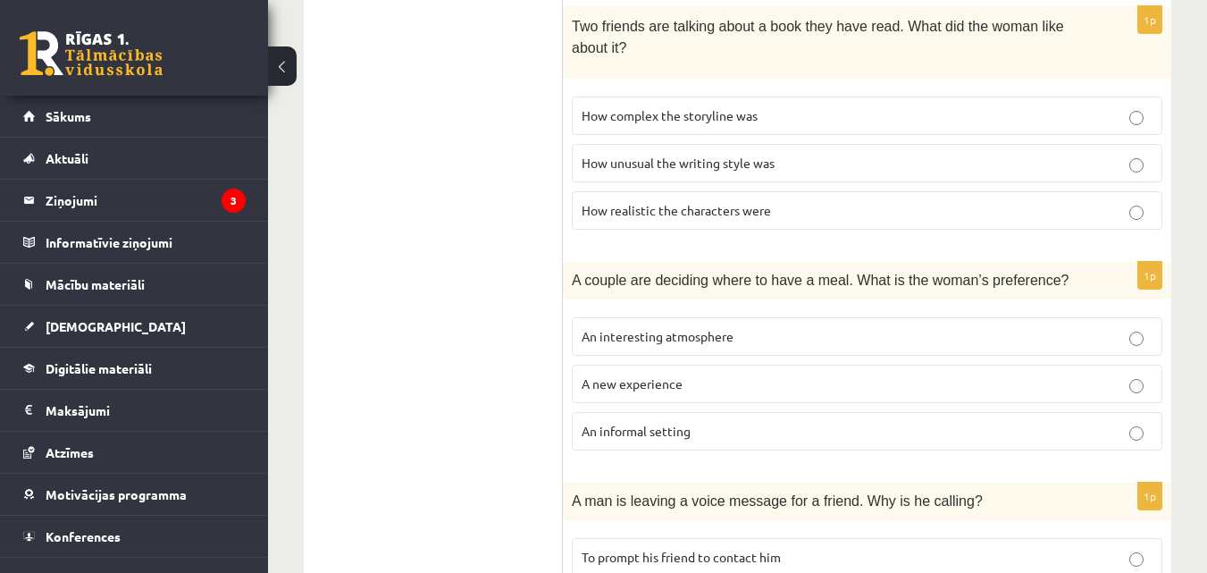
scroll to position [1161, 0]
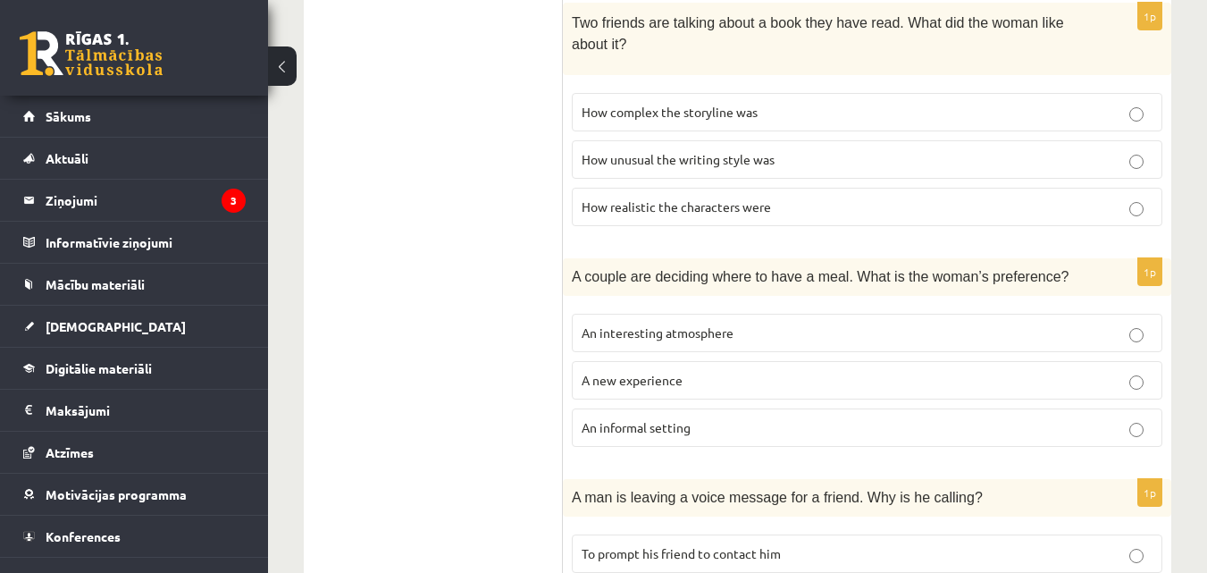
click at [1047, 374] on p "A new experience" at bounding box center [867, 380] width 571 height 19
click at [1012, 434] on label "An informal setting" at bounding box center [867, 427] width 591 height 38
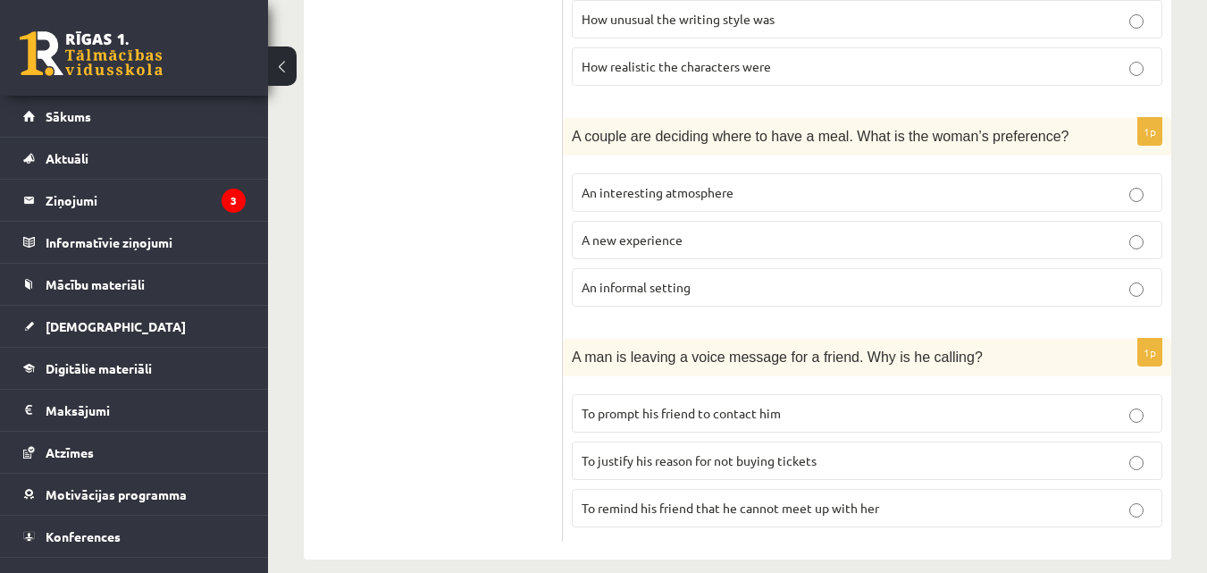
scroll to position [1320, 0]
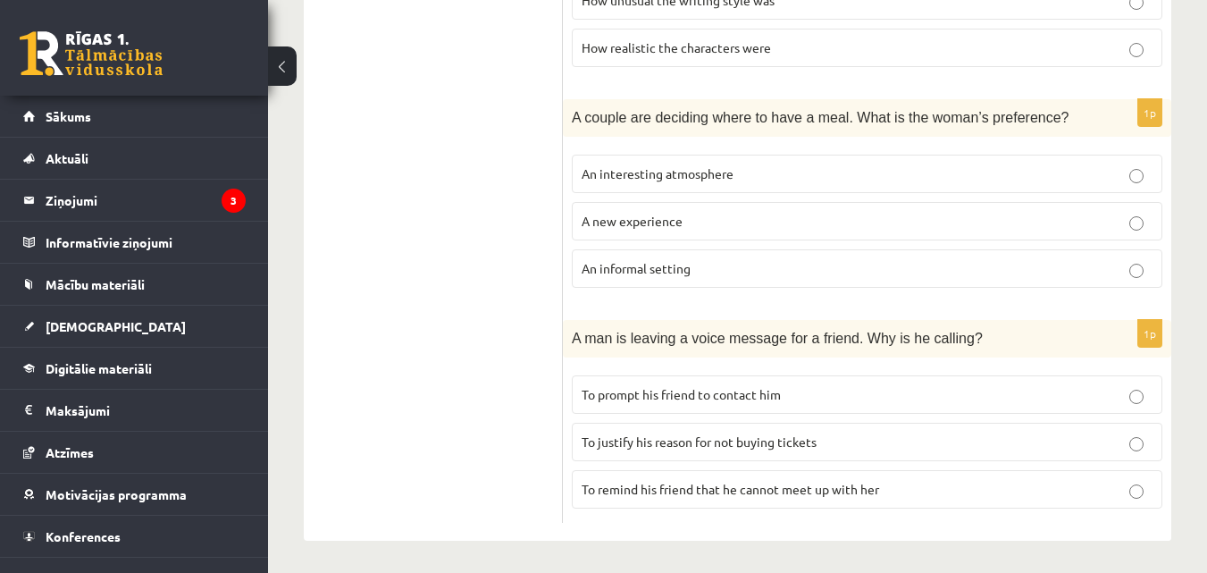
click at [1054, 378] on label "To prompt his friend to contact him" at bounding box center [867, 394] width 591 height 38
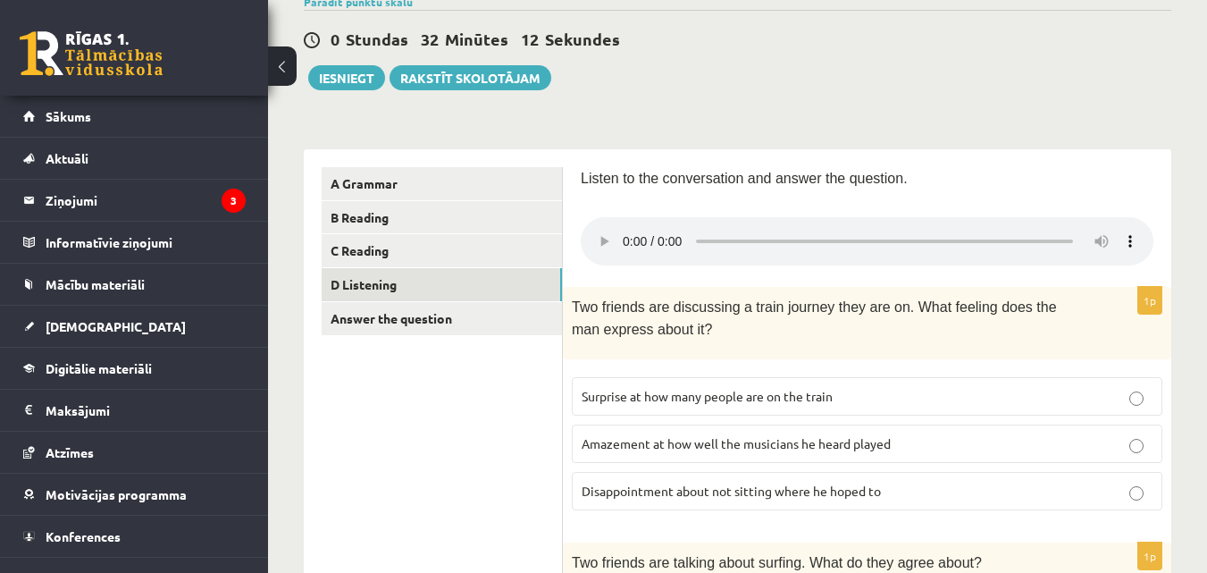
scroll to position [150, 0]
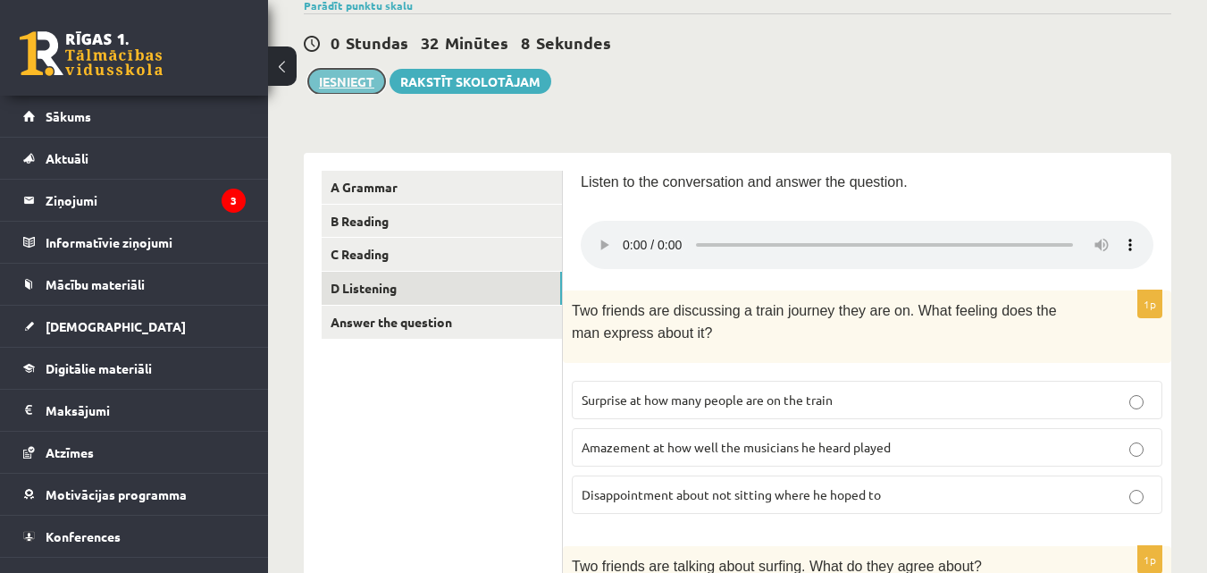
click at [343, 87] on button "Iesniegt" at bounding box center [346, 81] width 77 height 25
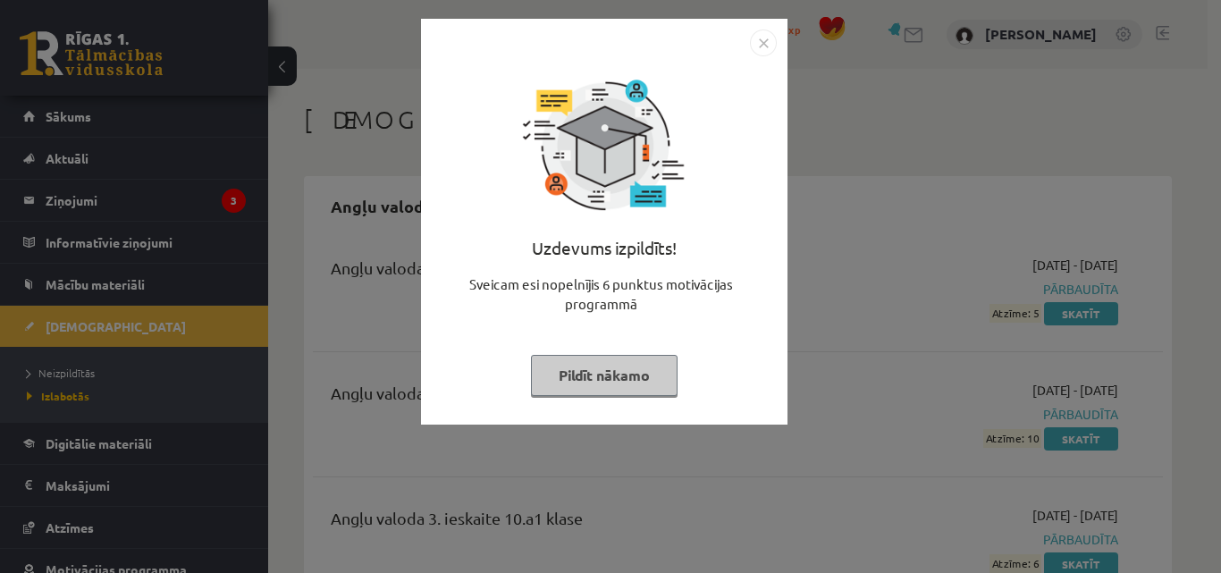
click at [598, 384] on button "Pildīt nākamo" at bounding box center [604, 375] width 147 height 41
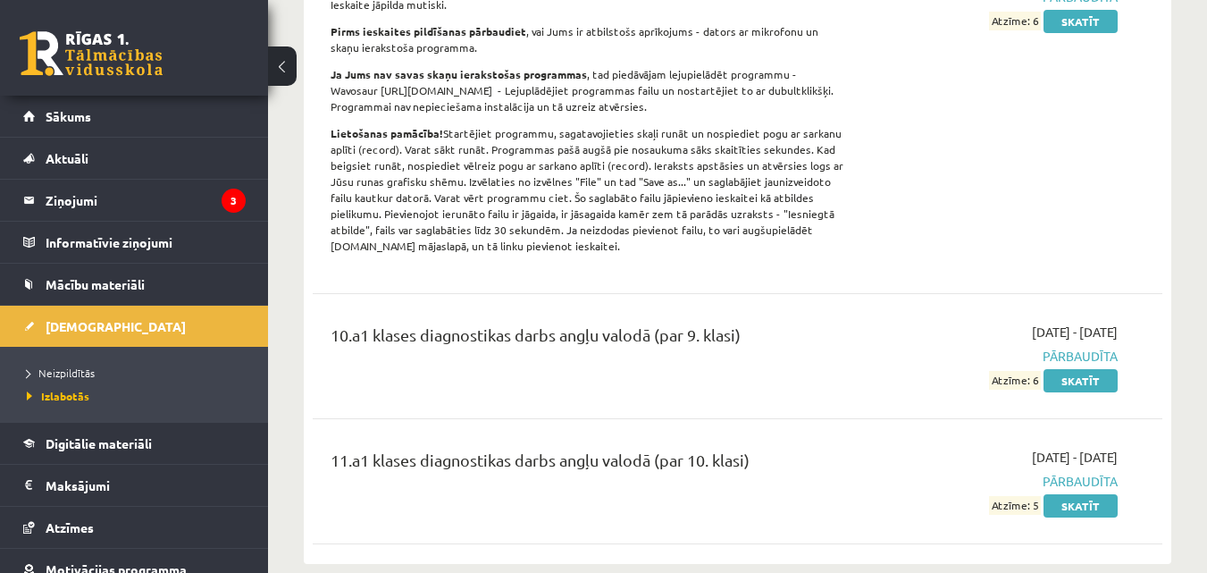
scroll to position [689, 0]
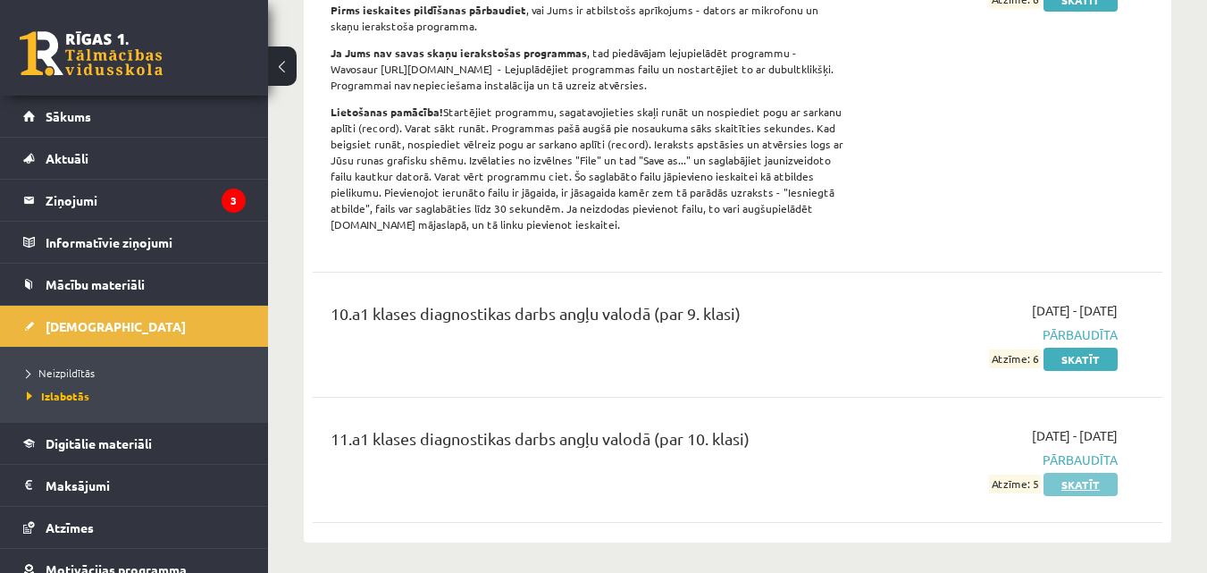
click at [1096, 475] on link "Skatīt" at bounding box center [1081, 484] width 74 height 23
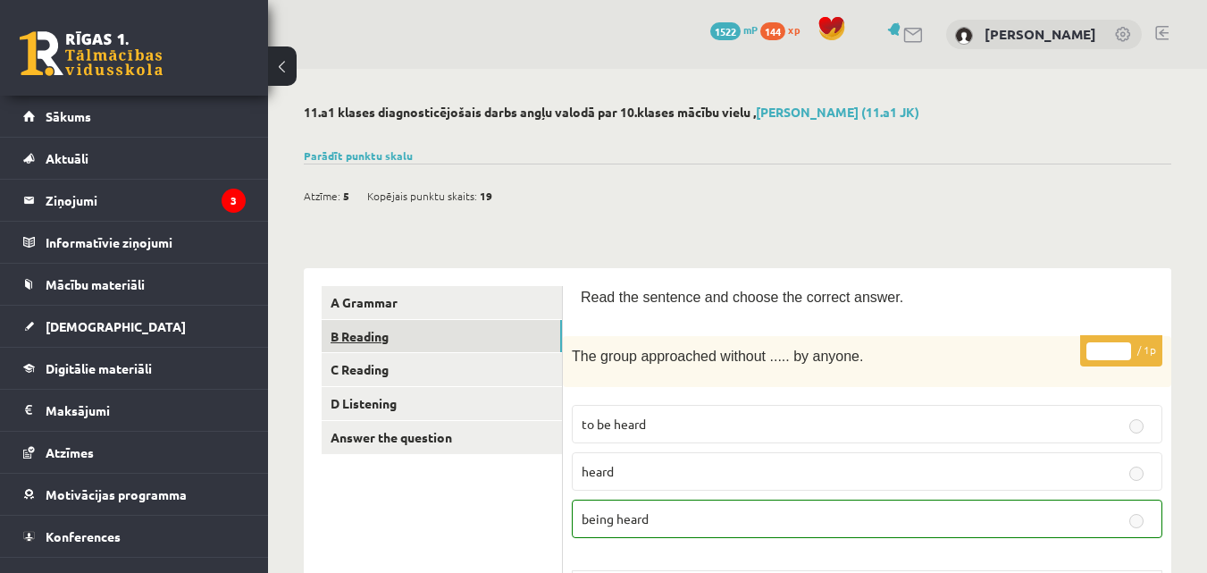
click at [526, 334] on link "B Reading" at bounding box center [442, 336] width 240 height 33
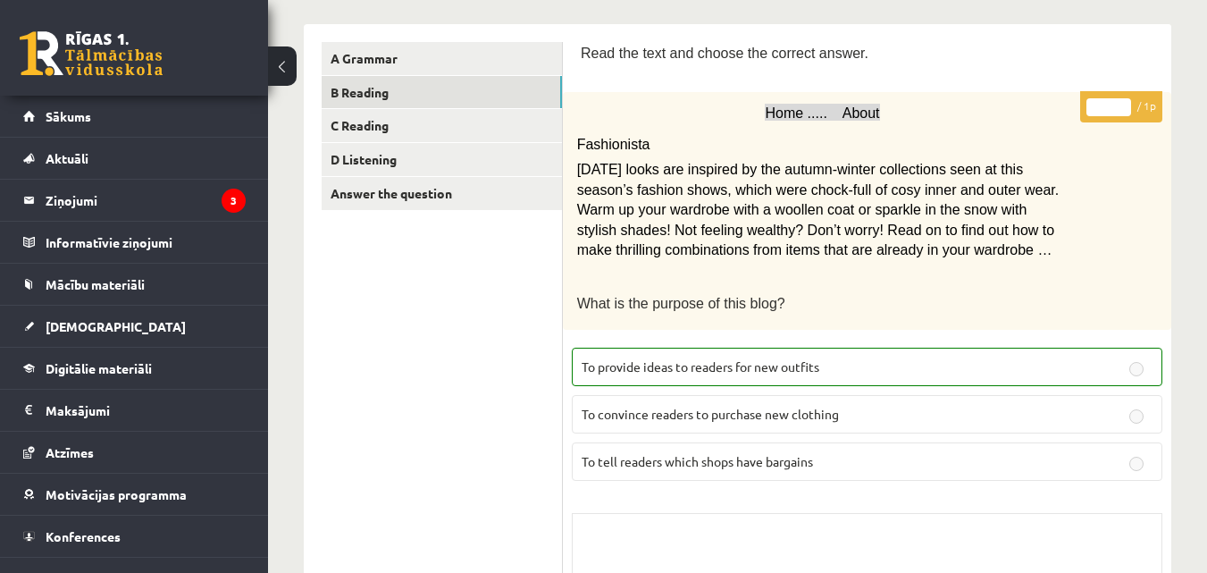
scroll to position [231, 0]
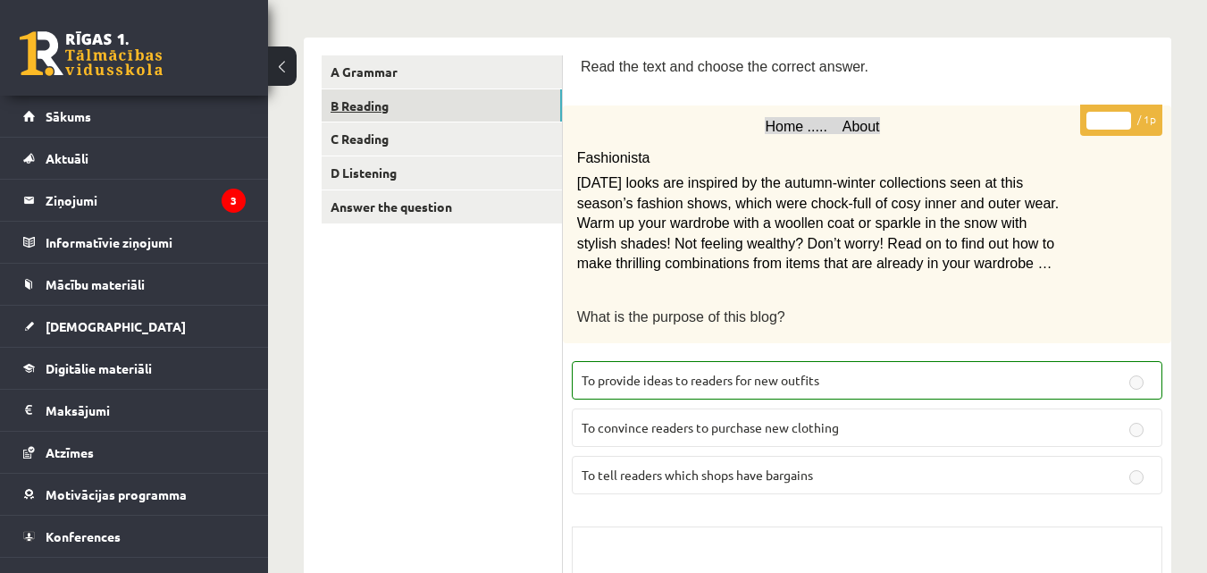
click at [514, 122] on link "B Reading" at bounding box center [442, 105] width 240 height 33
click at [514, 139] on link "C Reading" at bounding box center [442, 138] width 240 height 33
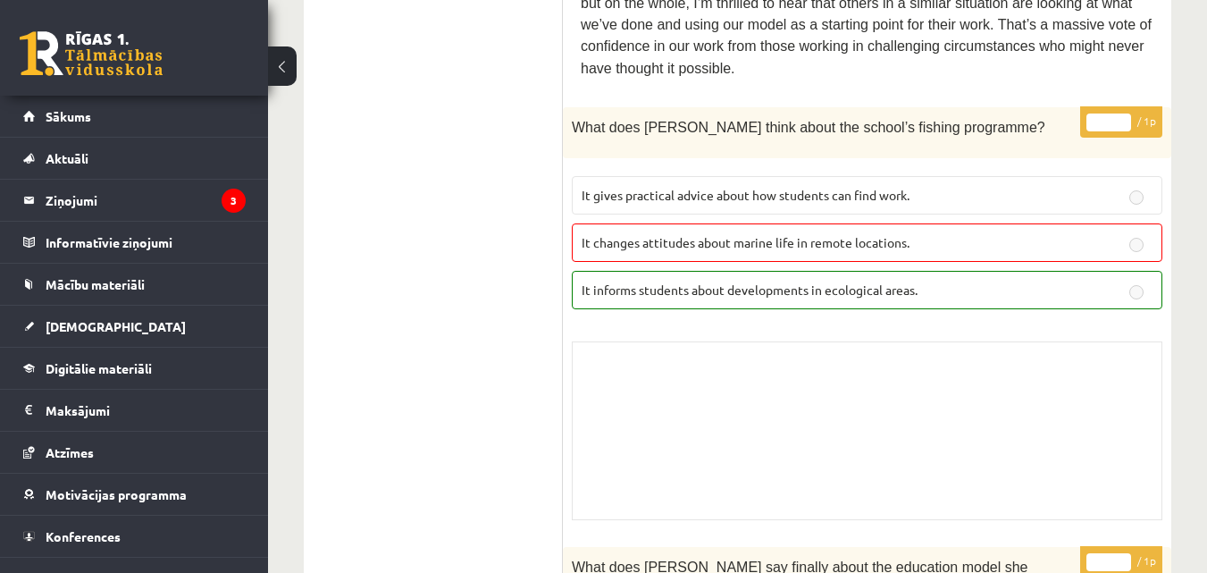
scroll to position [181, 0]
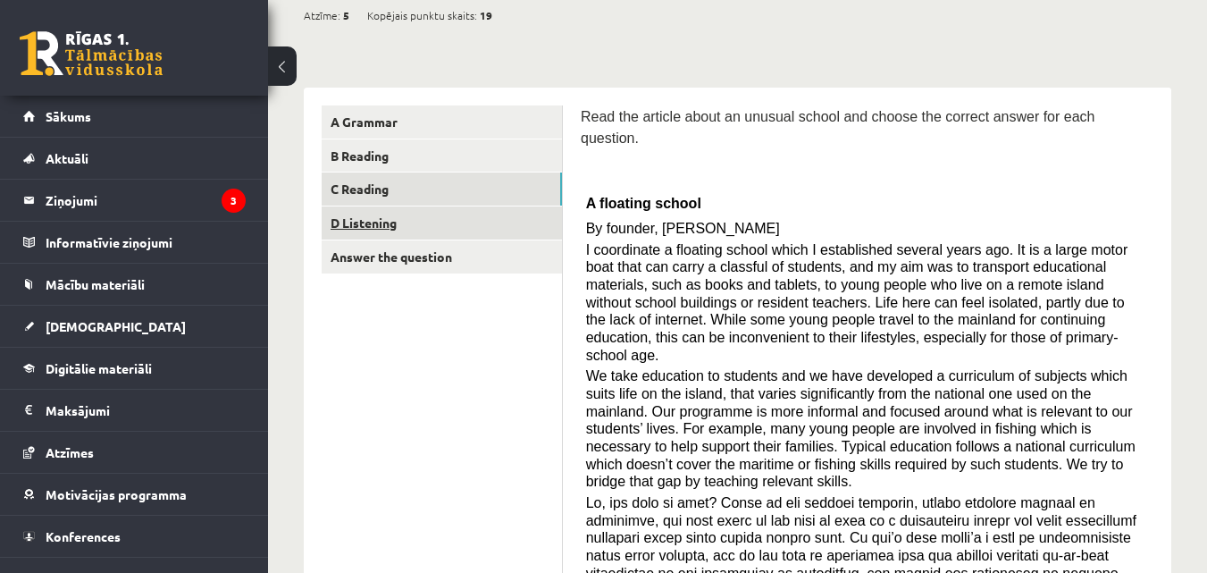
click at [453, 223] on link "D Listening" at bounding box center [442, 222] width 240 height 33
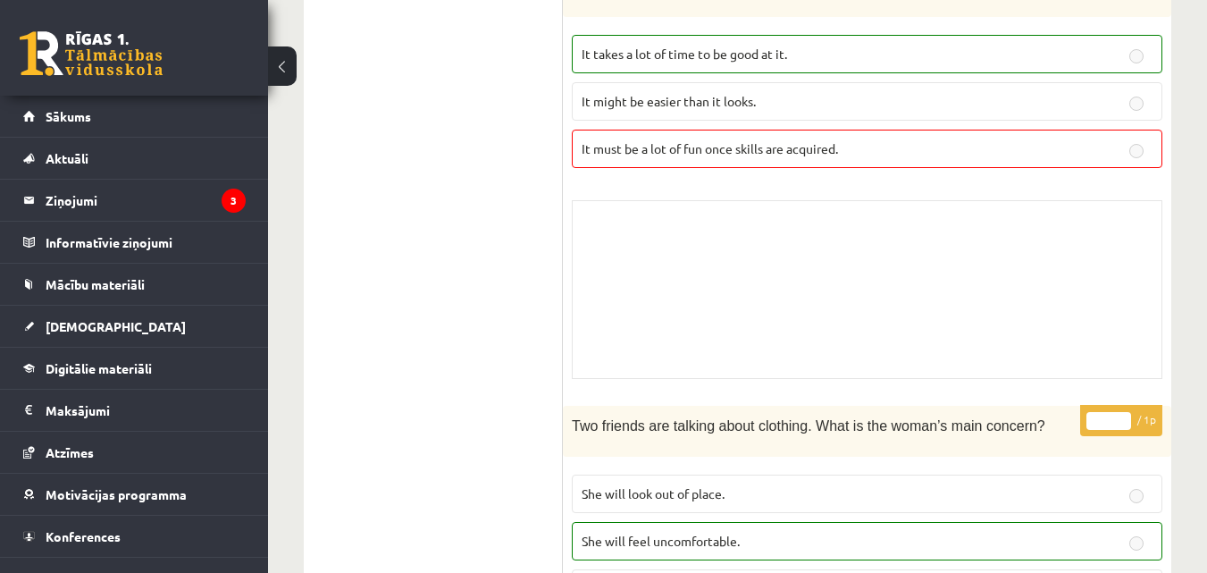
scroll to position [0, 0]
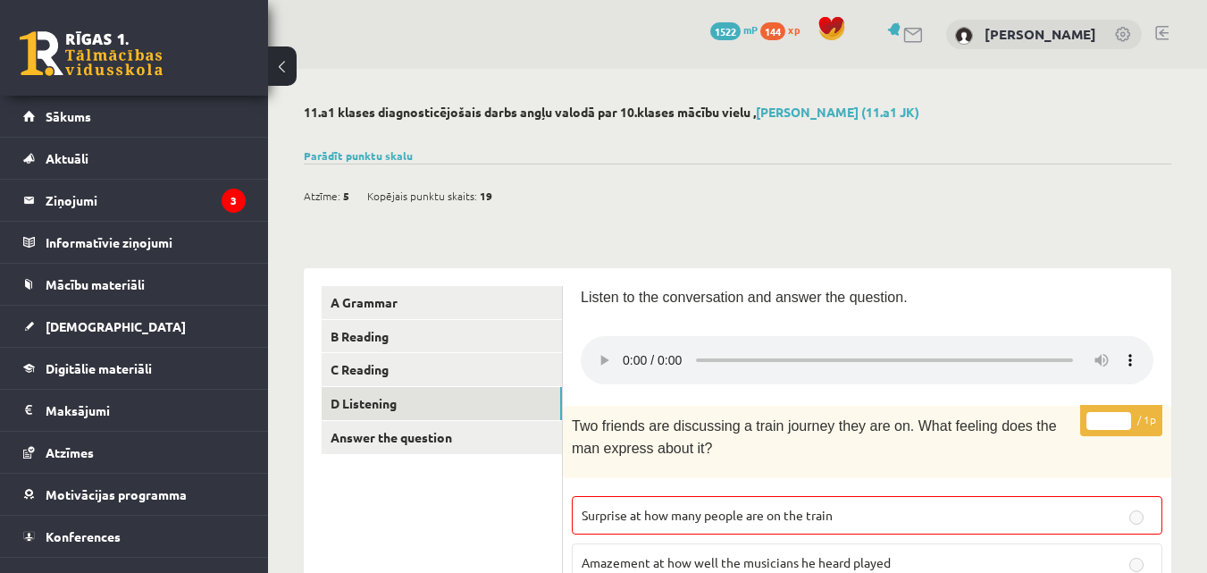
click at [382, 165] on div "Atzīme: 5 Kopējais punktu skaits: 19" at bounding box center [738, 187] width 868 height 46
click at [391, 160] on link "Parādīt punktu skalu" at bounding box center [358, 155] width 109 height 14
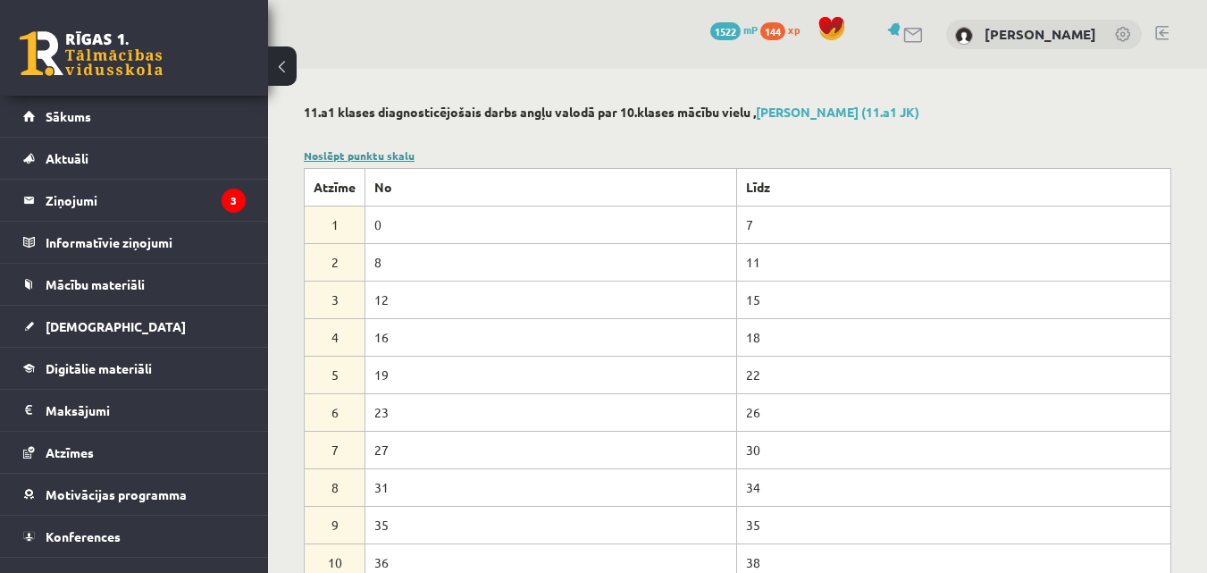
click at [391, 160] on link "Noslēpt punktu skalu" at bounding box center [359, 155] width 111 height 14
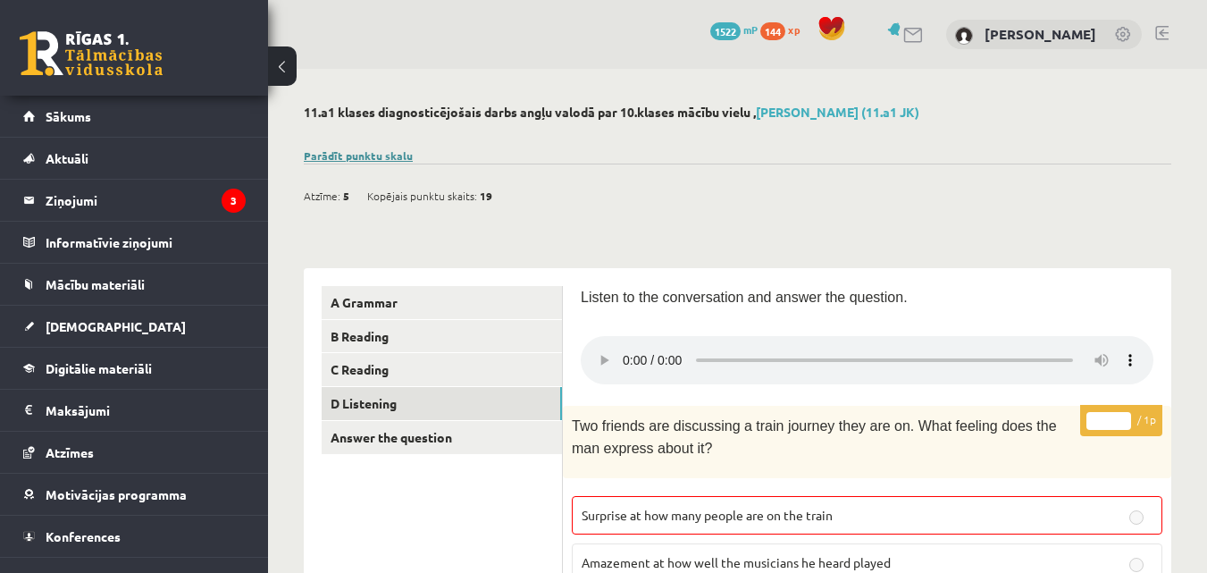
click at [391, 160] on link "Parādīt punktu skalu" at bounding box center [358, 155] width 109 height 14
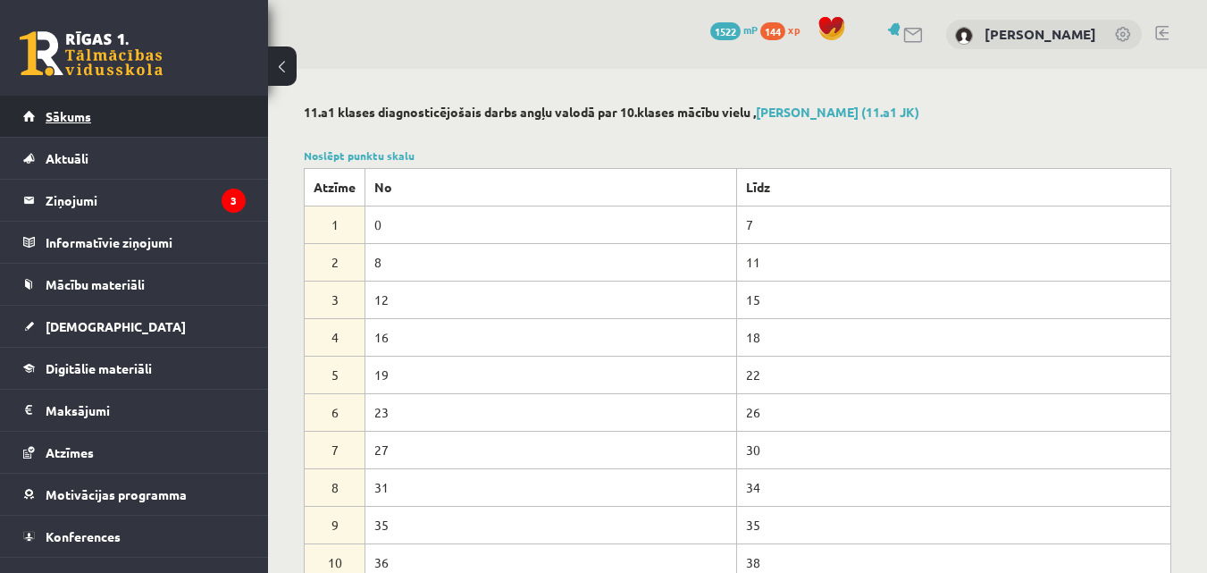
click at [165, 121] on link "Sākums" at bounding box center [134, 116] width 223 height 41
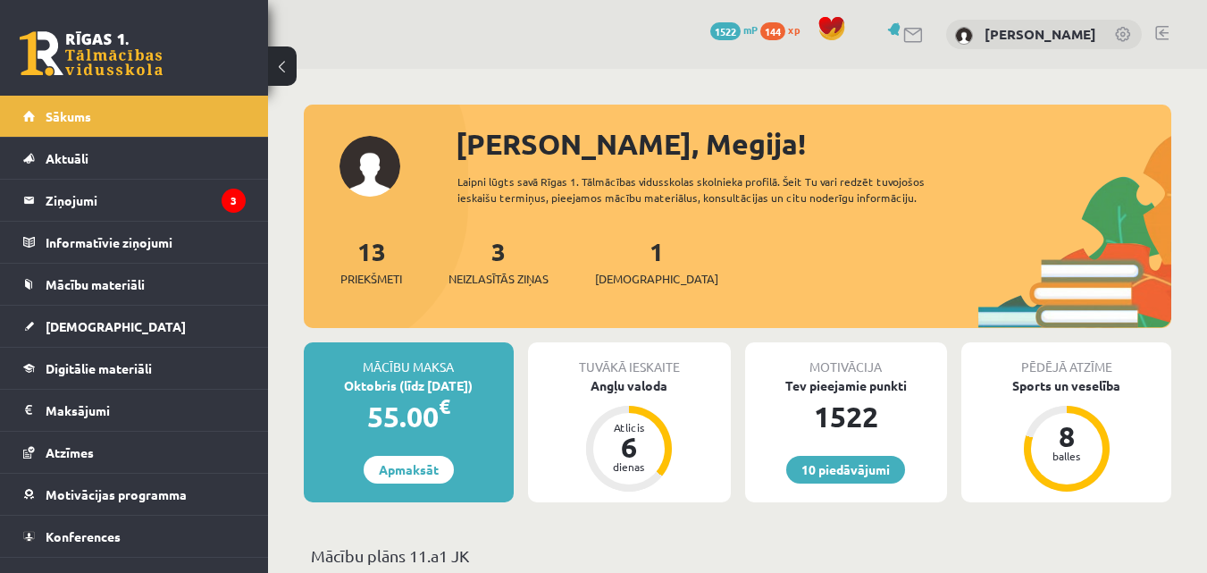
click at [1164, 29] on link at bounding box center [1161, 33] width 13 height 14
